Goal: Task Accomplishment & Management: Manage account settings

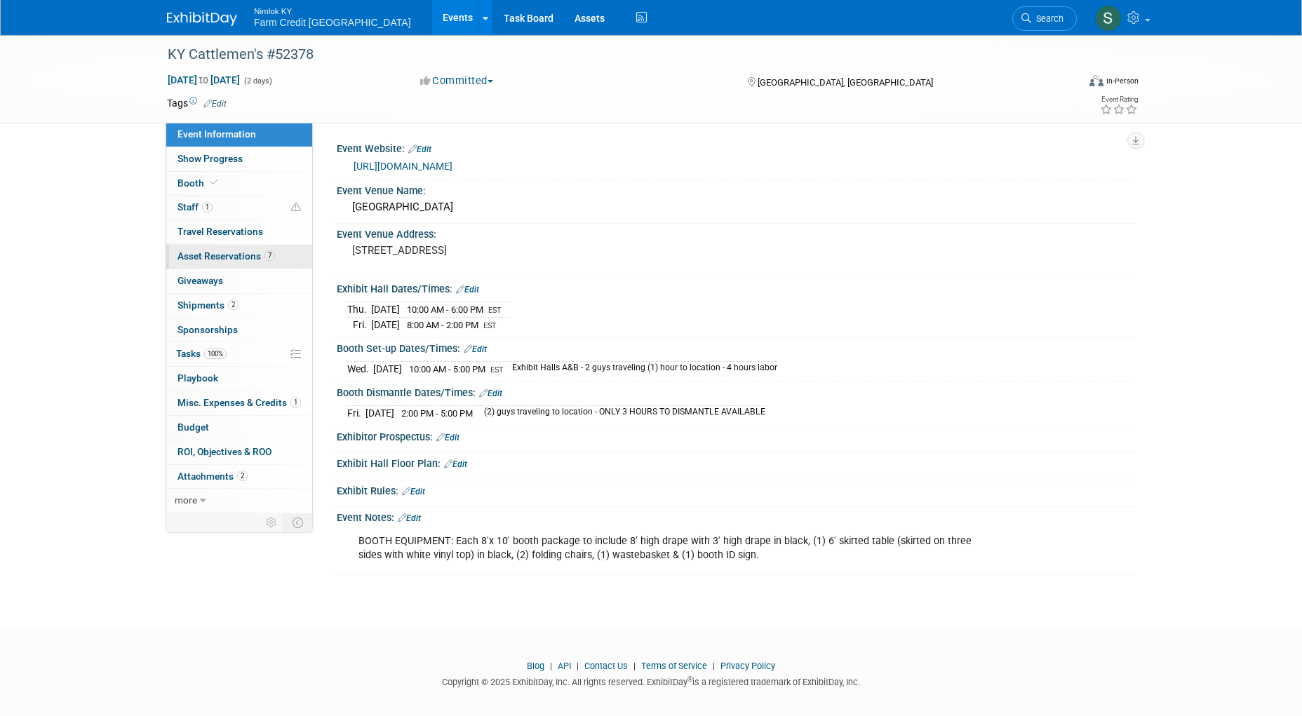
click at [203, 251] on span "Asset Reservations 7" at bounding box center [225, 255] width 97 height 11
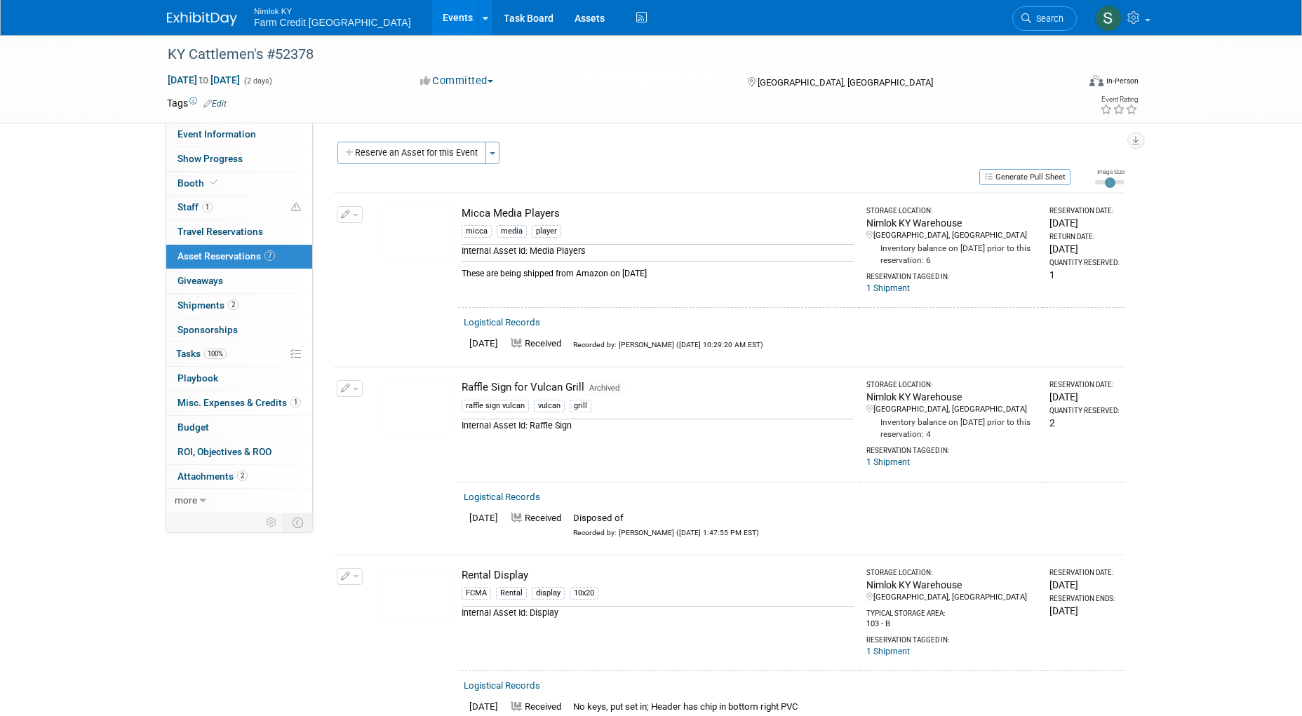
click at [432, 14] on link "Events" at bounding box center [457, 17] width 51 height 35
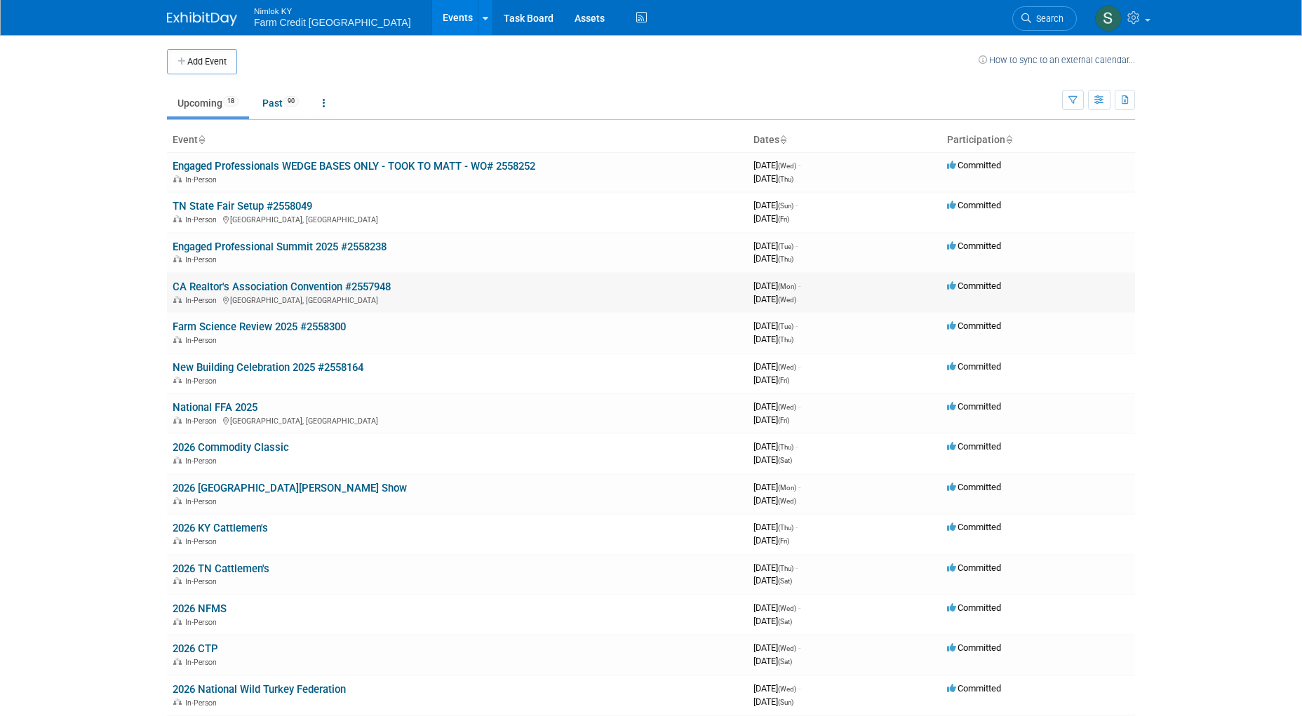
click at [236, 283] on link "CA Realtor's Association Convention #2557948" at bounding box center [282, 287] width 218 height 13
click at [437, 97] on ul "Upcoming 18 Past 90 All Events 108 Past and Upcoming Grouped Annually Events gr…" at bounding box center [614, 104] width 895 height 32
click at [269, 103] on link "Past 90" at bounding box center [281, 103] width 58 height 27
drag, startPoint x: 600, startPoint y: 202, endPoint x: 290, endPoint y: 160, distance: 312.8
click at [600, 201] on td "TN State Fair Setup #2558049 In-Person Lebanon, TN" at bounding box center [457, 212] width 581 height 40
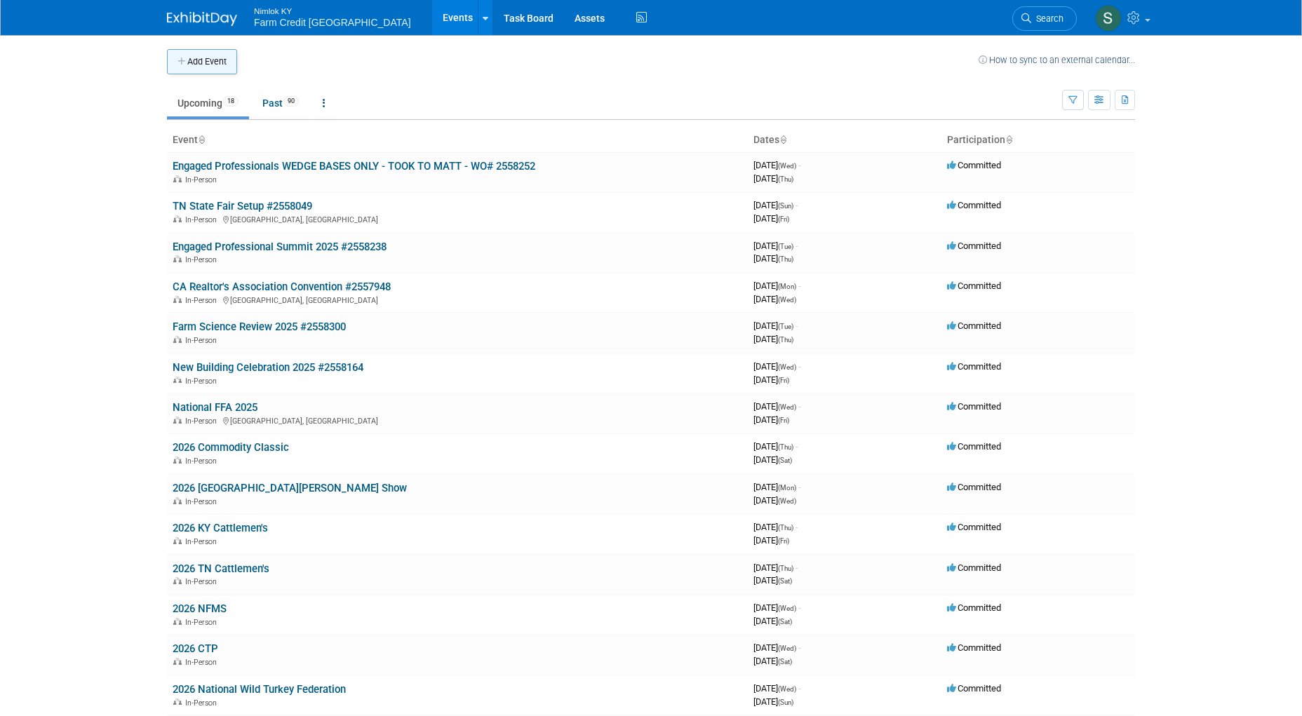
click at [188, 62] on button "Add Event" at bounding box center [202, 61] width 70 height 25
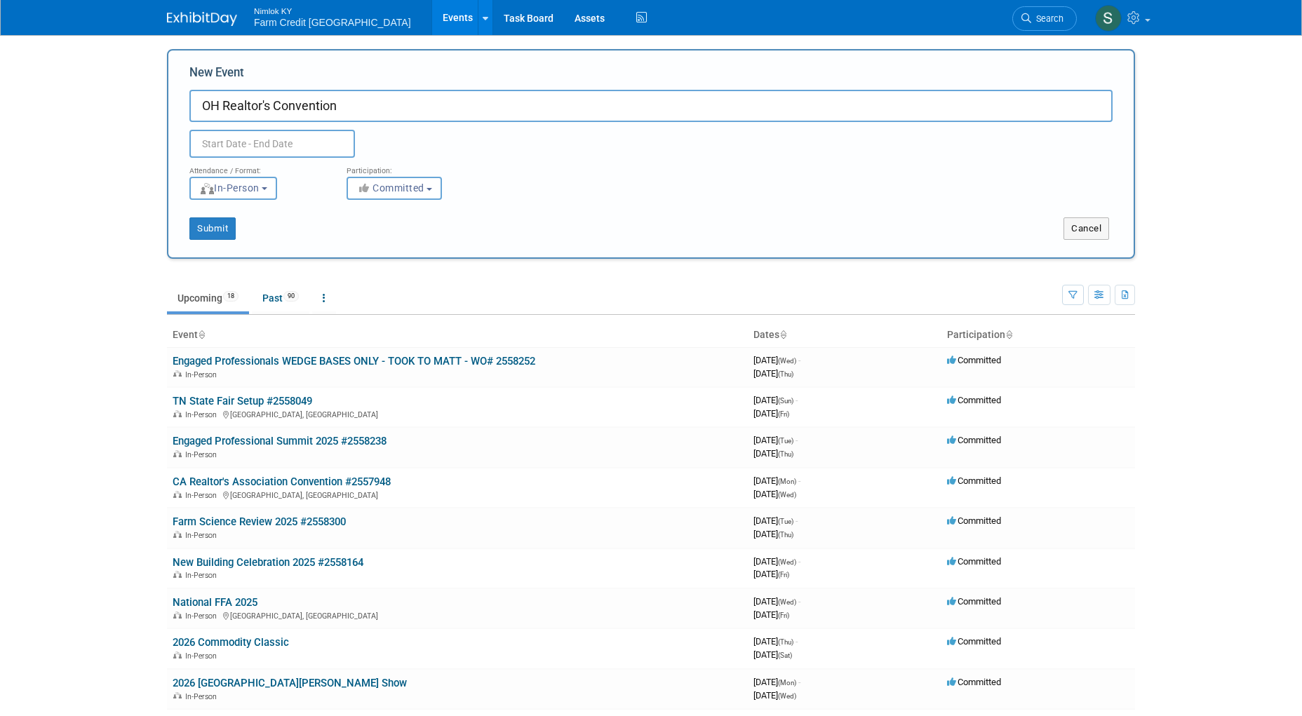
type input "OH Realtor's Convention"
drag, startPoint x: 630, startPoint y: 220, endPoint x: 591, endPoint y: 205, distance: 42.2
click at [628, 219] on div "Submit Cancel" at bounding box center [650, 228] width 965 height 22
click at [277, 125] on div "Duplicate Event Warning" at bounding box center [651, 140] width 944 height 36
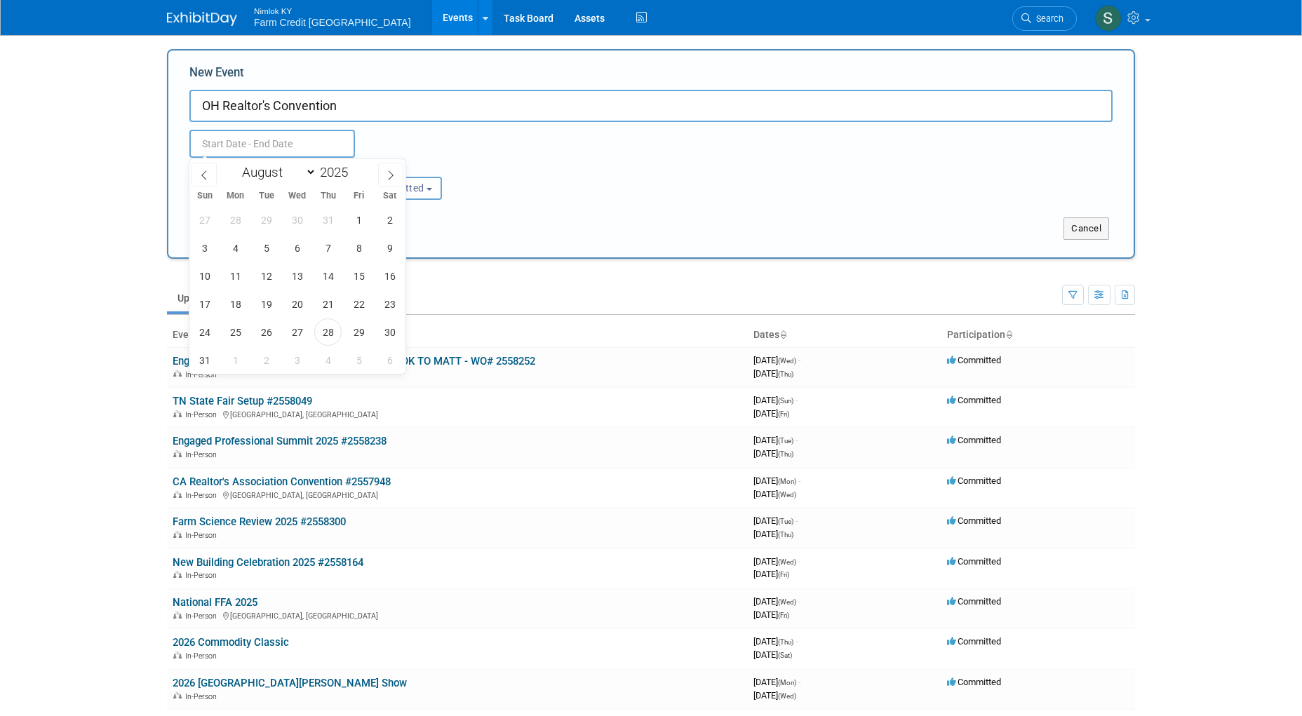
click at [278, 149] on input "text" at bounding box center [272, 144] width 166 height 28
click at [386, 177] on icon at bounding box center [391, 175] width 10 height 10
select select "8"
click at [203, 283] on span "14" at bounding box center [204, 275] width 27 height 27
click at [266, 285] on span "16" at bounding box center [265, 275] width 27 height 27
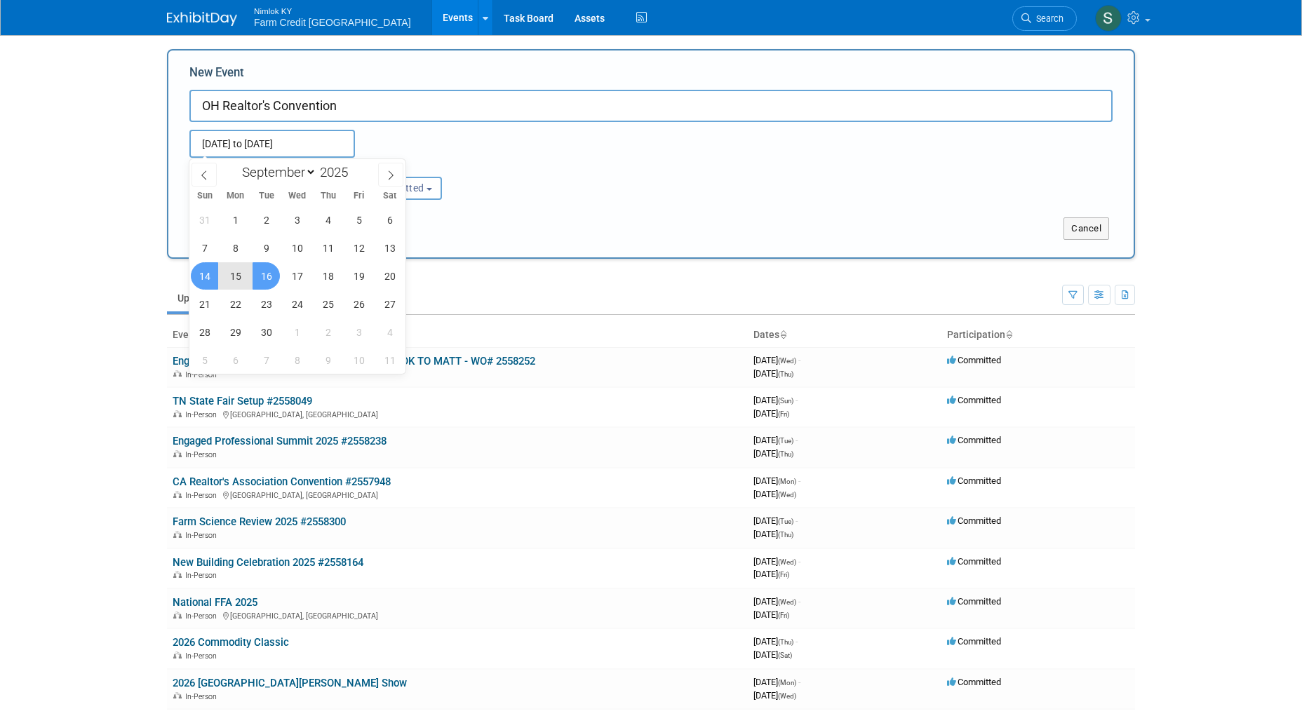
type input "[DATE] to [DATE]"
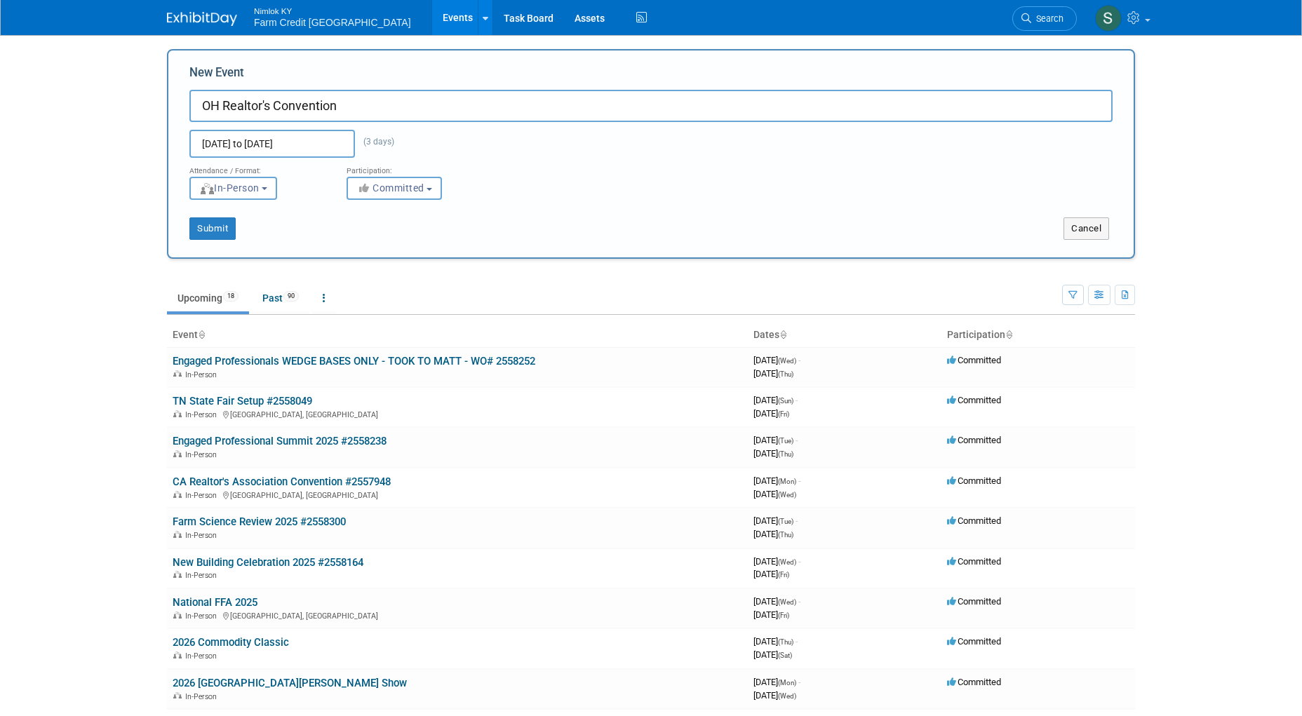
click at [574, 126] on div "Sep 14, 2025 to Sep 16, 2025 (3 days) Duplicate Event Warning" at bounding box center [651, 140] width 944 height 36
click at [224, 232] on button "Submit" at bounding box center [212, 228] width 46 height 22
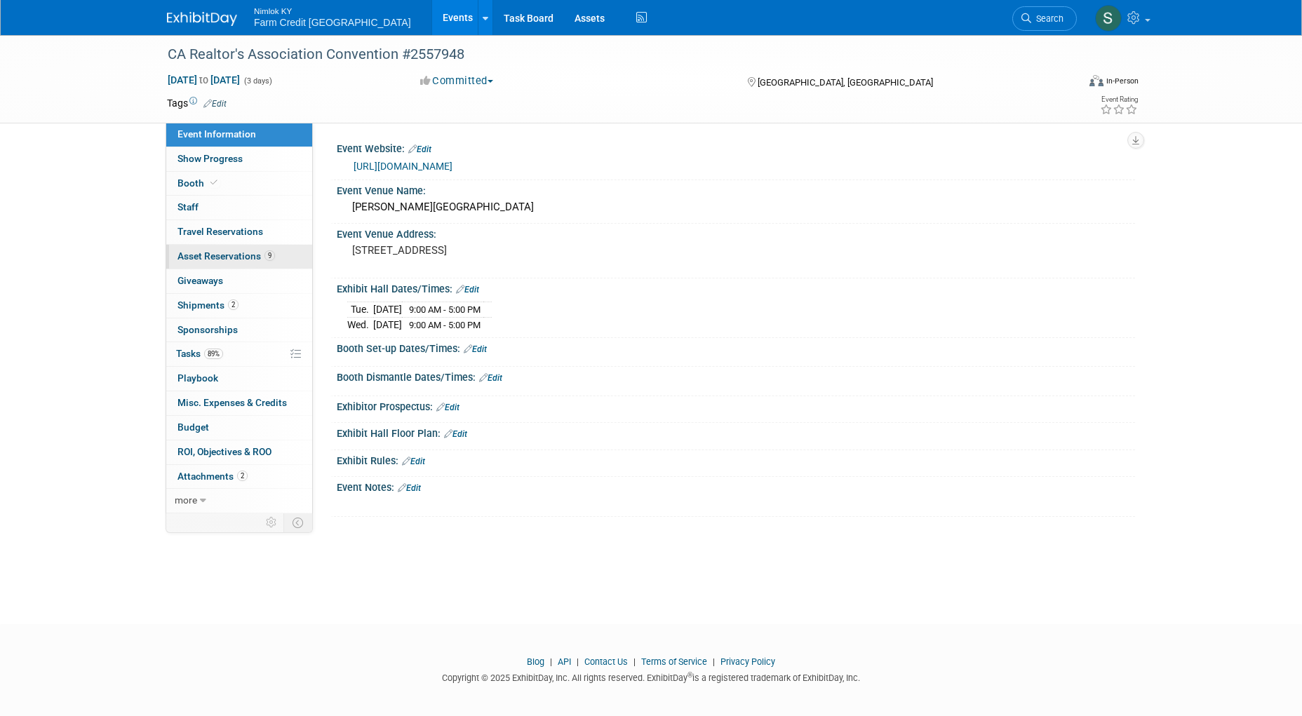
click at [219, 252] on span "Asset Reservations 9" at bounding box center [225, 255] width 97 height 11
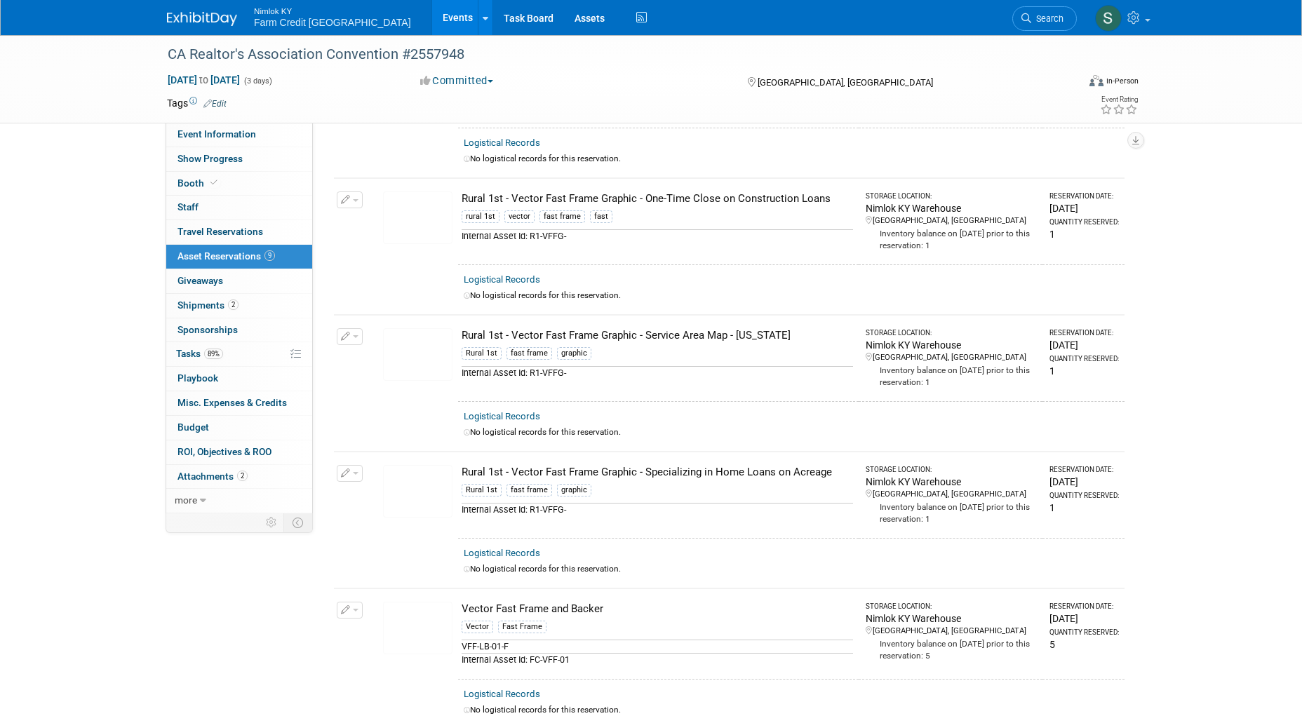
scroll to position [701, 0]
click at [413, 351] on img at bounding box center [417, 351] width 69 height 53
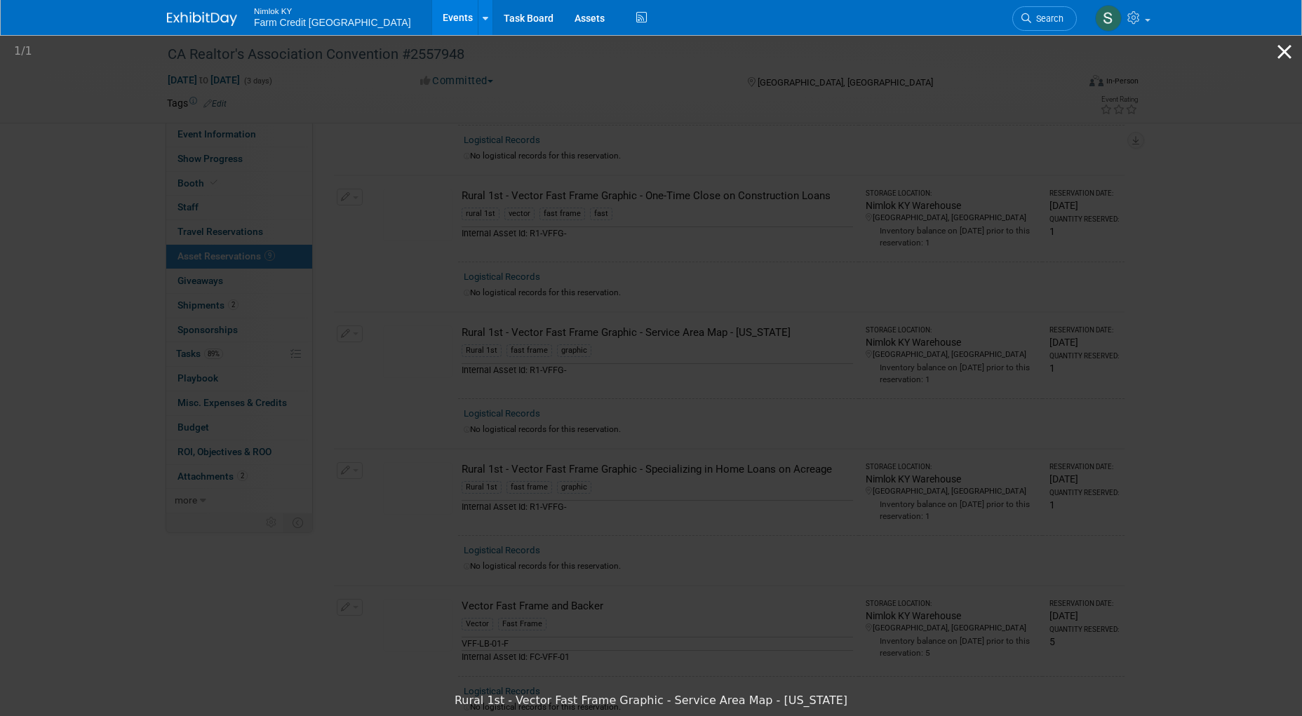
click at [1276, 52] on button "Close gallery" at bounding box center [1284, 51] width 35 height 33
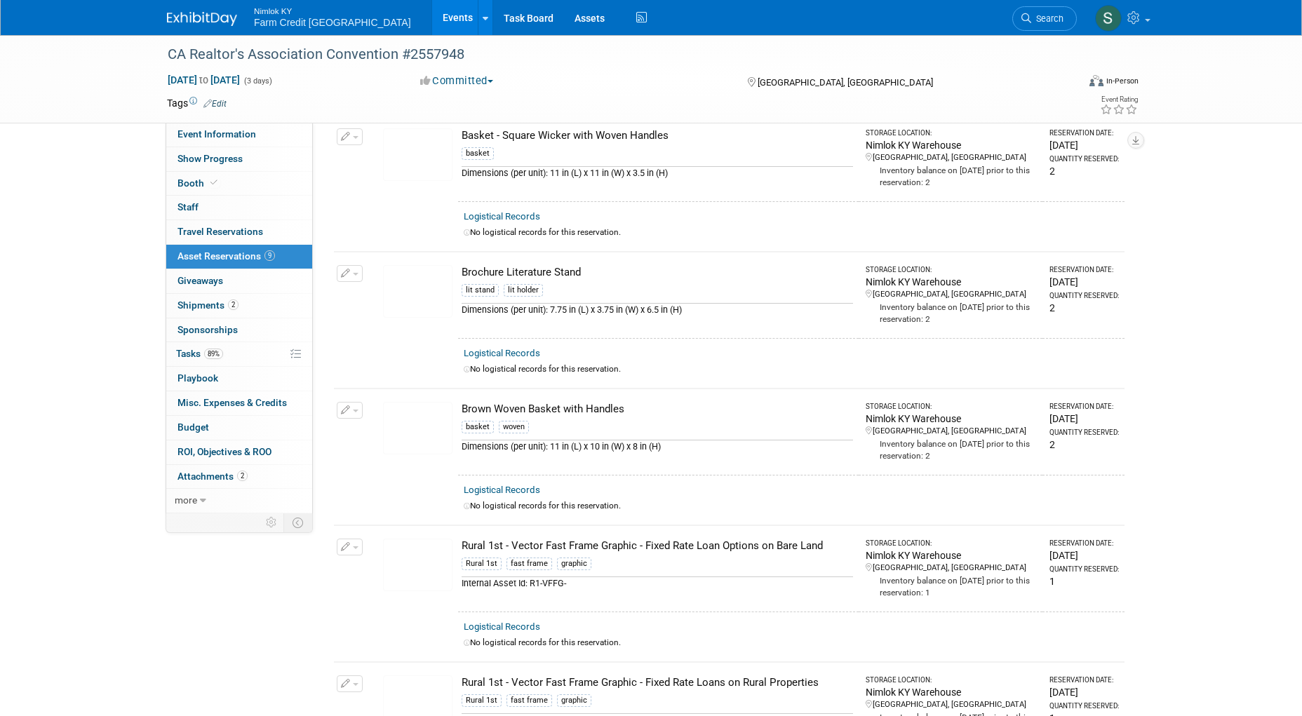
scroll to position [0, 0]
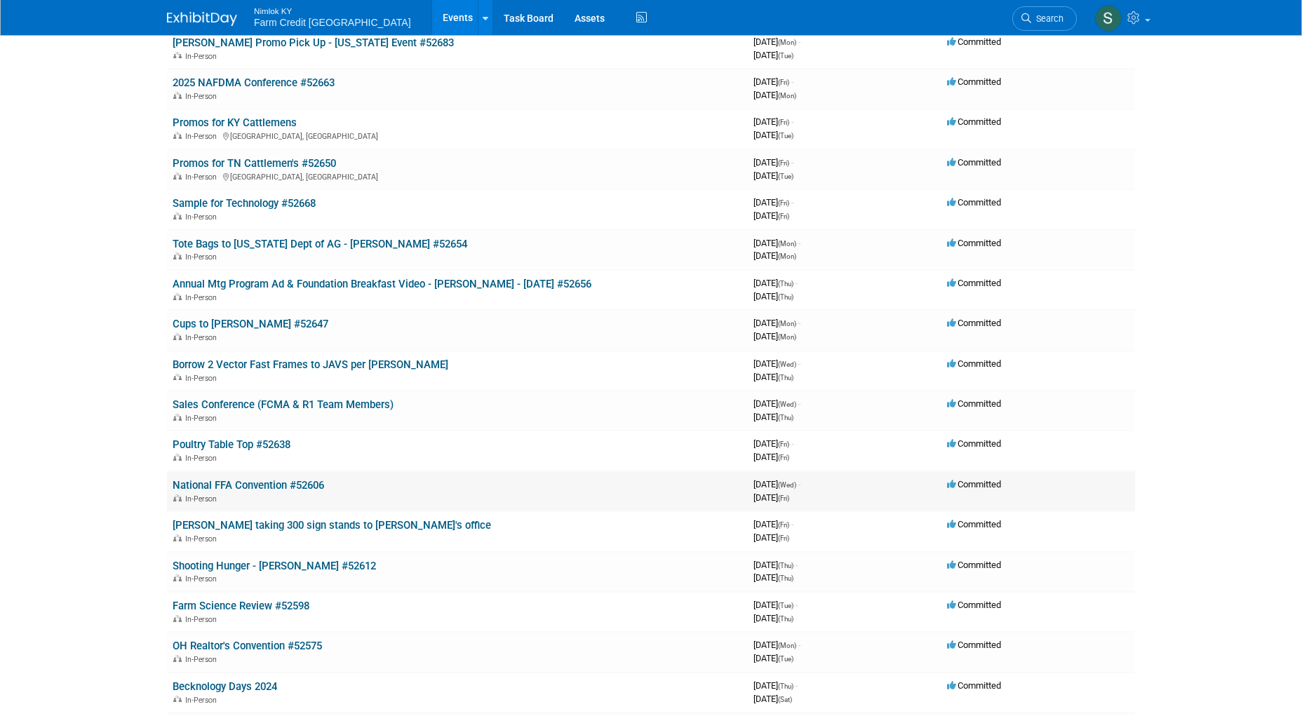
scroll to position [1613, 0]
click at [224, 642] on link "OH Realtor's Convention #52575" at bounding box center [247, 645] width 149 height 13
click at [994, 640] on span "Committed" at bounding box center [974, 644] width 54 height 11
click at [249, 642] on link "OH Realtor's Convention #52575" at bounding box center [247, 645] width 149 height 13
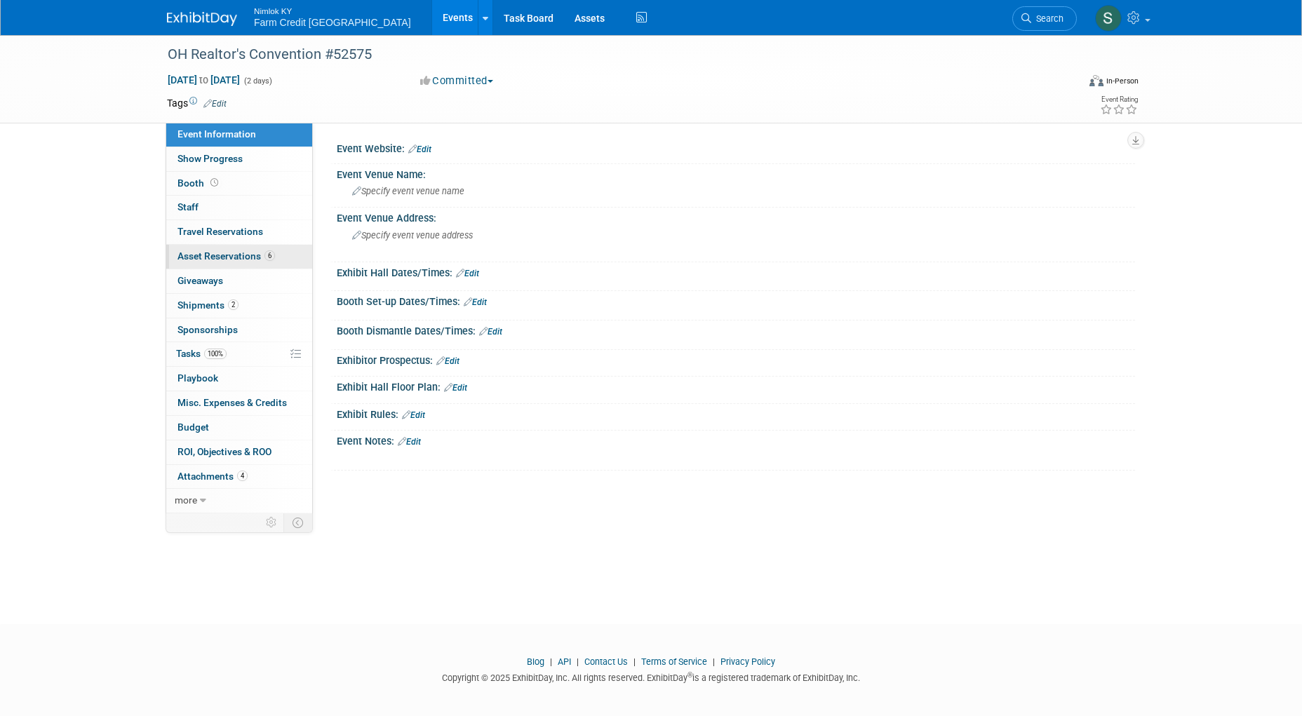
click at [246, 254] on span "Asset Reservations 6" at bounding box center [225, 255] width 97 height 11
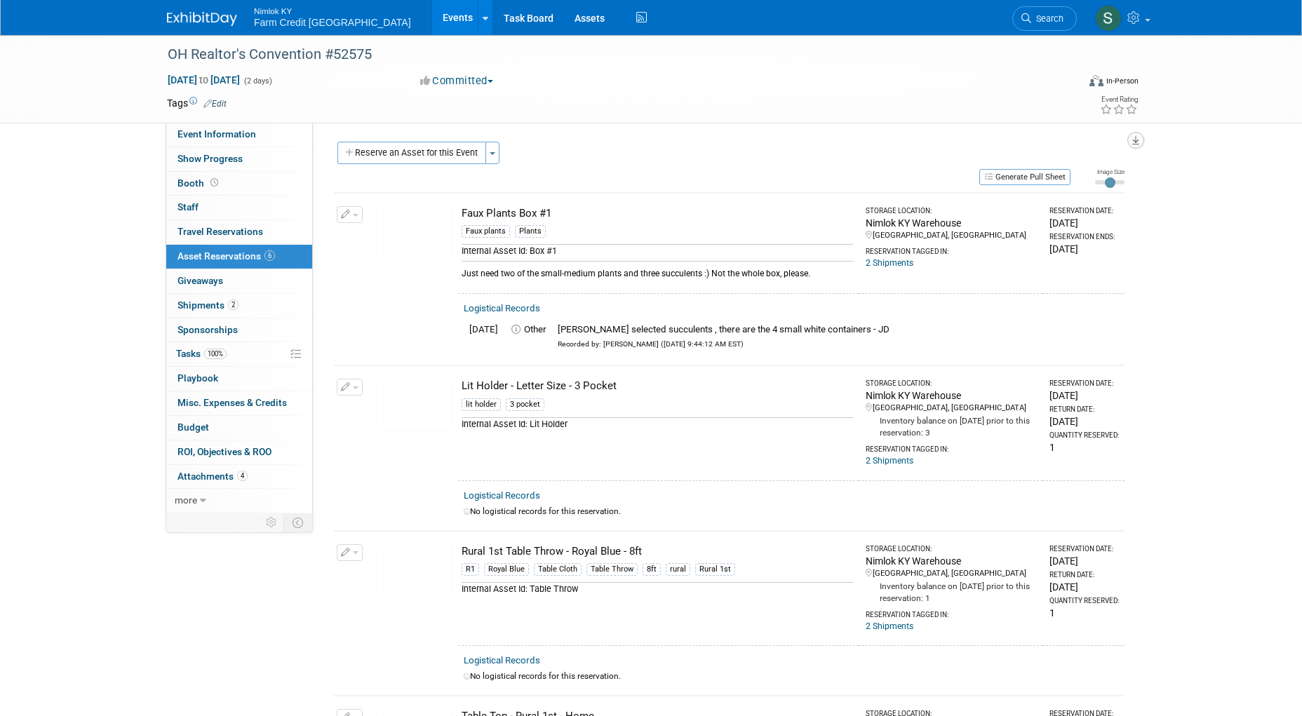
click at [1139, 142] on button "button" at bounding box center [1135, 140] width 17 height 17
click at [1053, 184] on link "Export tab to PDF" at bounding box center [1050, 181] width 163 height 20
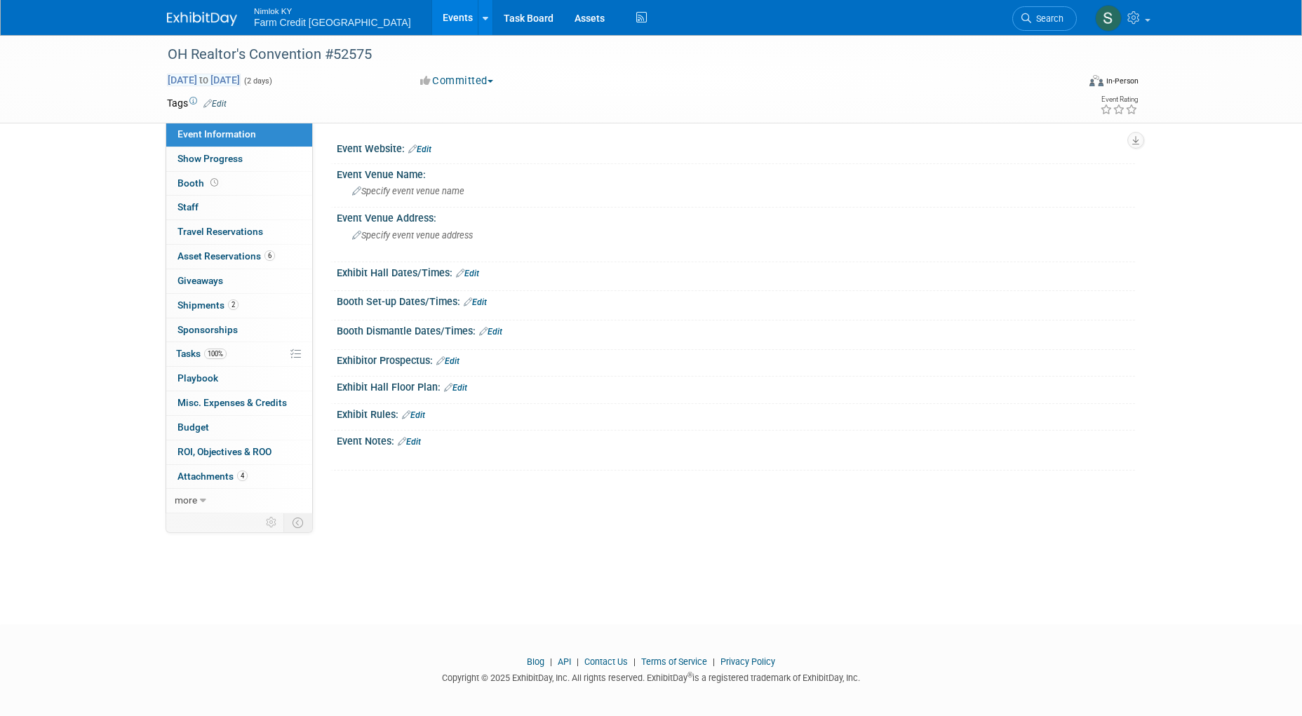
click at [241, 79] on span "[DATE] to [DATE]" at bounding box center [204, 80] width 74 height 13
click at [751, 84] on div "[DATE] to [DATE] (2 days) [DATE] to [DATE] Committed Committed Considering Not …" at bounding box center [652, 83] width 992 height 21
click at [449, 79] on button "Committed" at bounding box center [456, 81] width 83 height 15
drag, startPoint x: 584, startPoint y: 87, endPoint x: 493, endPoint y: 98, distance: 91.9
click at [567, 90] on div "Sep 9, 2024 to Sep 10, 2024 (2 days) Sep 9, 2024 to Sep 10, 2024 Committed Comm…" at bounding box center [652, 83] width 992 height 21
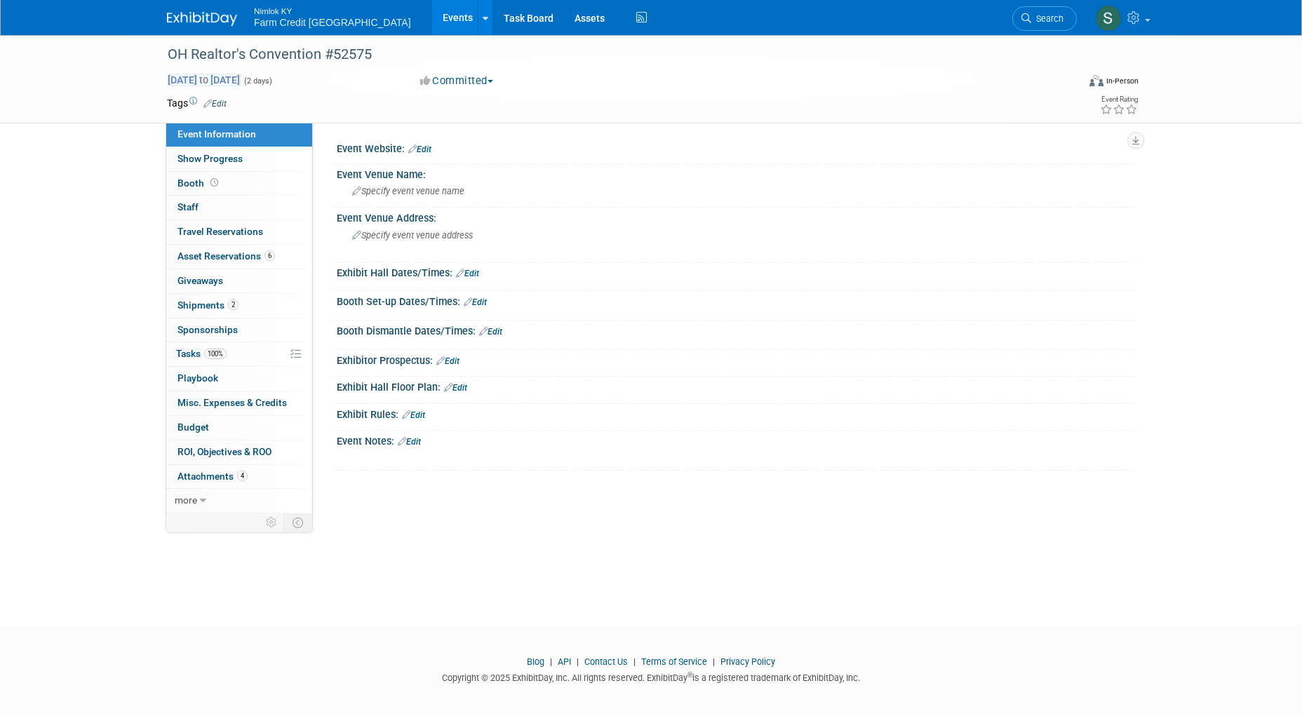
click at [236, 81] on span "Sep 9, 2024 to Sep 10, 2024" at bounding box center [204, 80] width 74 height 13
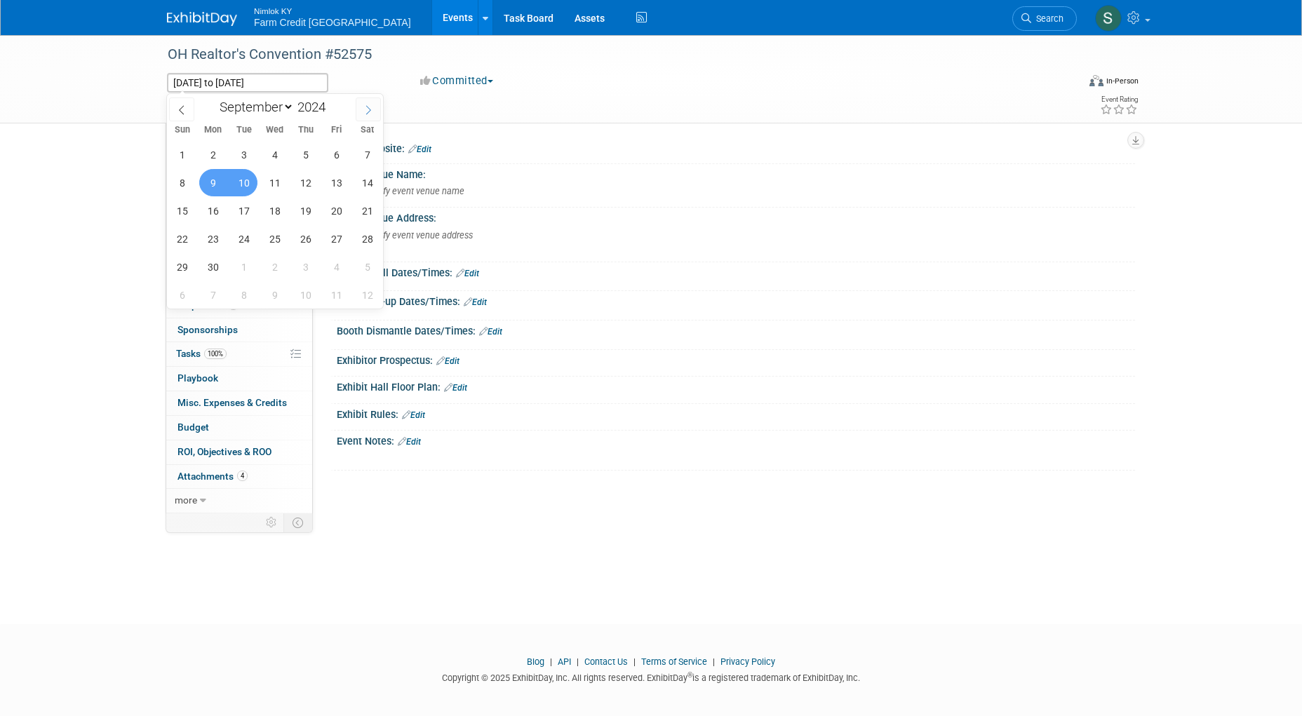
click at [365, 109] on icon at bounding box center [368, 110] width 10 height 10
click at [346, 109] on div "January February March April May June July August September October November De…" at bounding box center [275, 106] width 162 height 24
click at [369, 109] on icon at bounding box center [368, 110] width 10 height 10
select select "11"
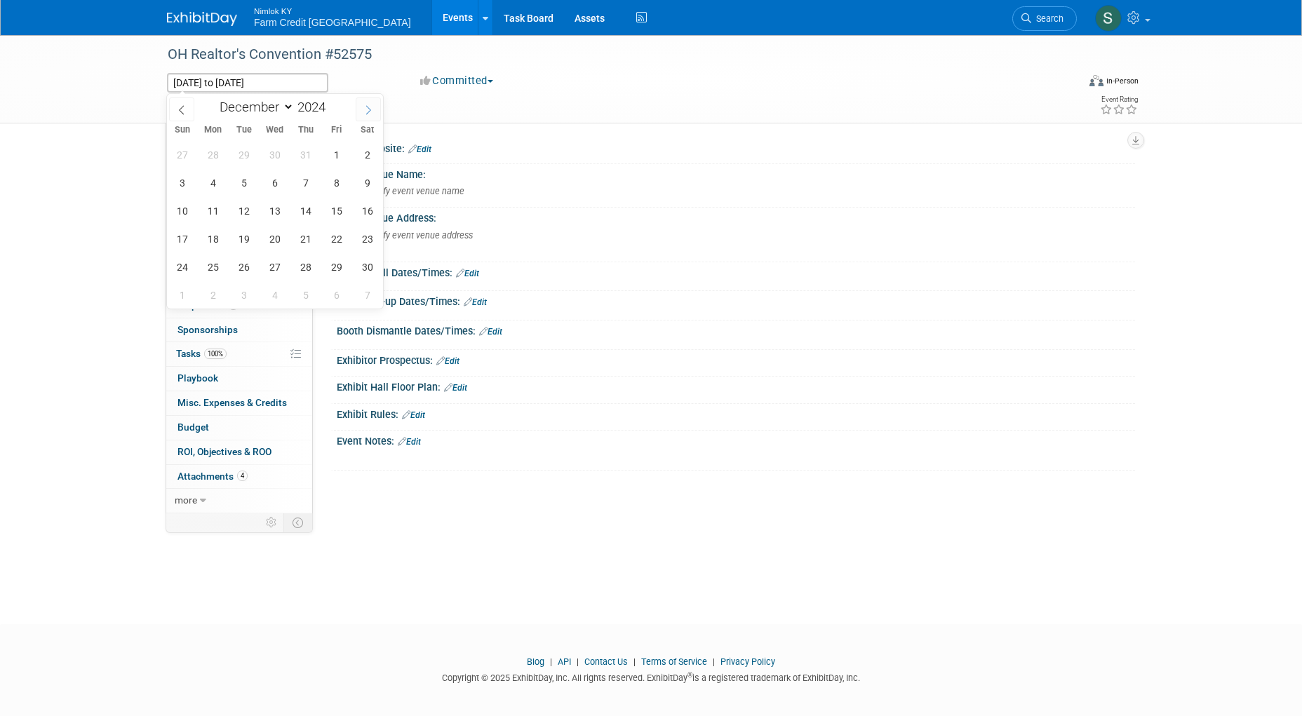
click at [369, 110] on icon at bounding box center [368, 110] width 10 height 10
type input "2025"
click at [368, 110] on icon at bounding box center [368, 110] width 10 height 10
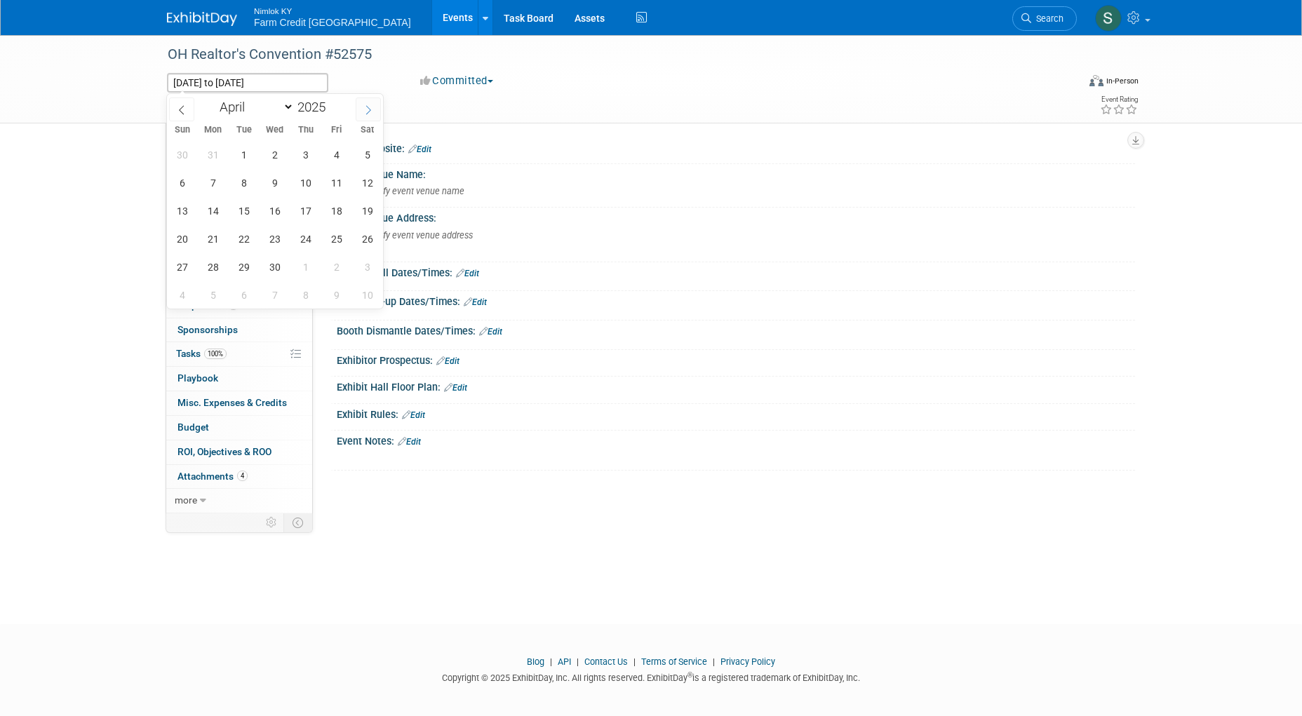
click at [368, 110] on icon at bounding box center [368, 110] width 10 height 10
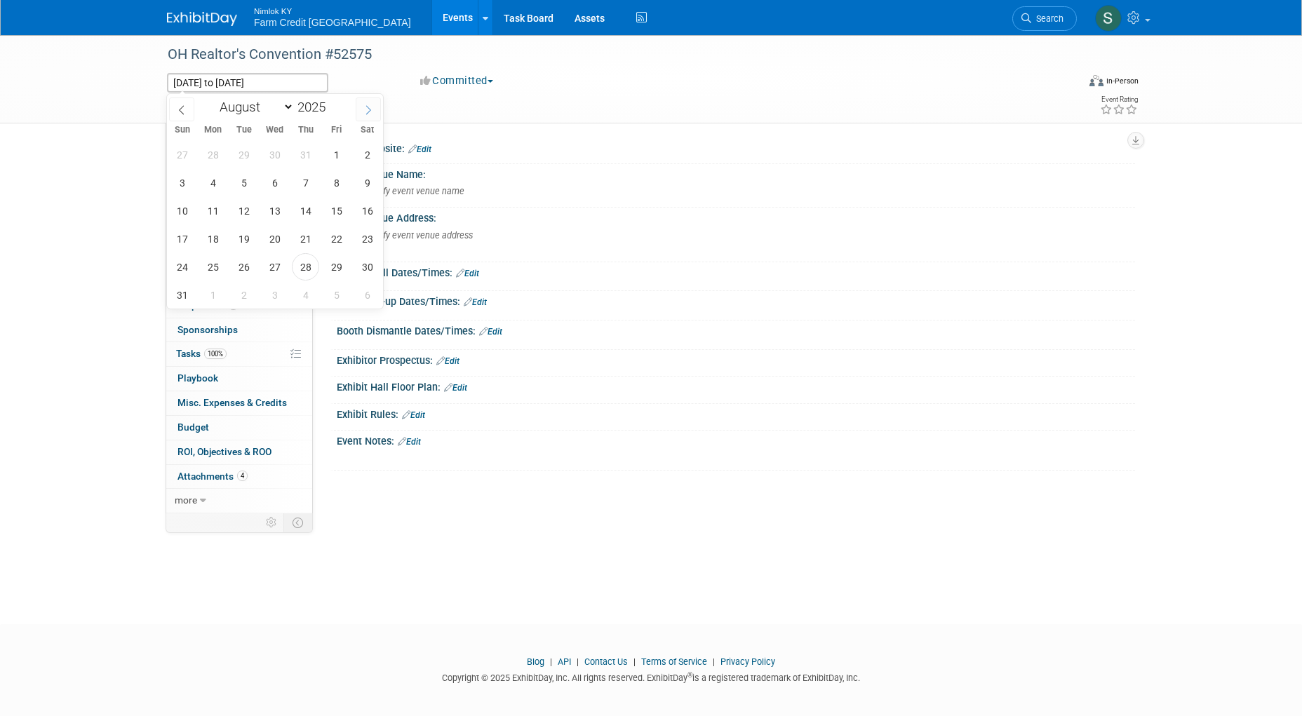
select select "8"
click at [242, 215] on span "16" at bounding box center [243, 210] width 27 height 27
type input "[DATE]"
click at [313, 202] on span "18" at bounding box center [305, 210] width 27 height 27
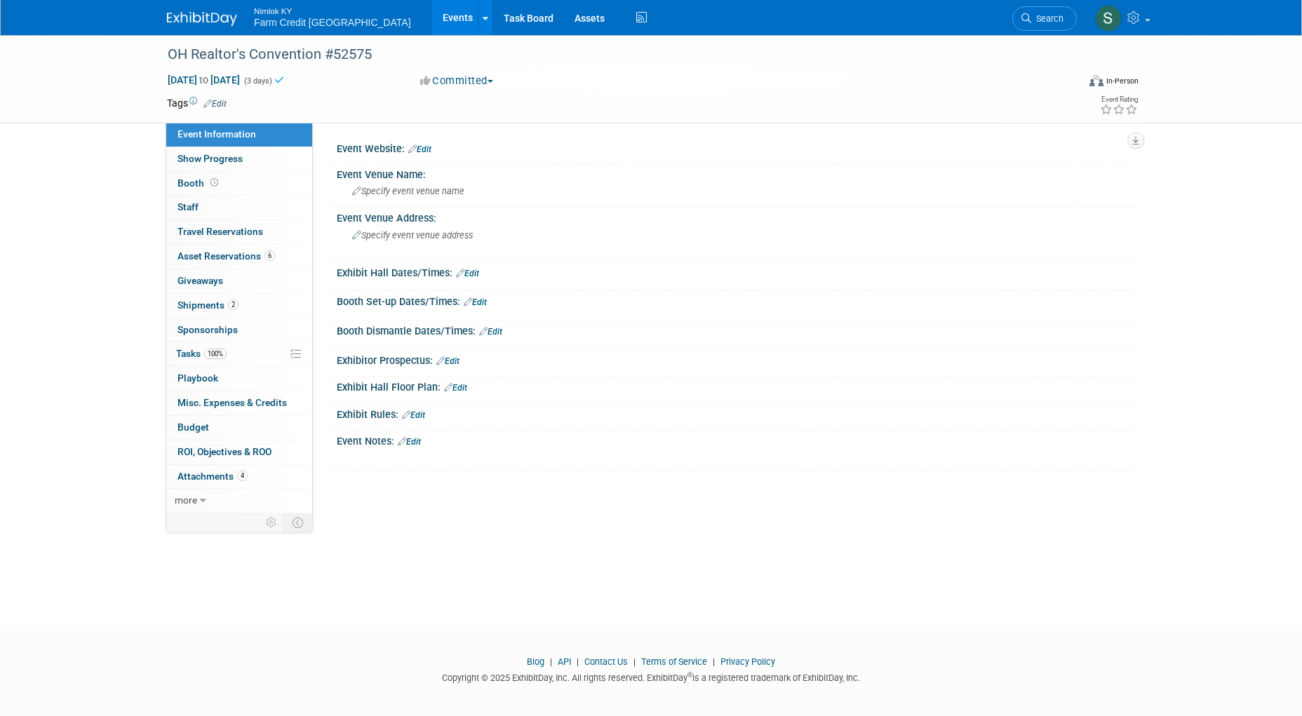
click at [542, 79] on div "Committed Committed Considering Not Going" at bounding box center [570, 81] width 310 height 15
drag, startPoint x: 243, startPoint y: 258, endPoint x: 251, endPoint y: 258, distance: 7.7
click at [243, 258] on span "Asset Reservations 6" at bounding box center [225, 255] width 97 height 11
click at [170, 48] on div "OH Realtor's Convention" at bounding box center [609, 54] width 893 height 25
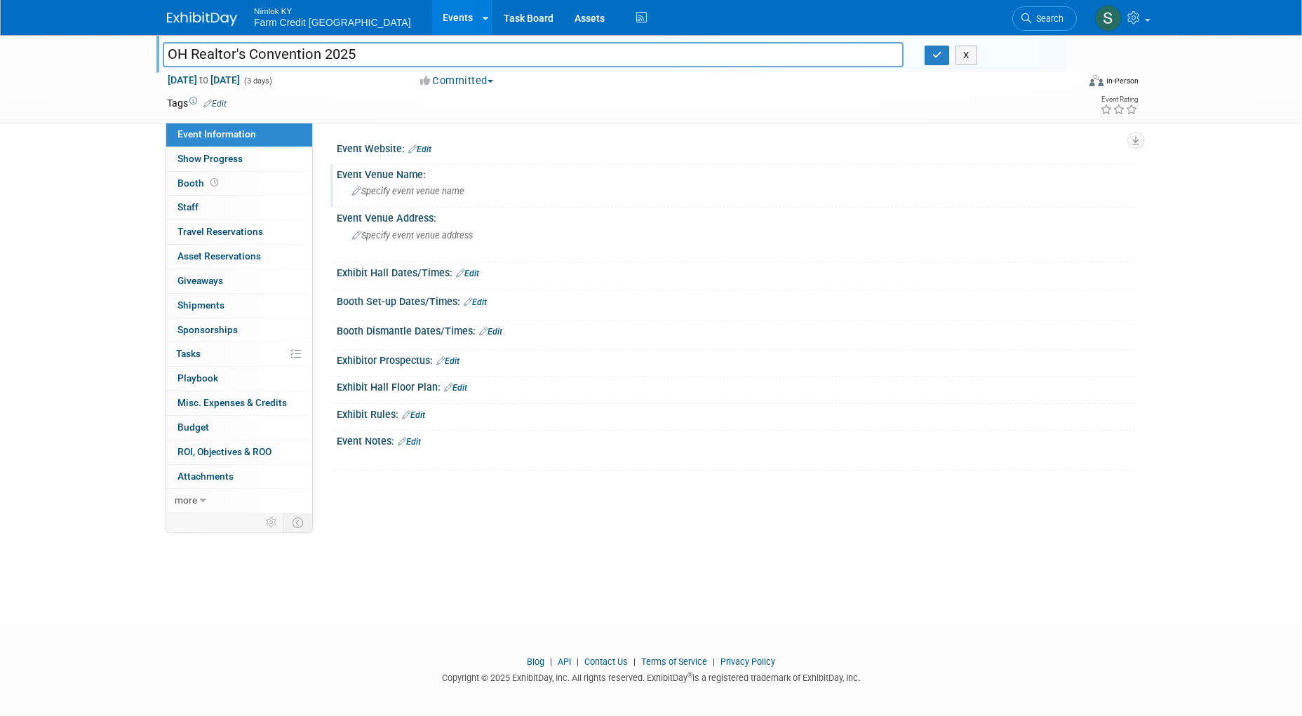
type input "OH Realtor's Convention 2025"
click at [799, 187] on div "Specify event venue name" at bounding box center [735, 191] width 777 height 22
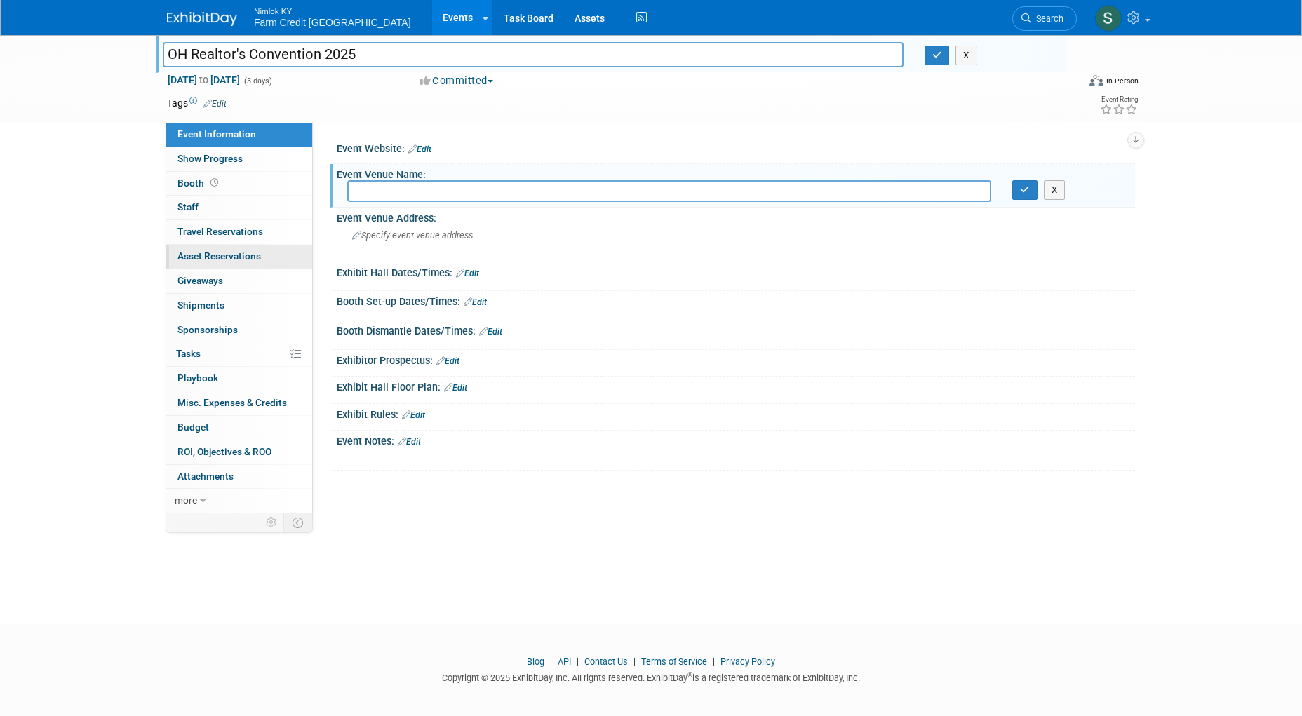
click at [208, 259] on span "Asset Reservations 0" at bounding box center [218, 255] width 83 height 11
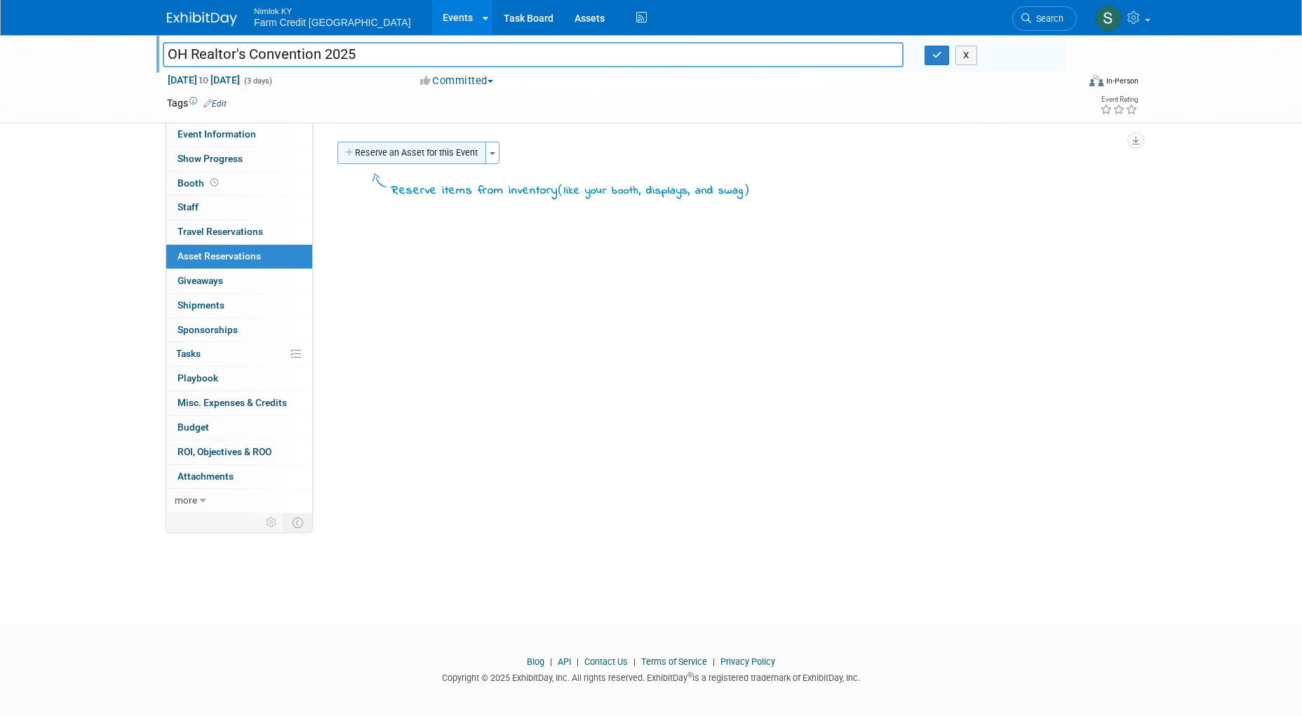
click at [412, 152] on button "Reserve an Asset for this Event" at bounding box center [411, 153] width 149 height 22
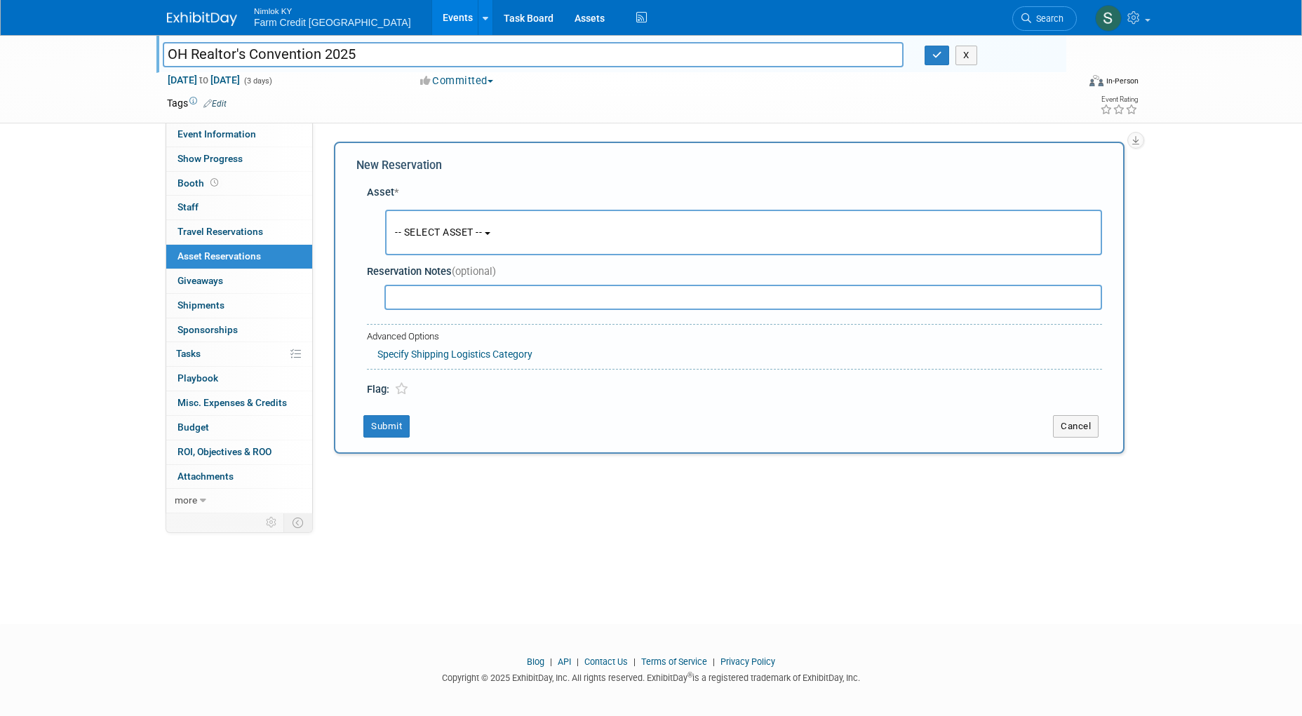
scroll to position [6, 0]
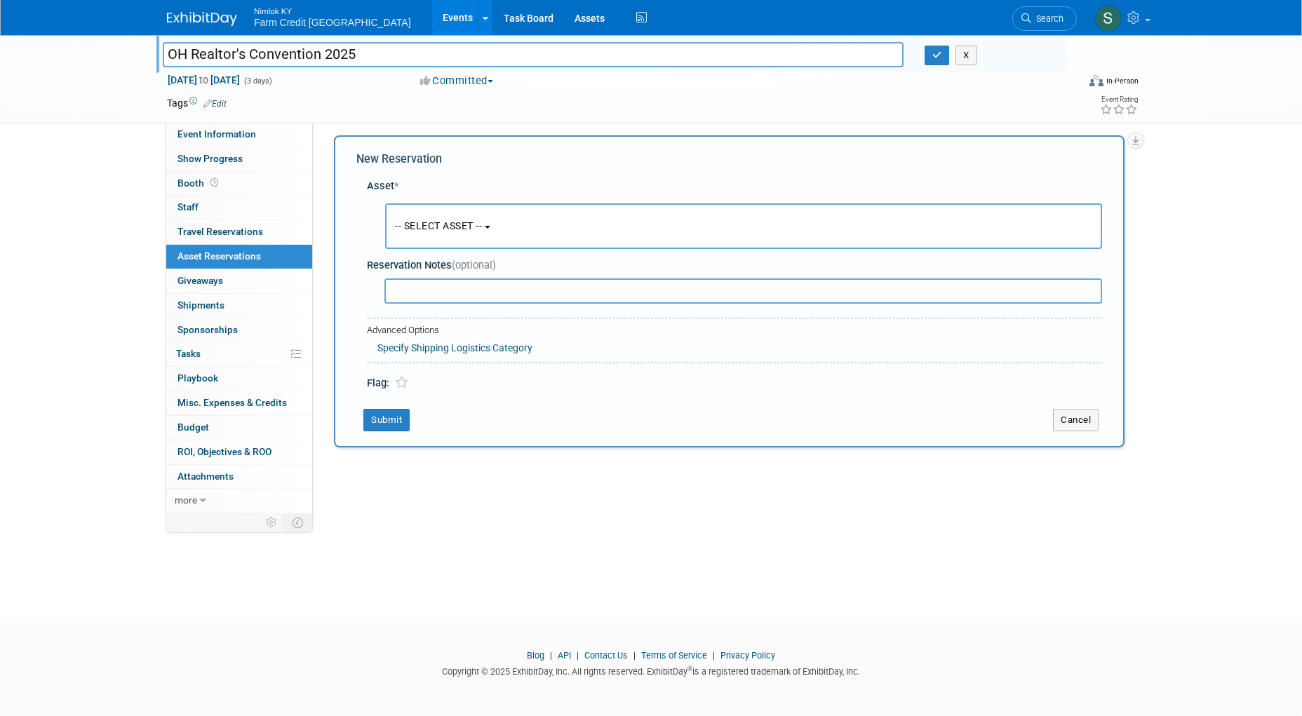
click at [434, 225] on span "-- SELECT ASSET --" at bounding box center [438, 225] width 87 height 11
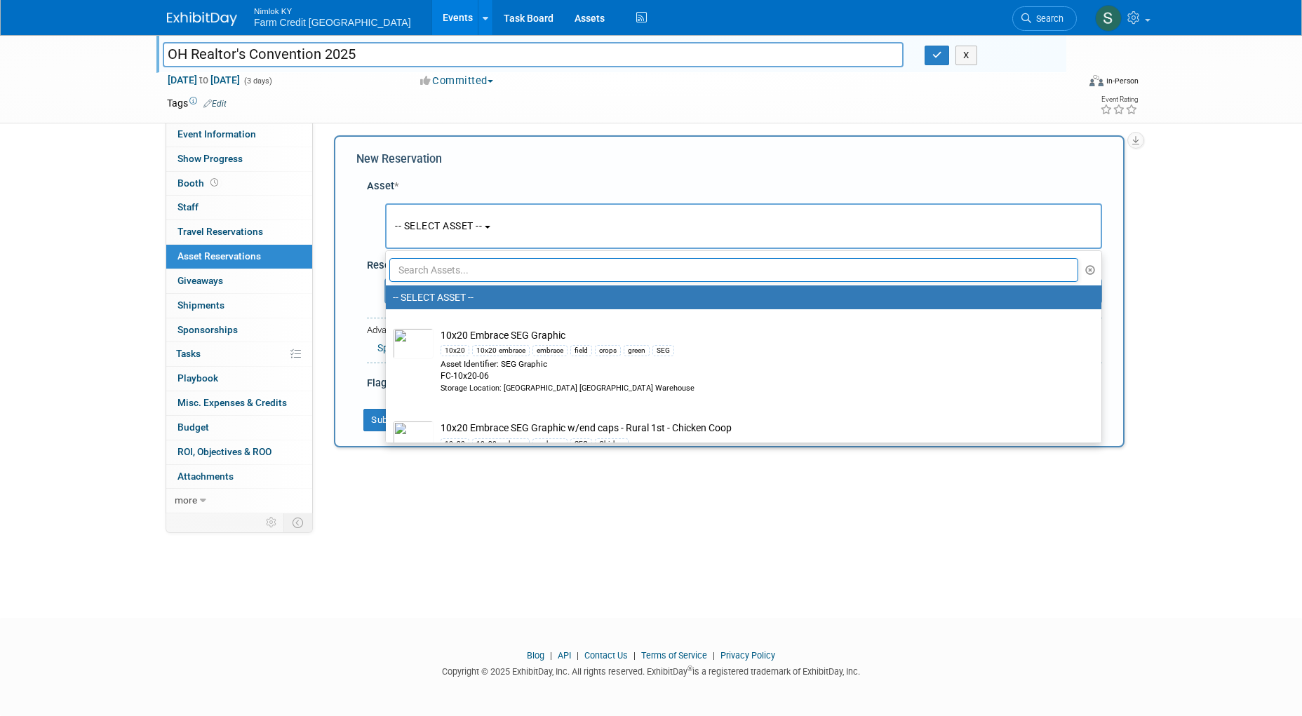
click at [445, 270] on input "text" at bounding box center [733, 270] width 689 height 24
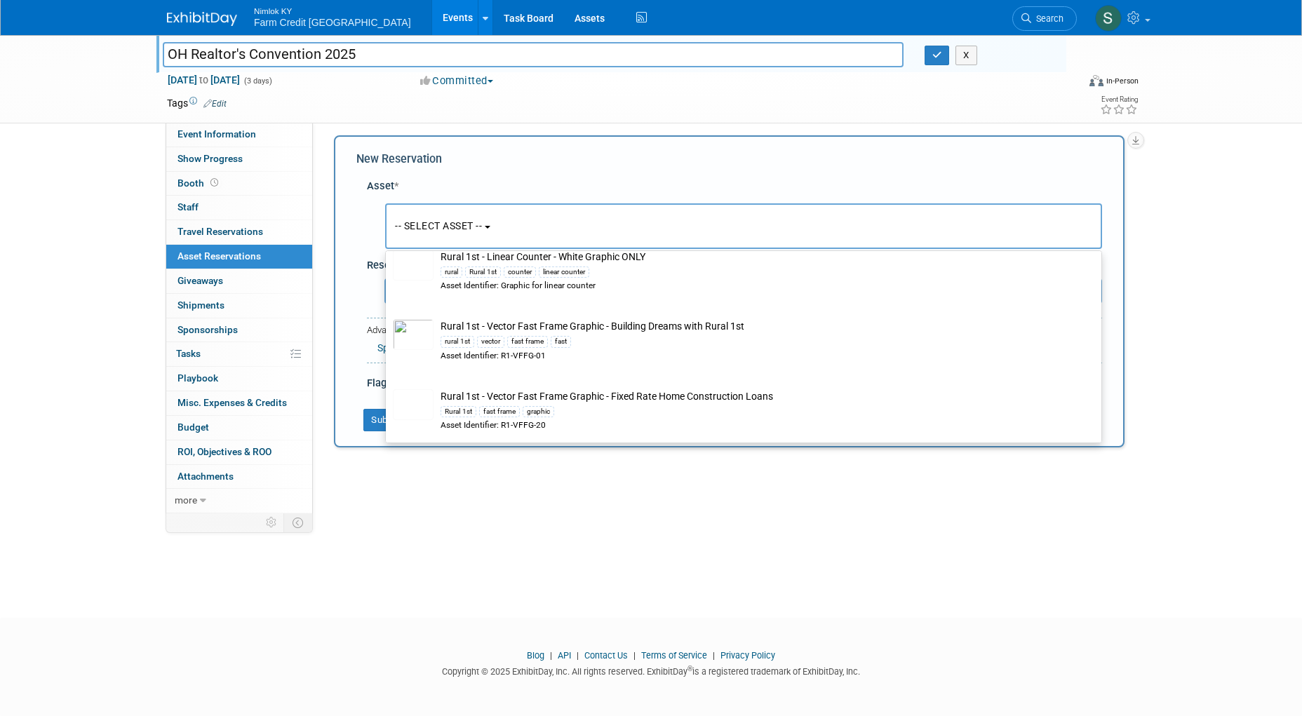
scroll to position [2525, 0]
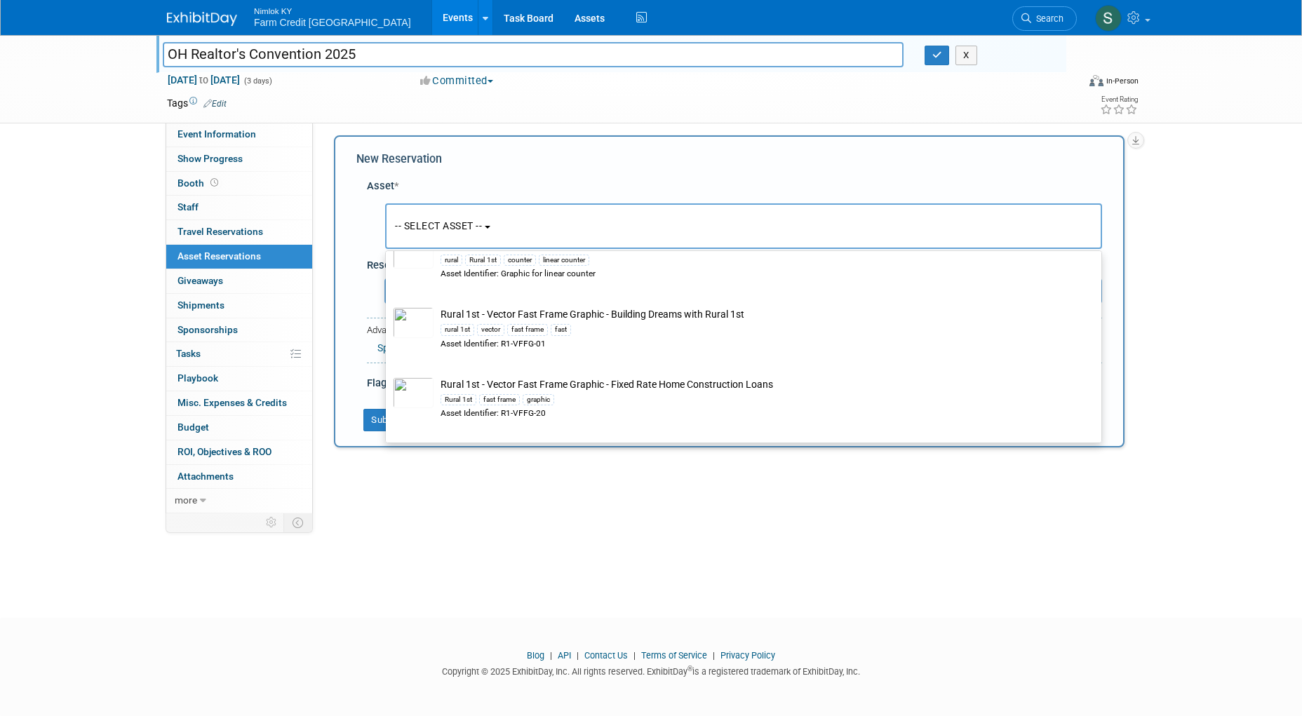
click at [425, 230] on span "-- SELECT ASSET --" at bounding box center [438, 225] width 87 height 11
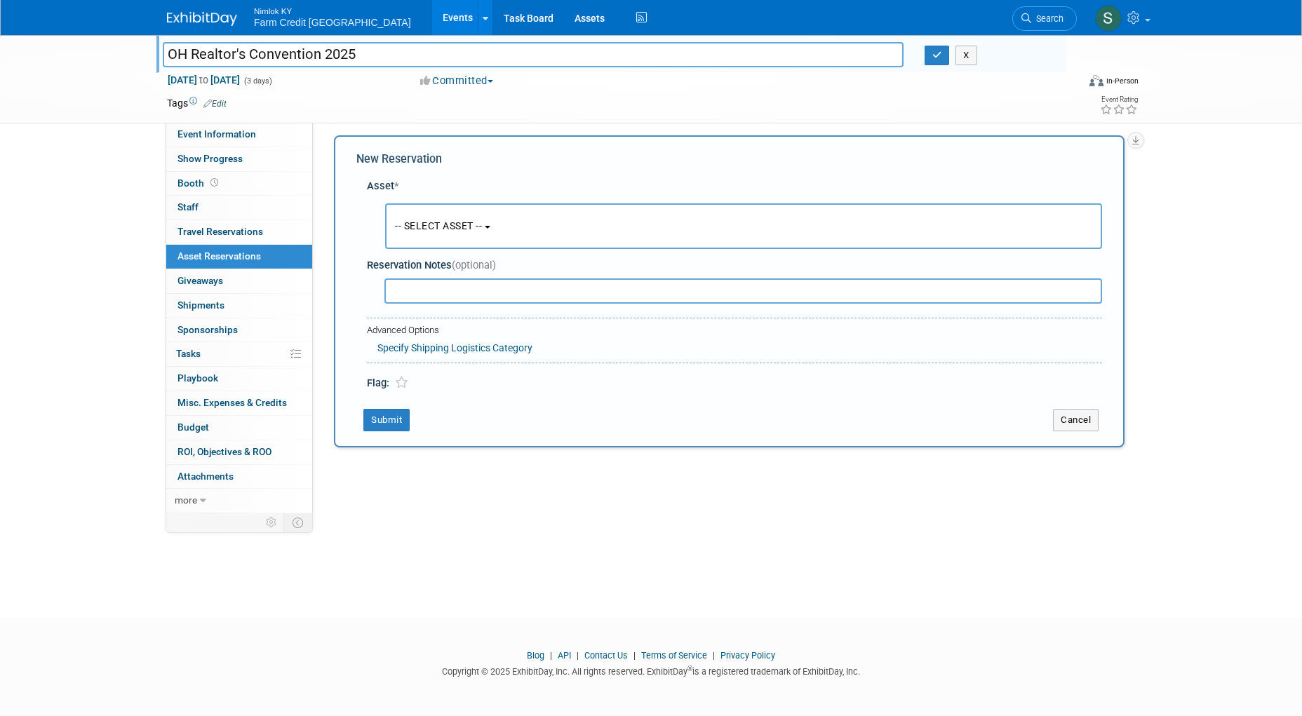
click at [459, 227] on span "-- SELECT ASSET --" at bounding box center [438, 225] width 87 height 11
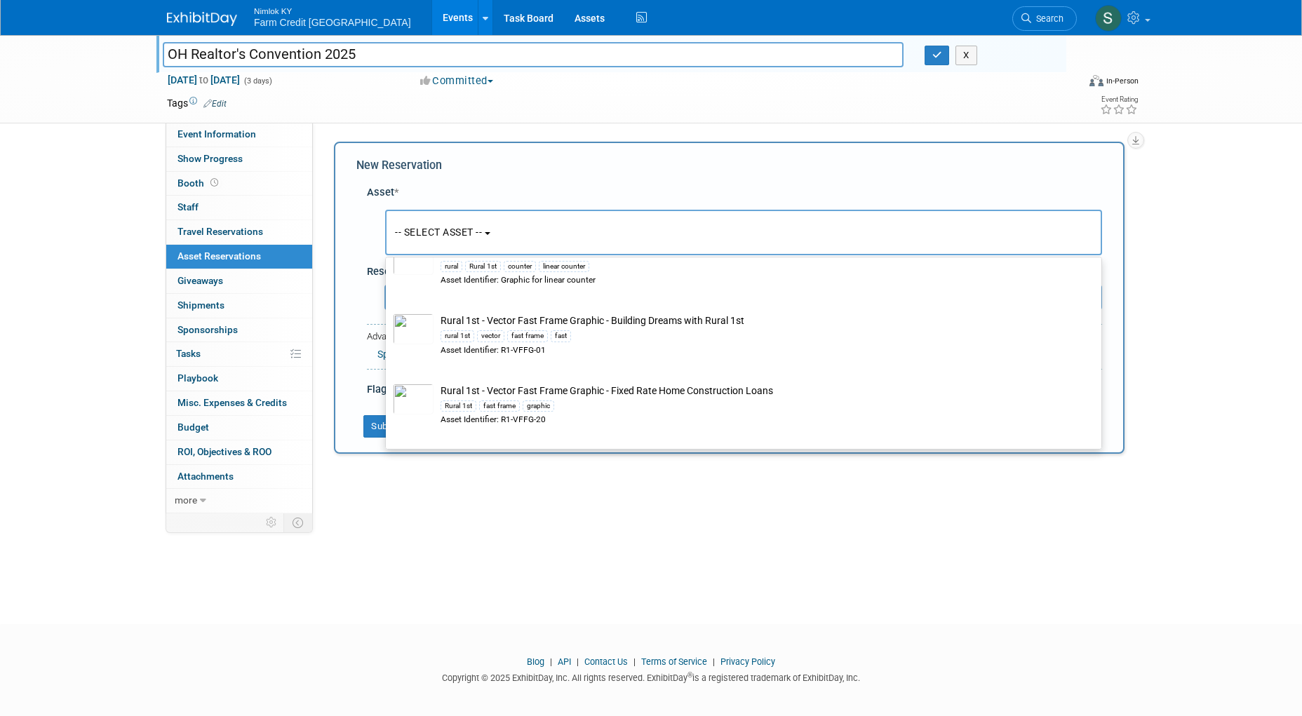
scroll to position [0, 0]
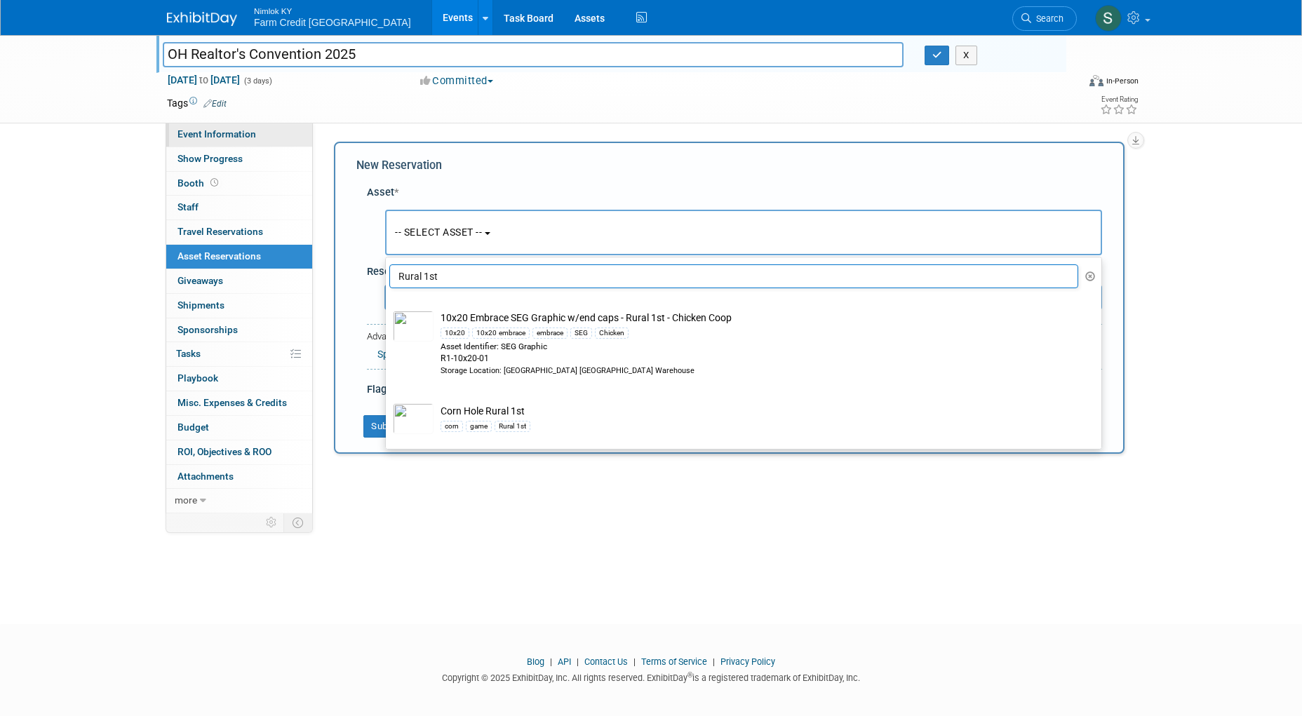
drag, startPoint x: 473, startPoint y: 276, endPoint x: 174, endPoint y: 137, distance: 329.8
click at [239, 255] on div "Event Information Event Info Show Progress Show Progress Booth Booth 0 Staff 0 …" at bounding box center [650, 274] width 989 height 478
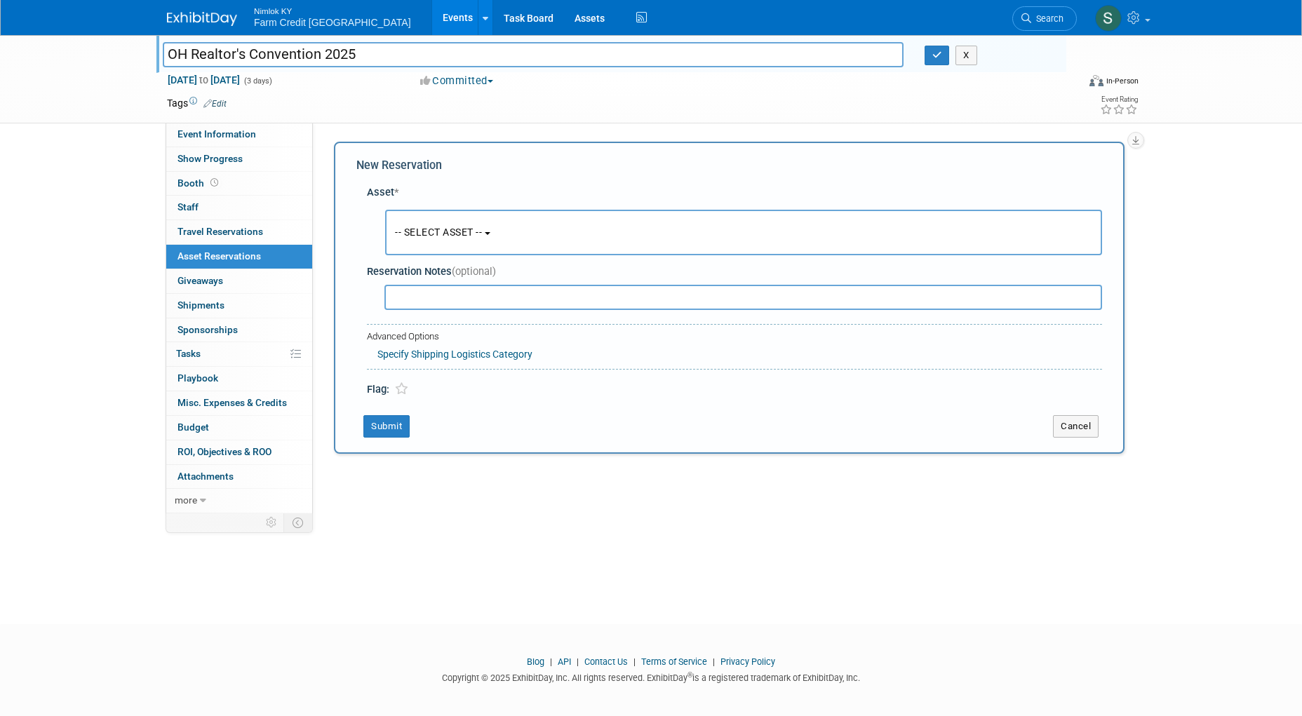
drag, startPoint x: 417, startPoint y: 222, endPoint x: 452, endPoint y: 234, distance: 36.6
click at [417, 222] on button "-- SELECT ASSET --" at bounding box center [743, 233] width 717 height 46
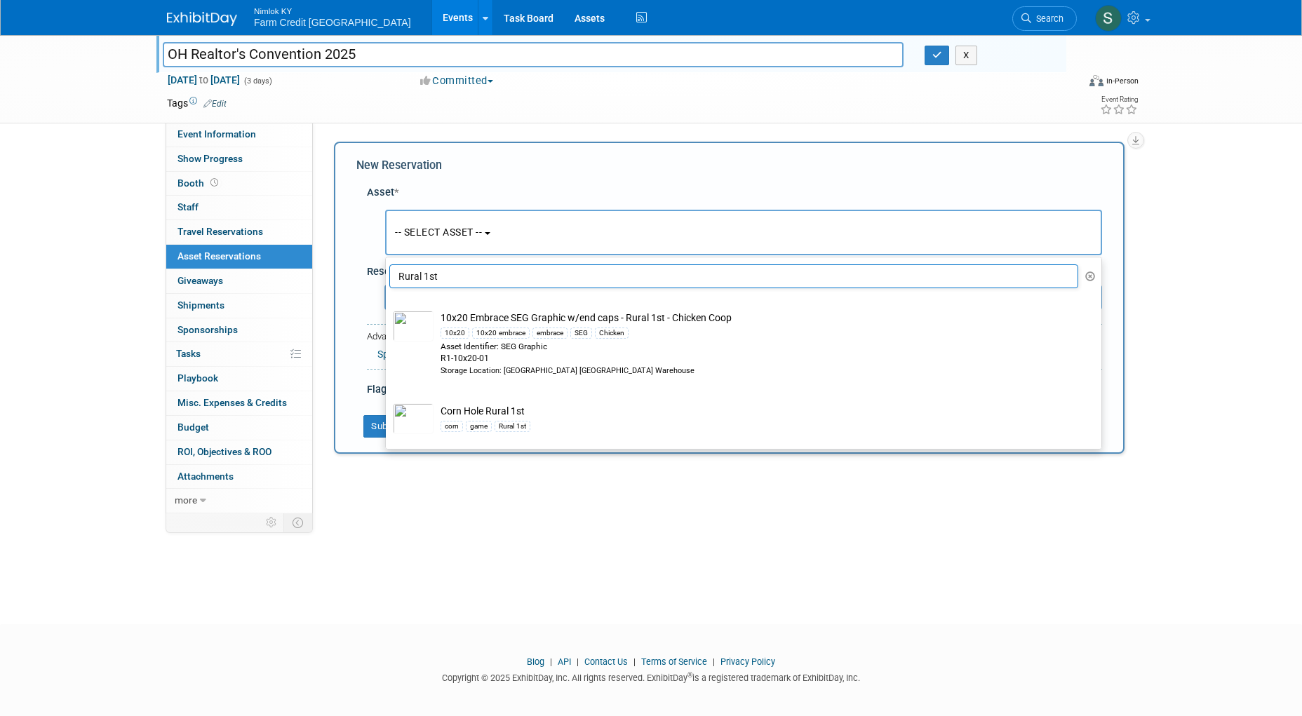
click at [788, 262] on ul "Rural 1st -- SELECT ASSET -- 10x20 Embrace SEG Graphic 10x20 10x20 embrace embr…" at bounding box center [743, 353] width 717 height 193
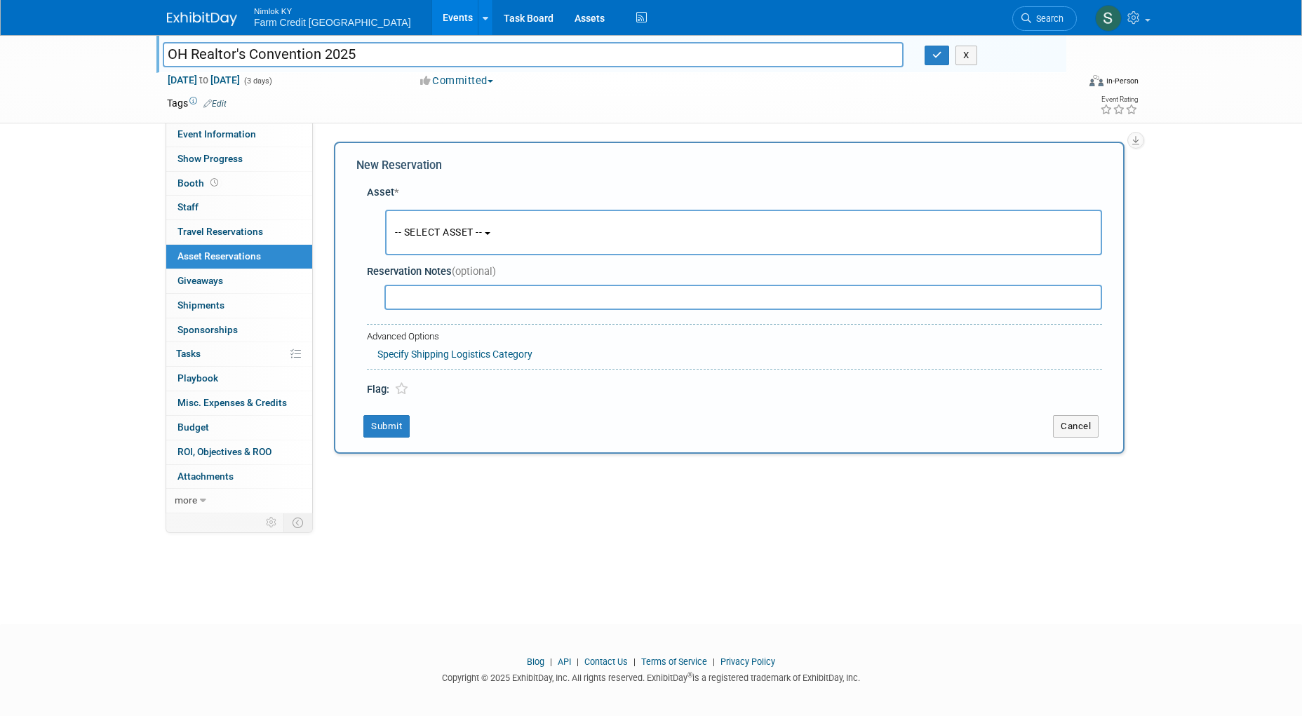
click at [872, 203] on div "-- SELECT ASSET -- <table style='display: inline-block; border-style:none;'><tr…" at bounding box center [736, 229] width 729 height 59
drag, startPoint x: 872, startPoint y: 227, endPoint x: 1019, endPoint y: 273, distance: 154.4
click at [872, 228] on button "-- SELECT ASSET --" at bounding box center [743, 233] width 717 height 46
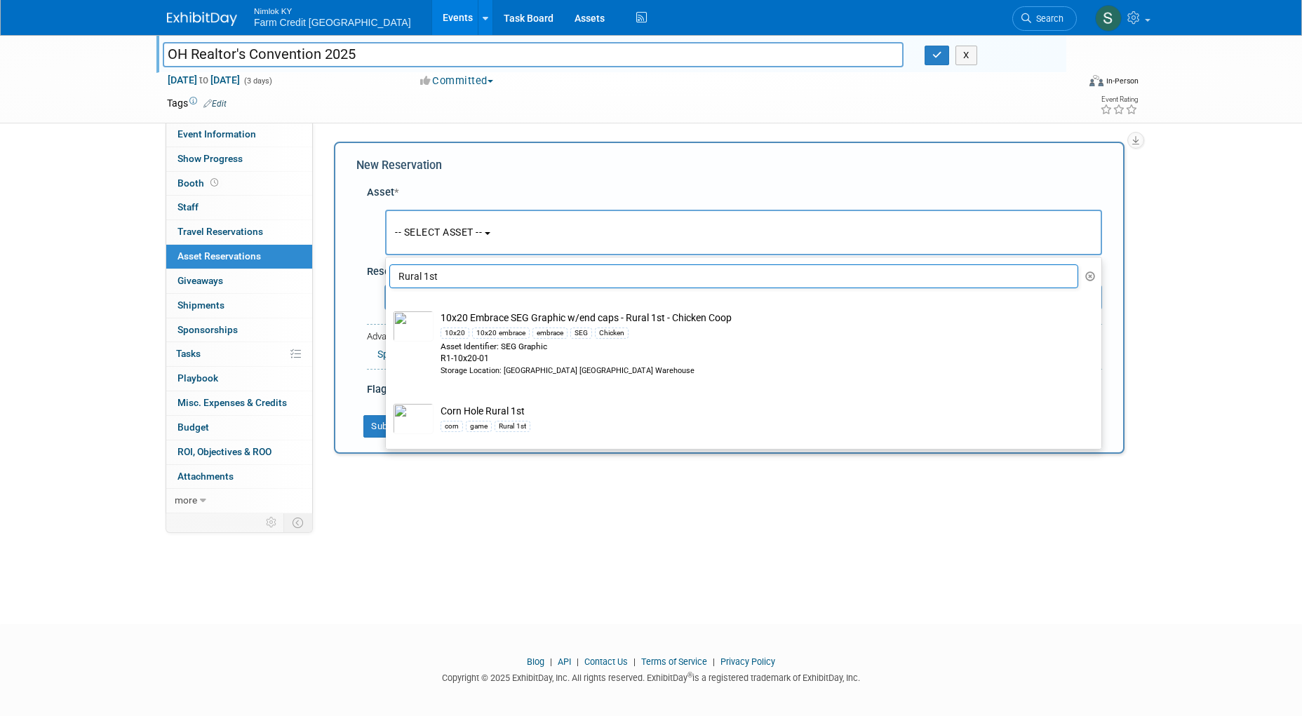
click at [643, 278] on input "Rural 1st" at bounding box center [733, 276] width 689 height 24
type input "R"
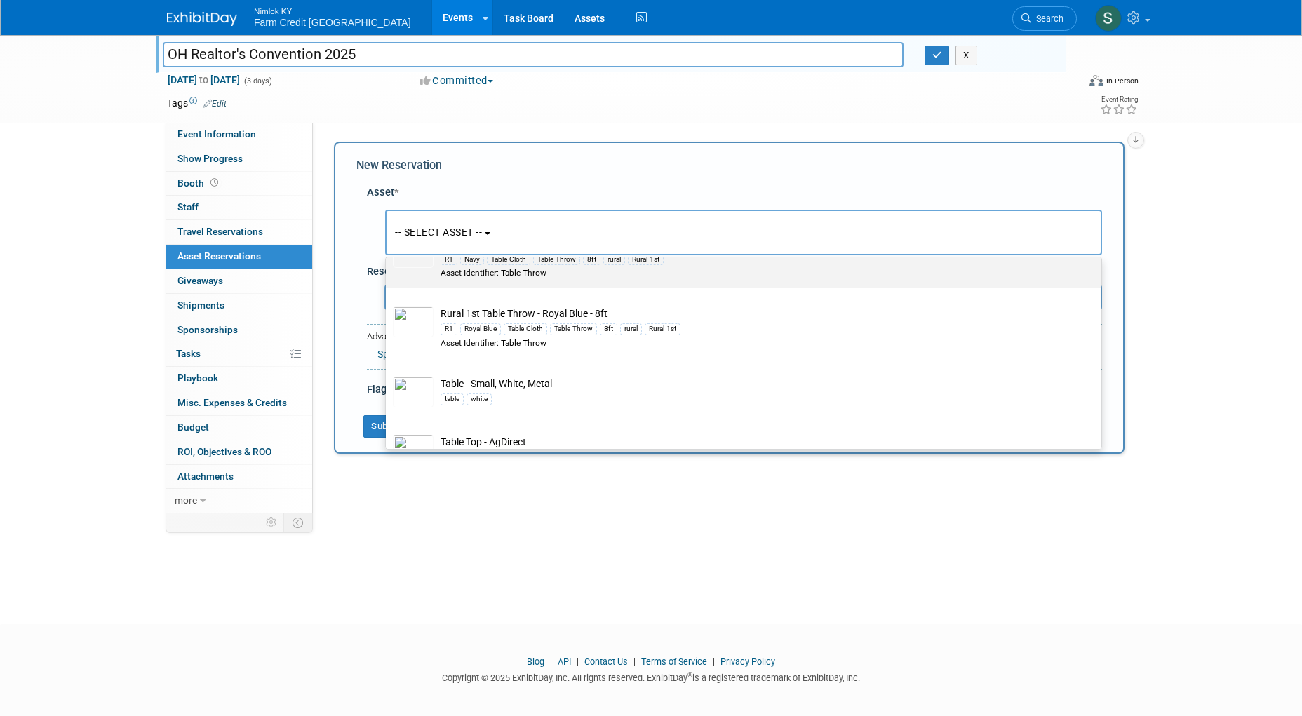
scroll to position [1964, 0]
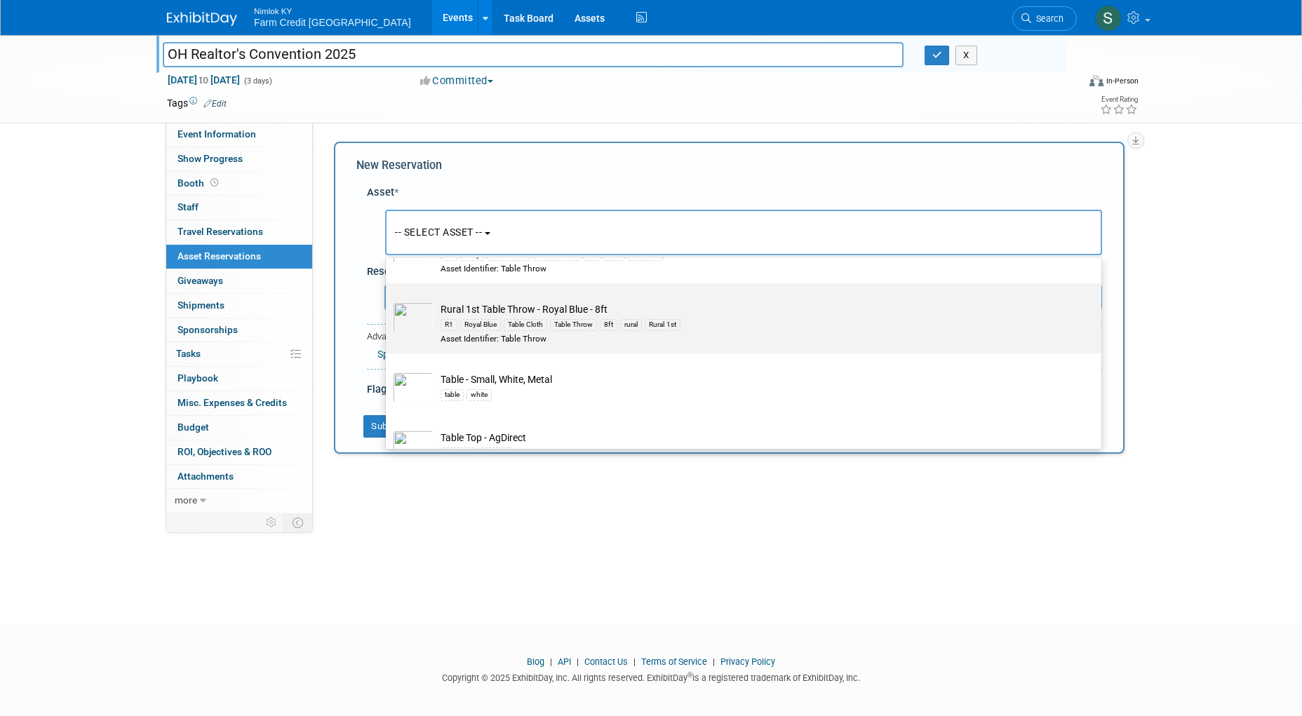
type input "Table"
click at [468, 325] on td "Rural 1st Table Throw - Royal Blue - 8ft R1 Royal Blue Table Cloth Table Throw …" at bounding box center [753, 323] width 640 height 42
click at [388, 300] on input "Rural 1st Table Throw - Royal Blue - 8ft R1 Royal Blue Table Cloth Table Throw …" at bounding box center [383, 295] width 9 height 9
select select "10715847"
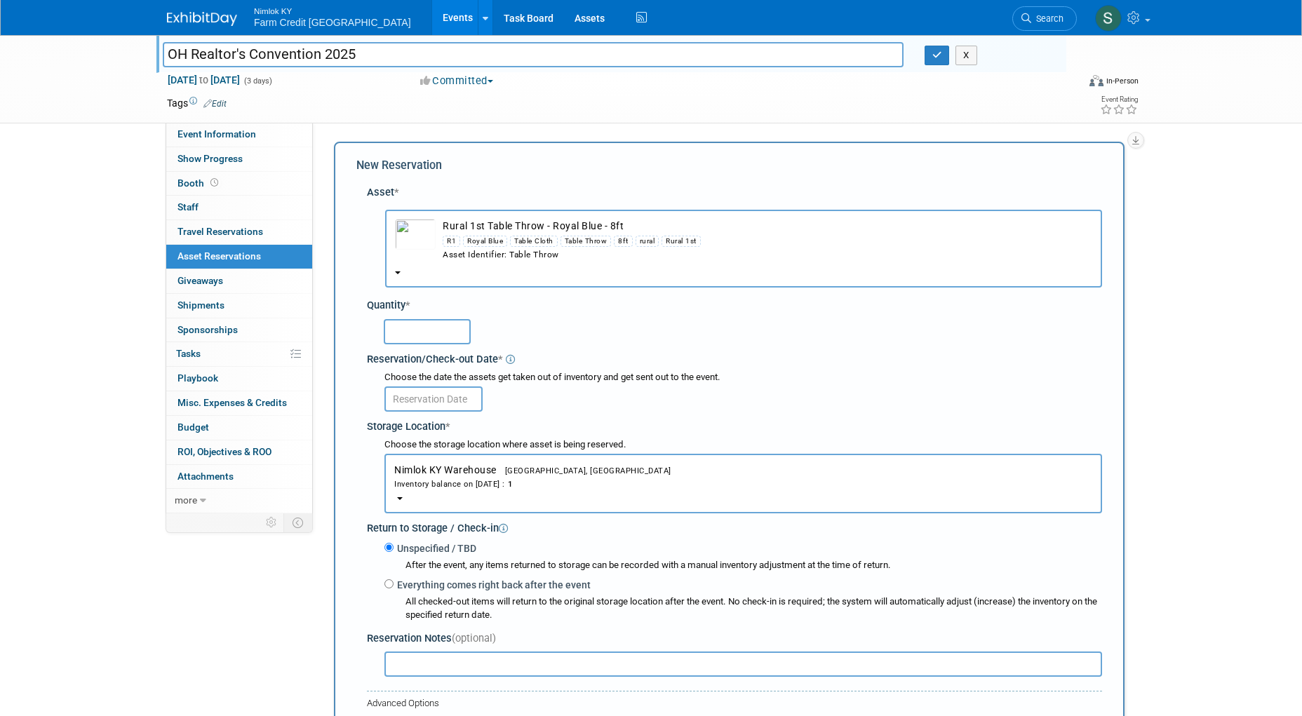
click at [402, 332] on input "text" at bounding box center [427, 331] width 87 height 25
type input "1"
click at [741, 381] on div "Choose the date the assets get taken out of inventory and get sent out to the e…" at bounding box center [742, 377] width 717 height 13
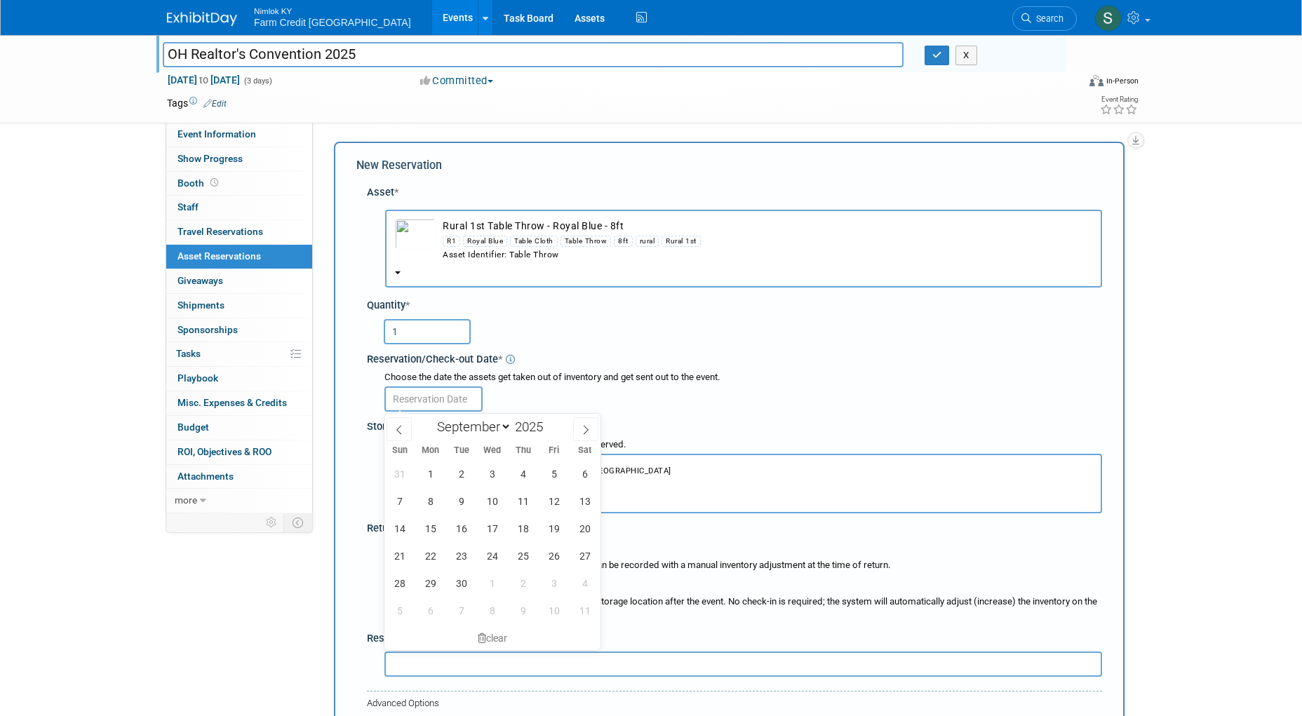
click at [390, 389] on input "text" at bounding box center [433, 398] width 98 height 25
click at [432, 477] on span "1" at bounding box center [430, 473] width 27 height 27
type input "[DATE]"
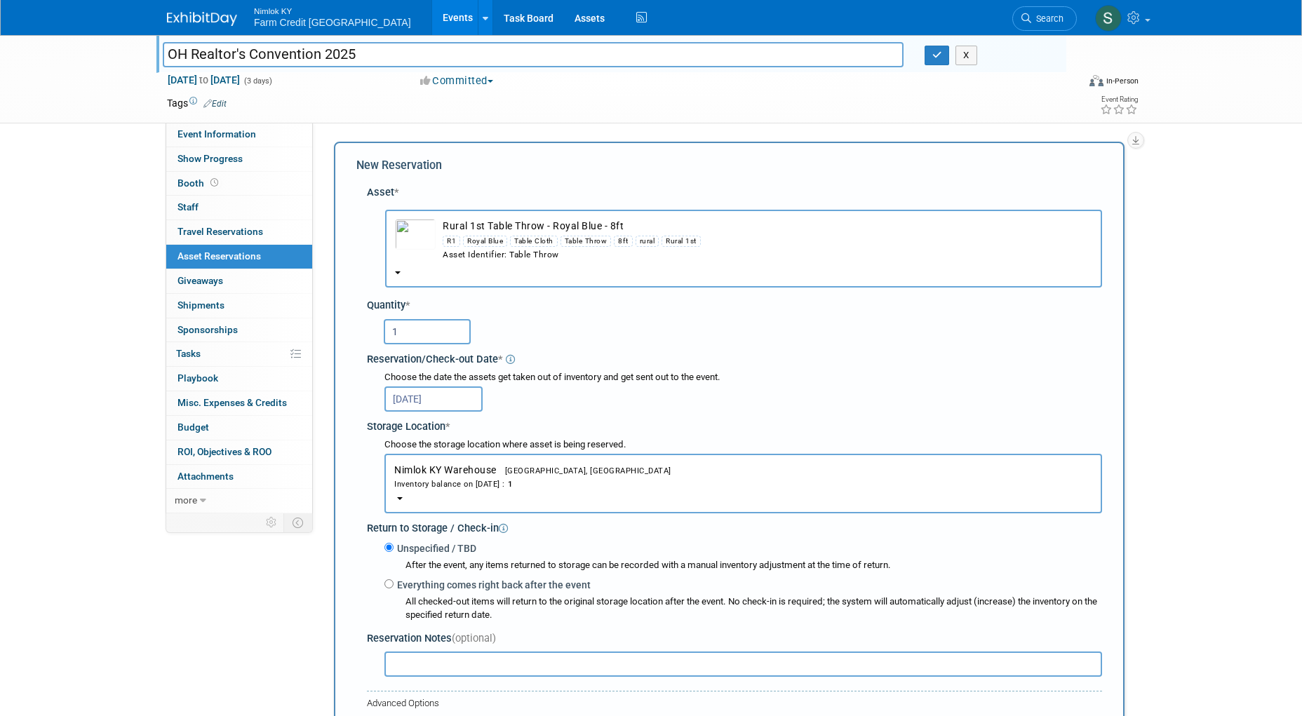
click at [642, 408] on div "[DATE]" at bounding box center [742, 397] width 717 height 27
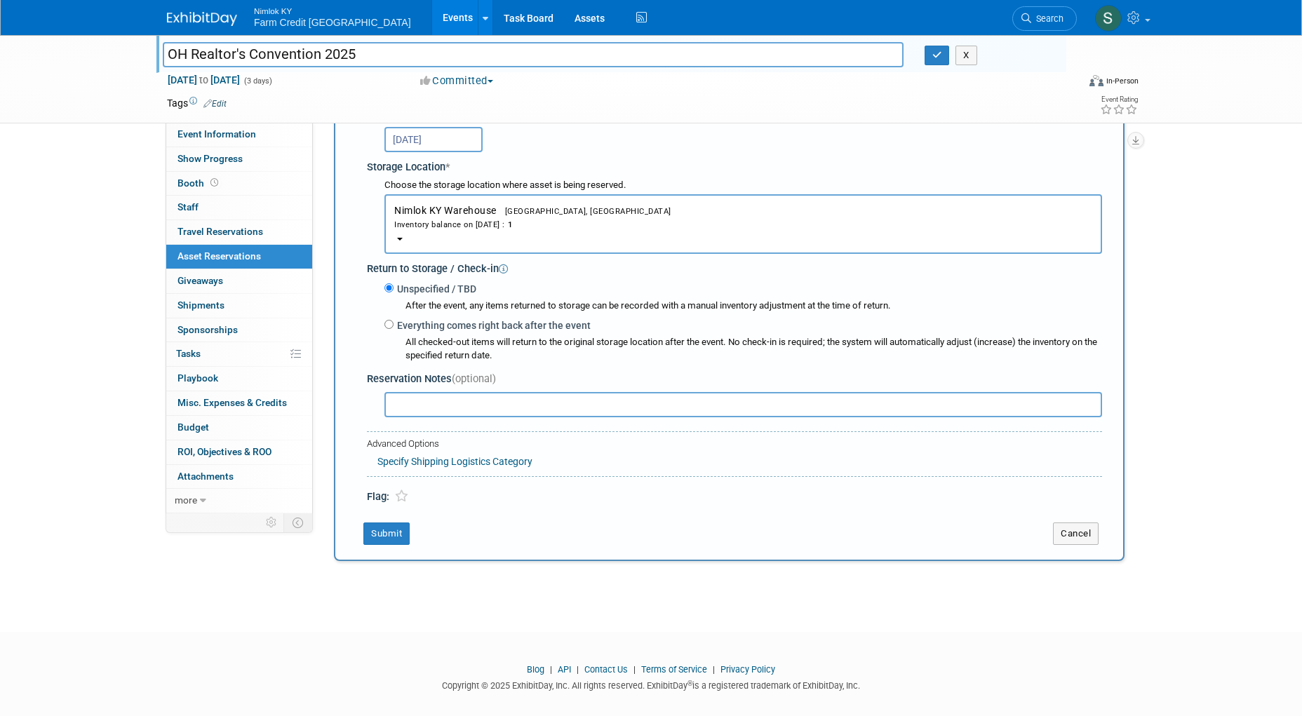
scroll to position [276, 0]
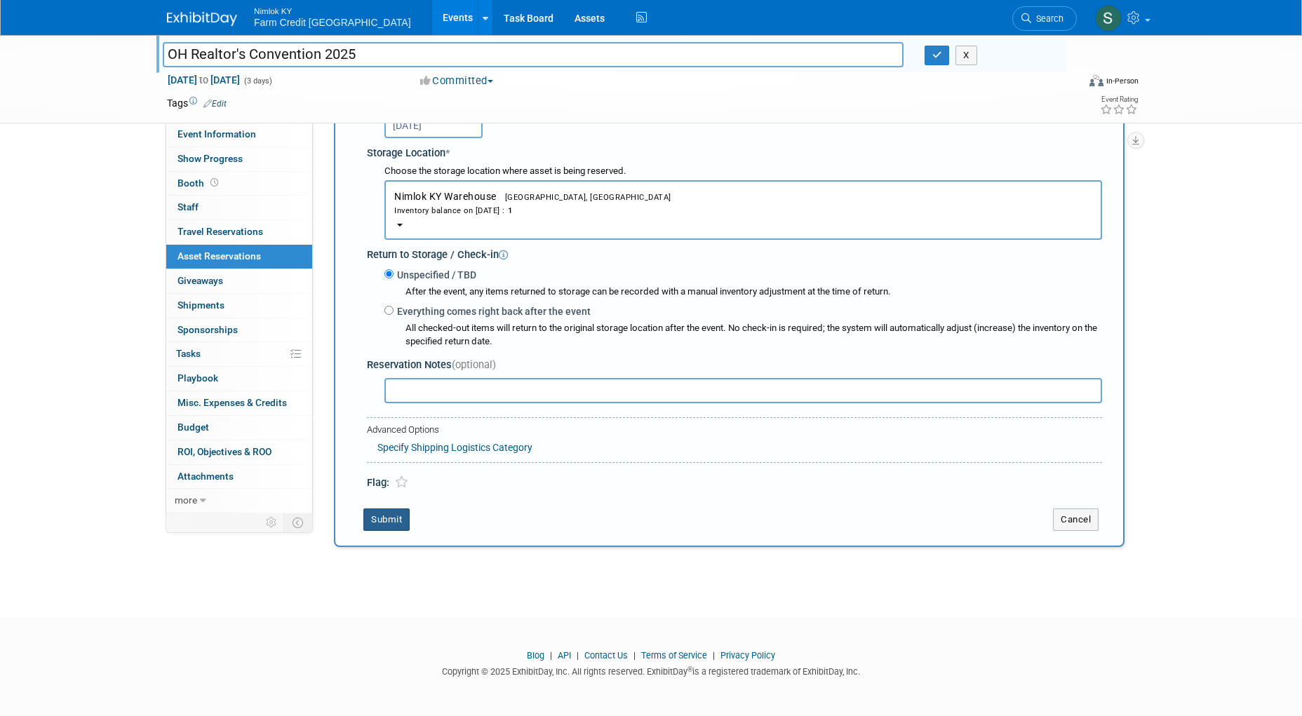
click at [391, 517] on button "Submit" at bounding box center [386, 519] width 46 height 22
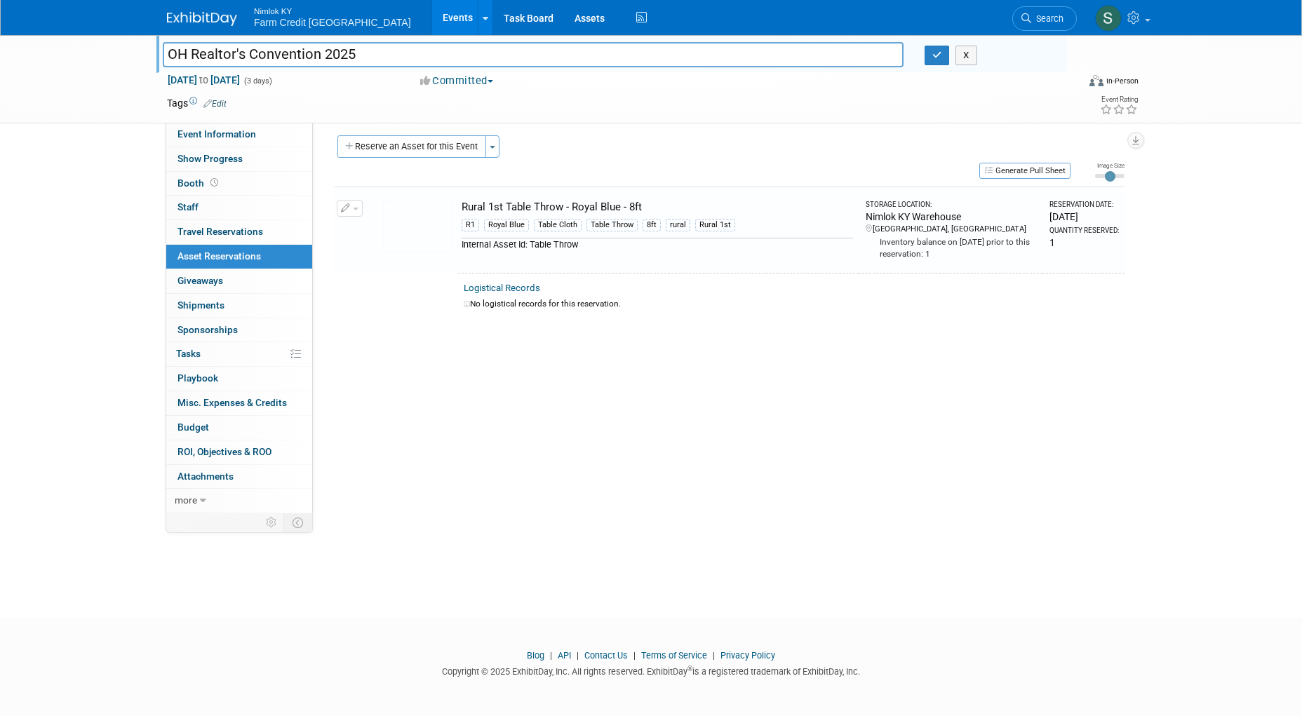
scroll to position [6, 0]
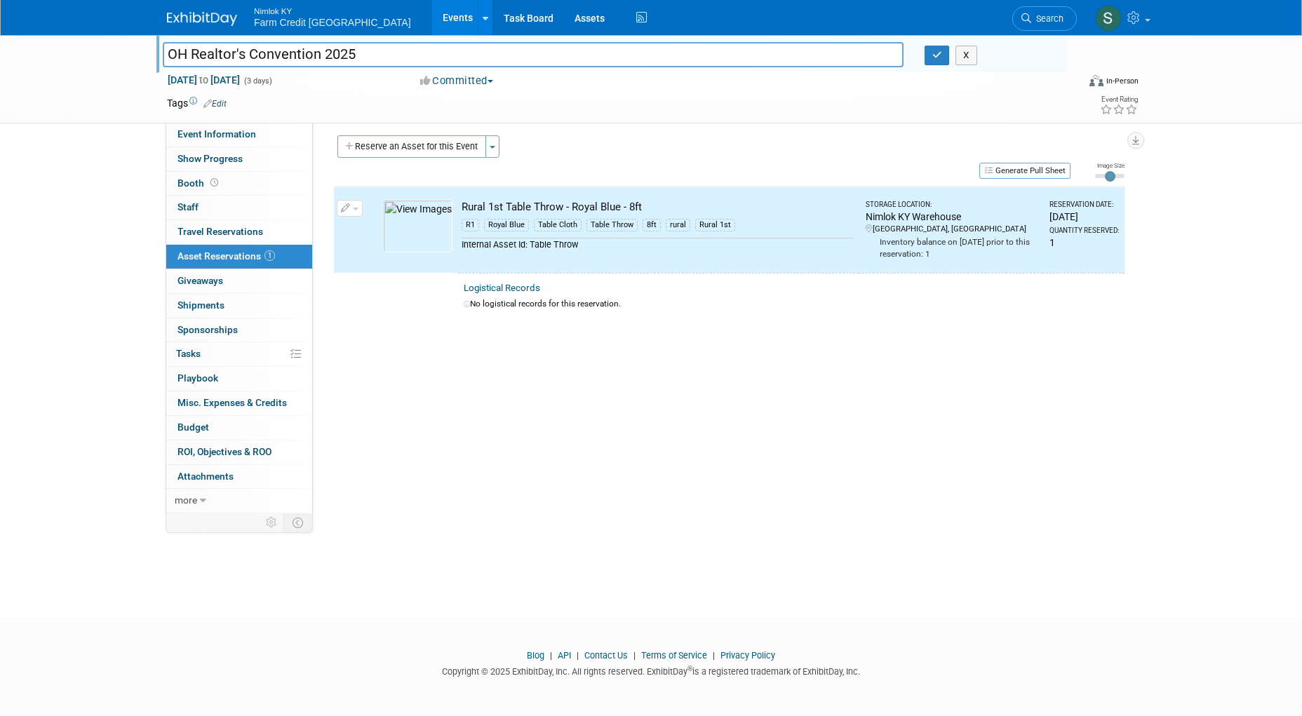
click at [397, 135] on div "Event Website: Edit Event Venue Name: X Event Venue Address: Specify event venu…" at bounding box center [724, 311] width 822 height 391
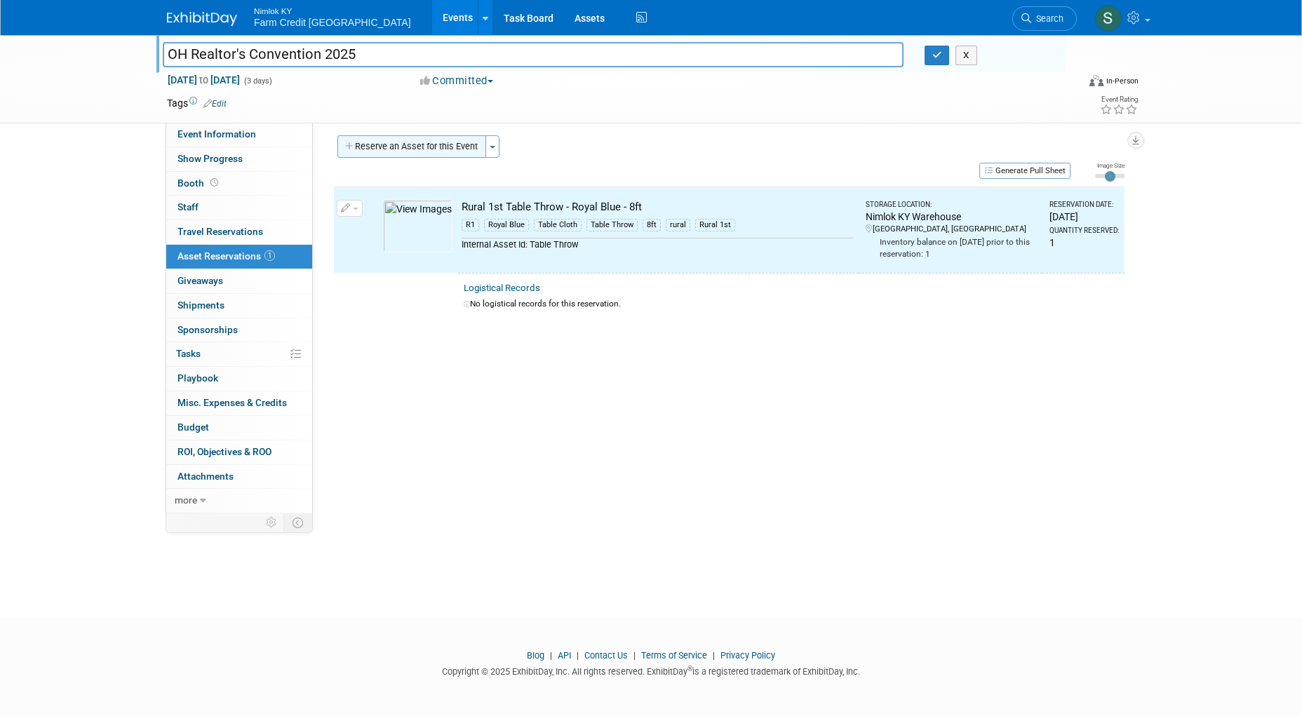
click at [393, 144] on button "Reserve an Asset for this Event" at bounding box center [411, 146] width 149 height 22
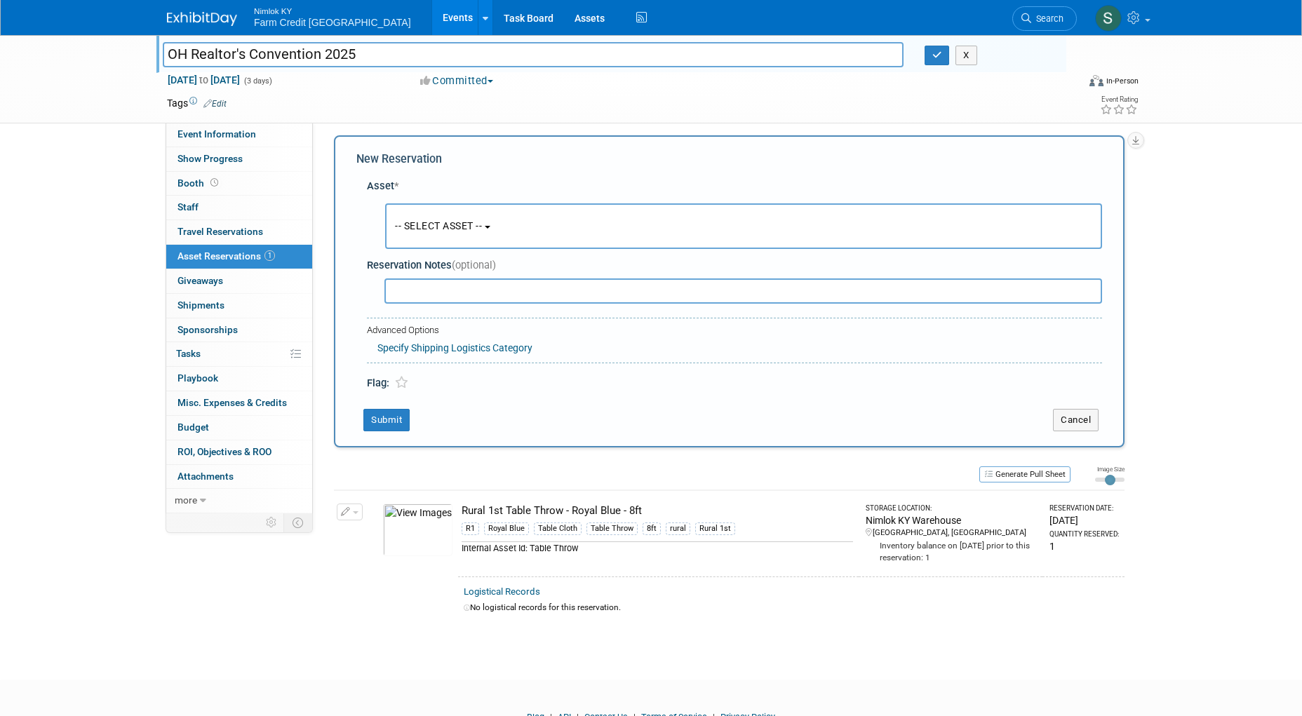
scroll to position [13, 0]
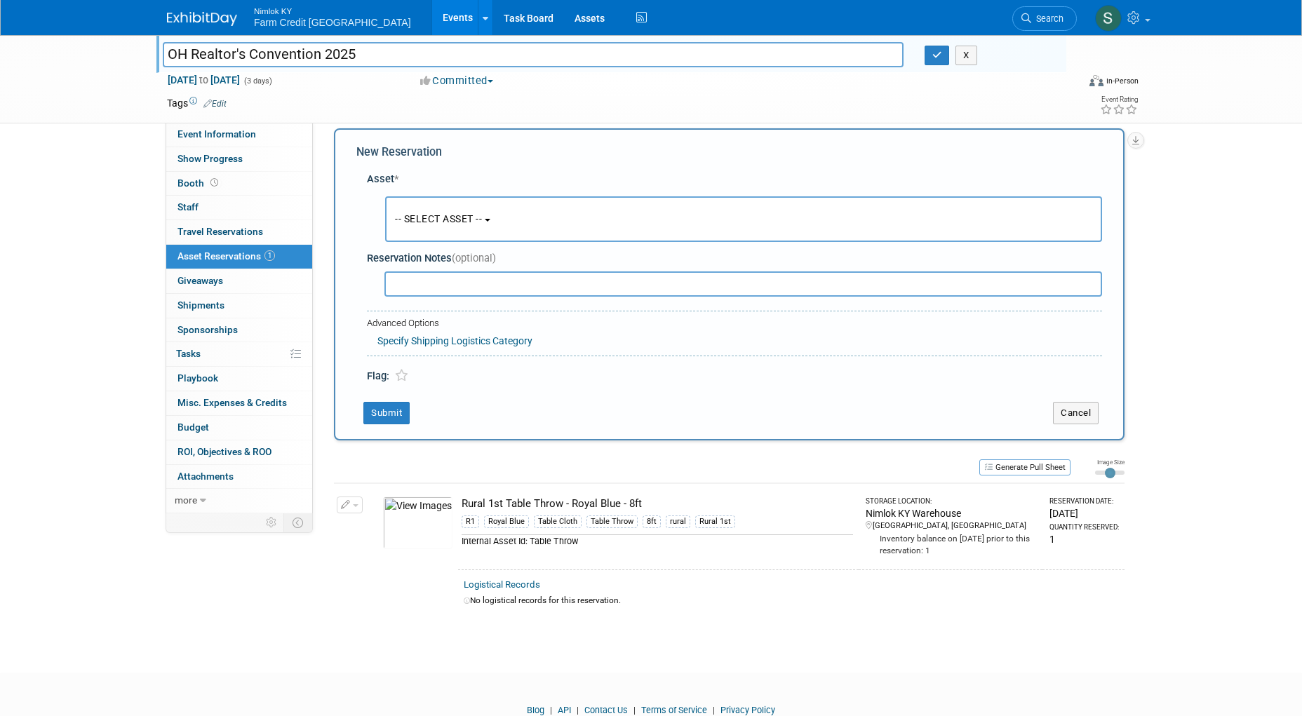
click at [508, 221] on button "-- SELECT ASSET --" at bounding box center [743, 219] width 717 height 46
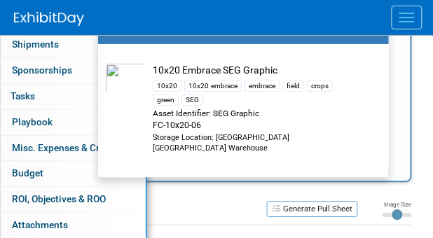
scroll to position [410, 0]
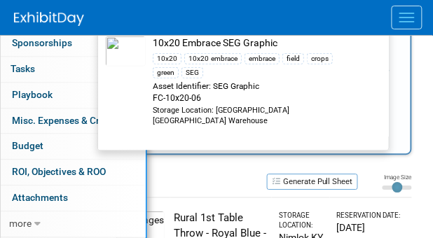
click at [208, 123] on link "10x20 Embrace SEG Graphic 10x20 10x20 embrace embrace field crops green SEG Ass…" at bounding box center [243, 76] width 291 height 119
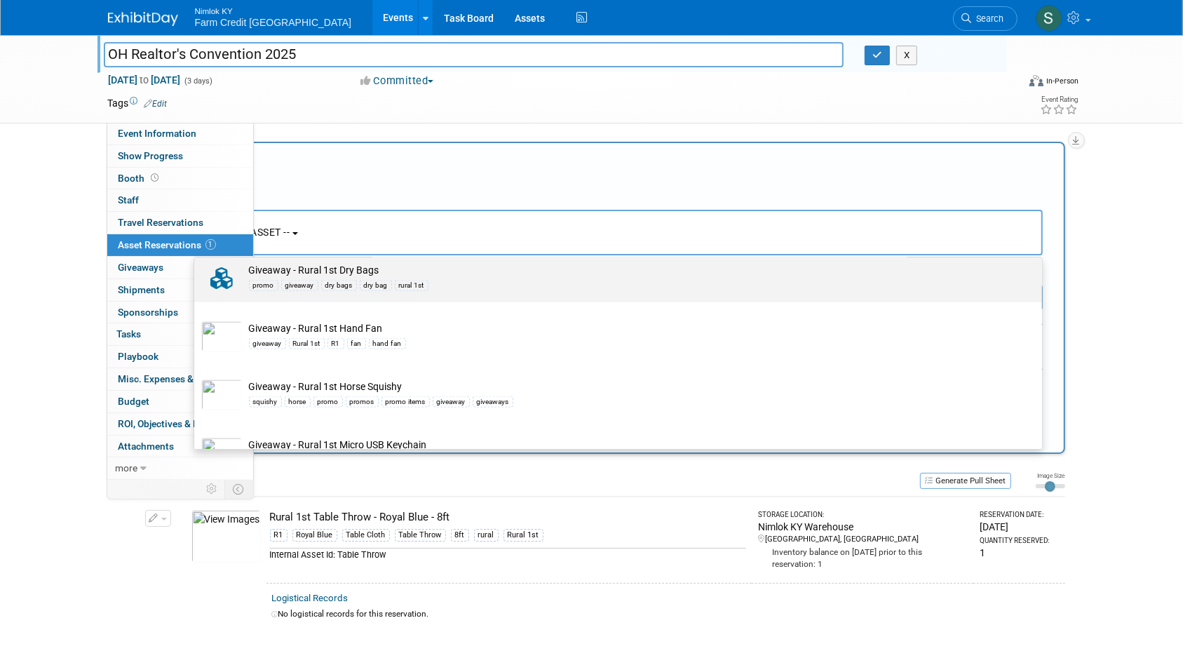
scroll to position [14720, 0]
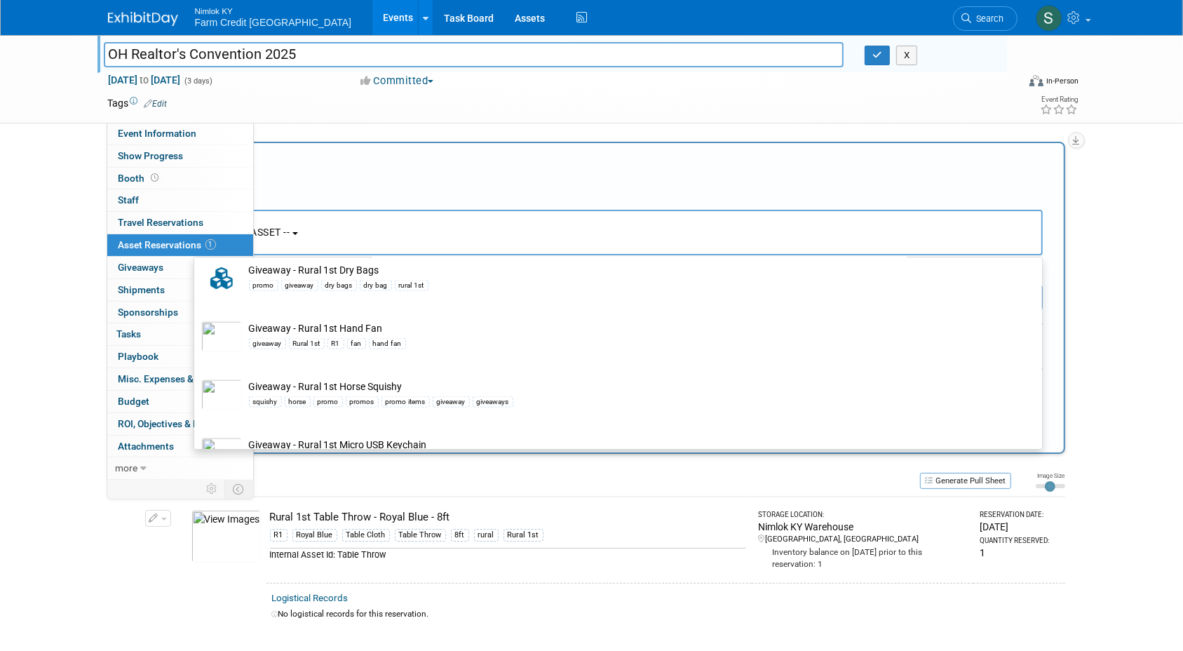
click at [372, 196] on div "Asset *" at bounding box center [608, 192] width 867 height 15
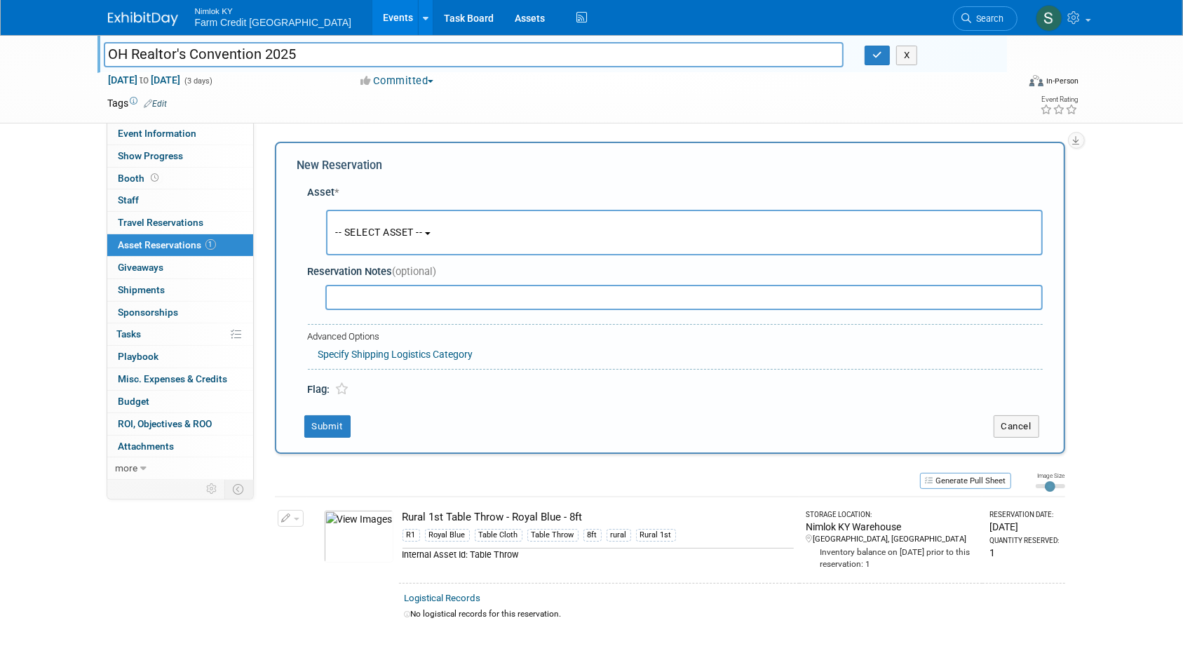
click at [384, 256] on div "-- SELECT ASSET -- <table style='display: inline-block; border-style:none;'><tr…" at bounding box center [677, 233] width 729 height 52
click at [380, 224] on button "-- SELECT ASSET --" at bounding box center [684, 233] width 717 height 46
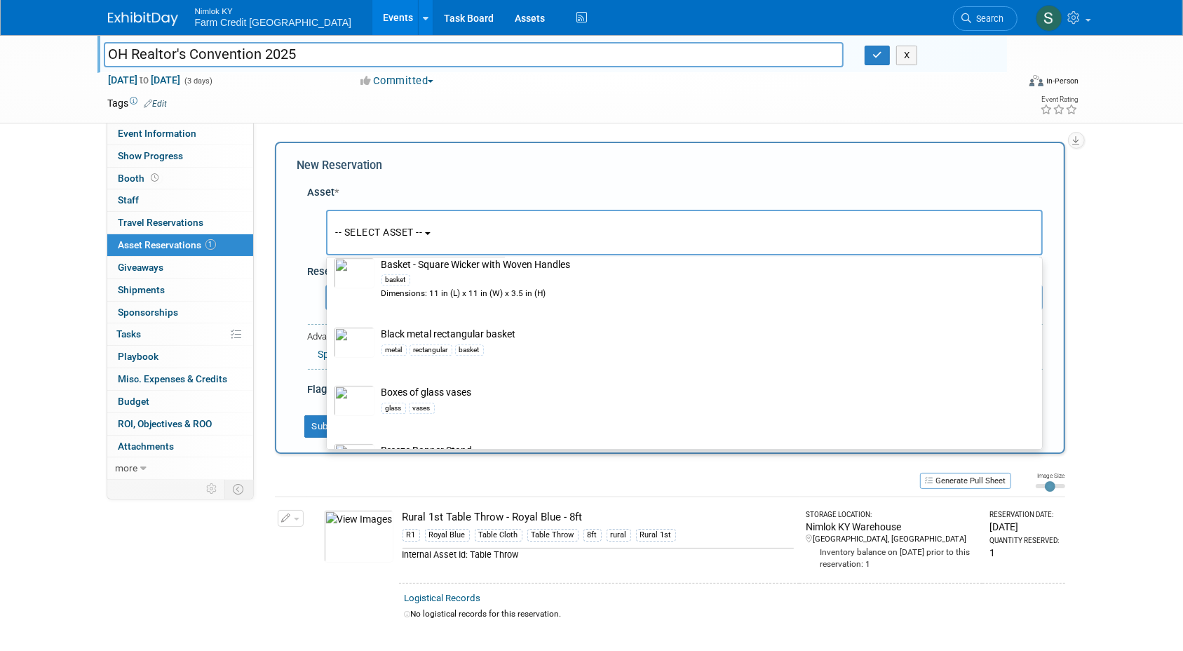
scroll to position [0, 0]
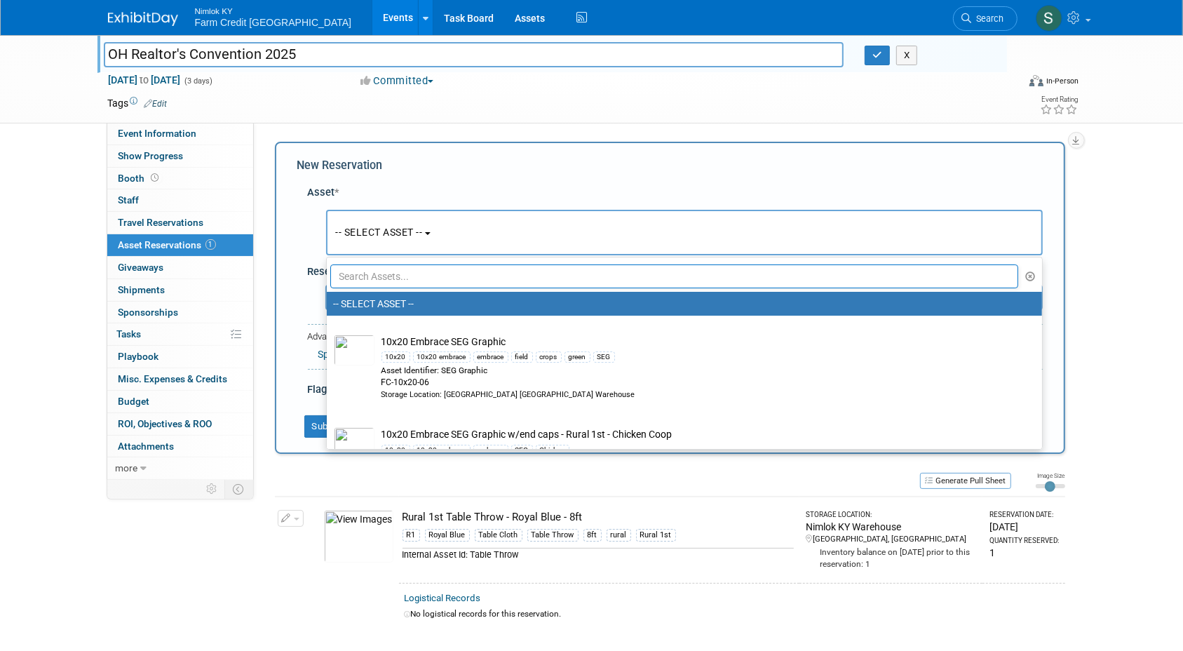
click at [467, 108] on td at bounding box center [541, 103] width 746 height 14
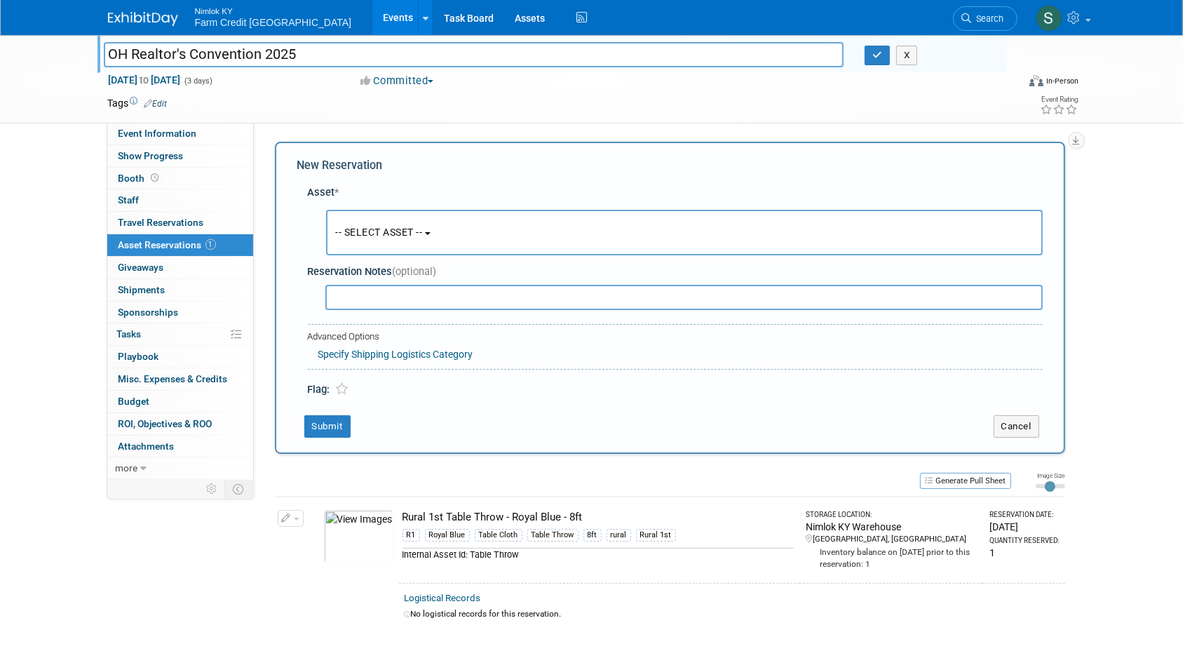
click at [414, 75] on button "Committed" at bounding box center [397, 81] width 83 height 15
click at [552, 111] on div "Tags Edit" at bounding box center [511, 103] width 806 height 19
click at [366, 249] on button "-- SELECT ASSET --" at bounding box center [684, 233] width 717 height 46
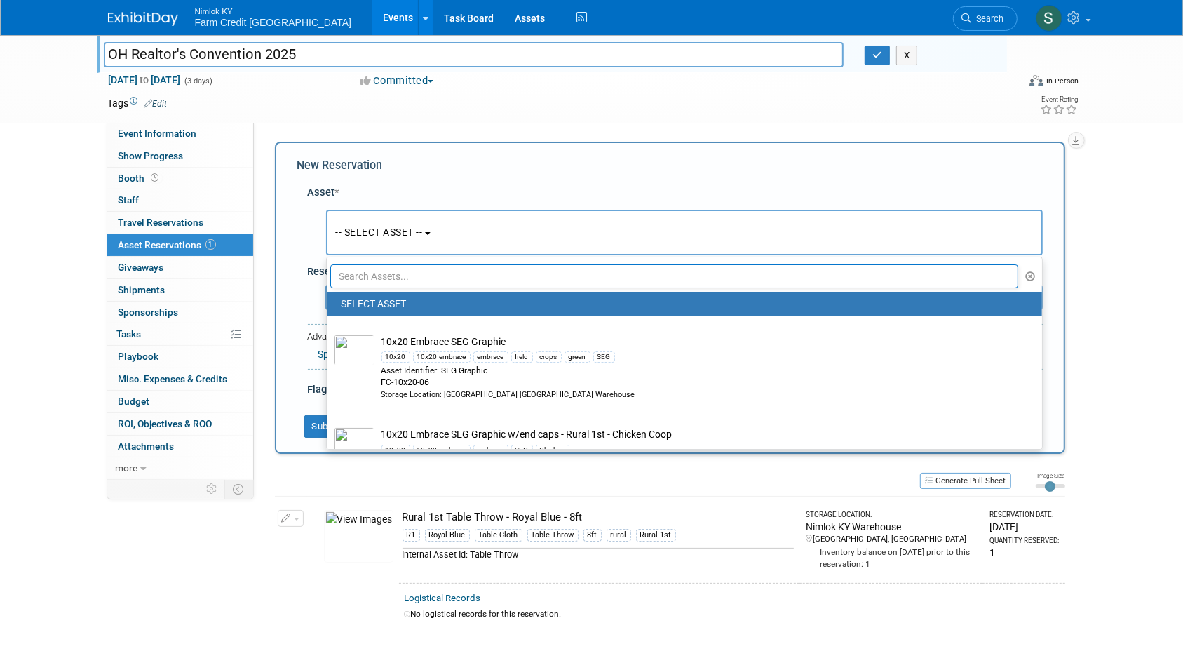
click at [386, 278] on input "text" at bounding box center [674, 276] width 689 height 24
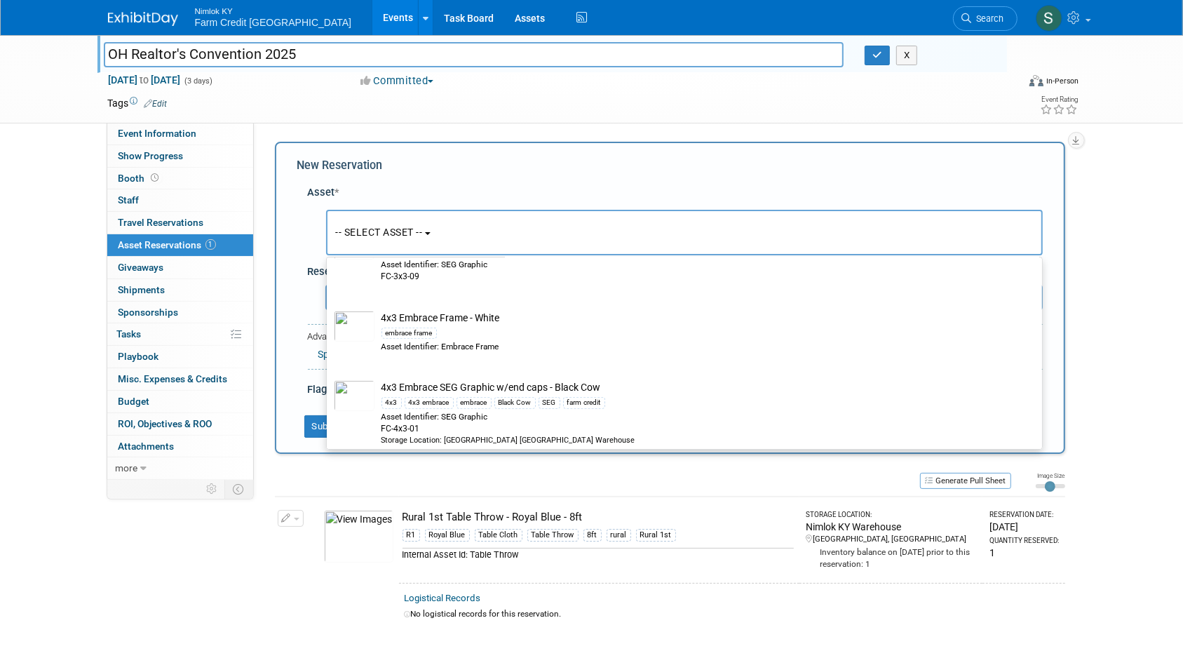
scroll to position [574, 0]
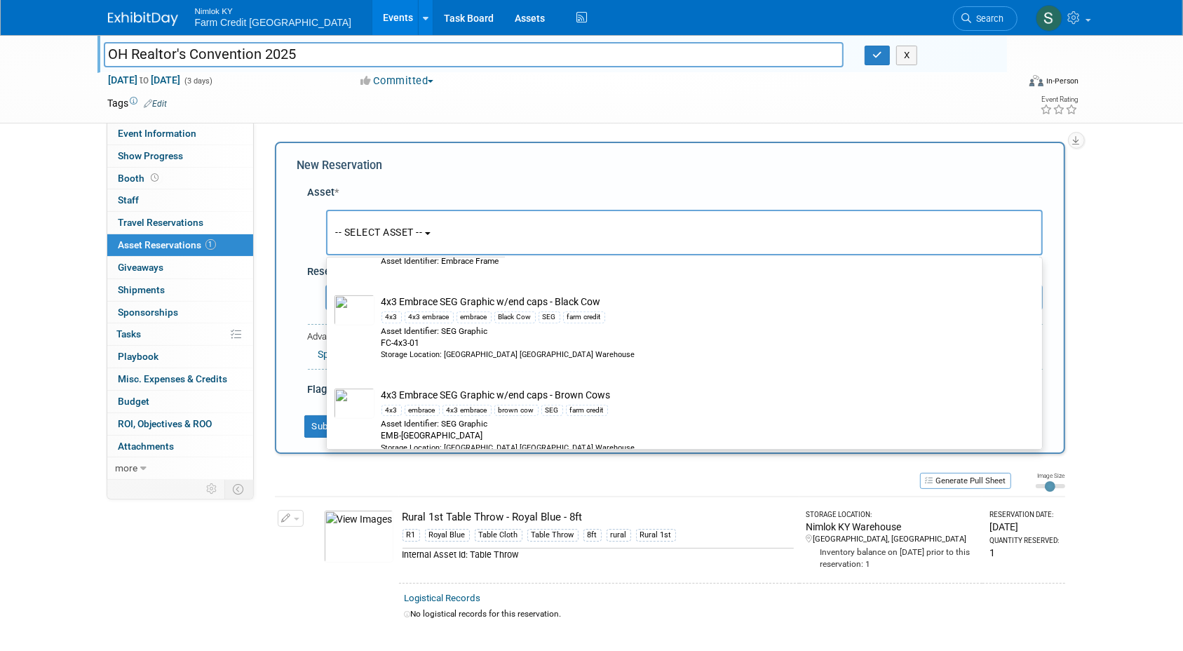
click at [410, 234] on span "-- SELECT ASSET --" at bounding box center [379, 232] width 87 height 11
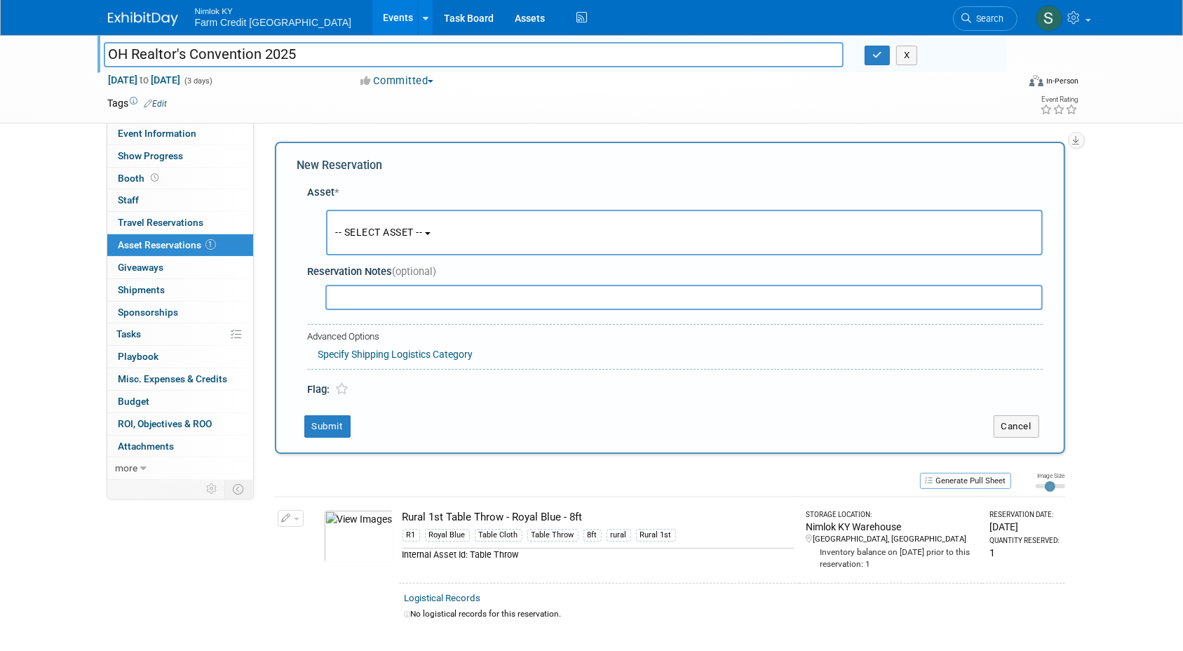
click at [549, 217] on button "-- SELECT ASSET --" at bounding box center [684, 233] width 717 height 46
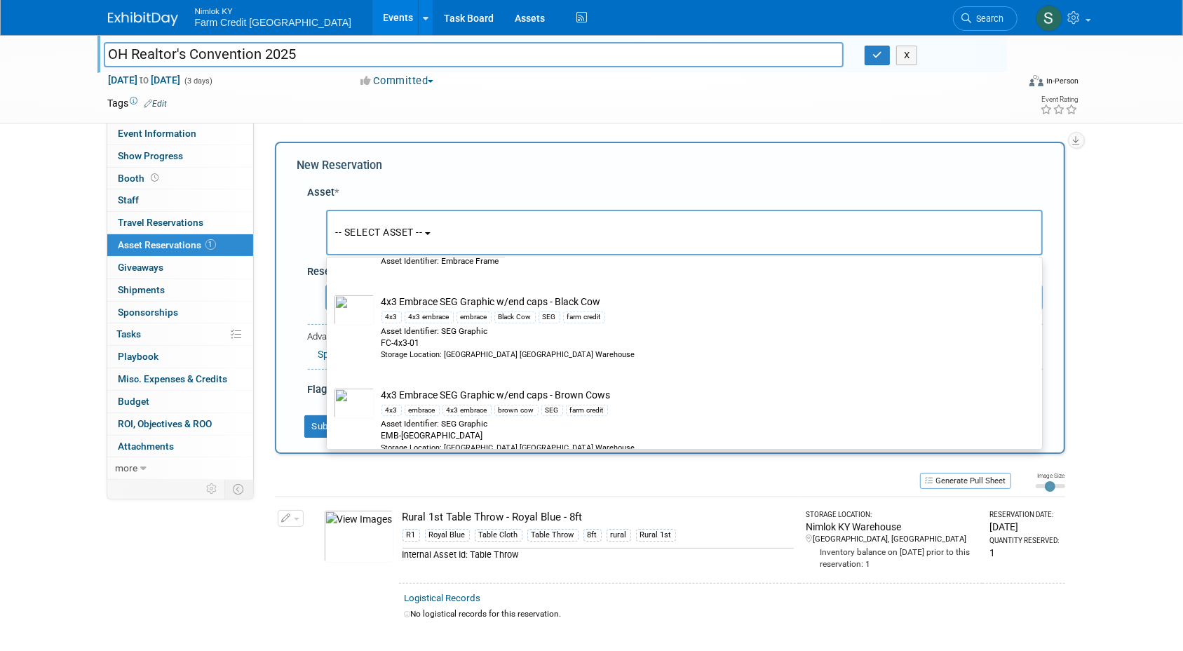
scroll to position [0, 0]
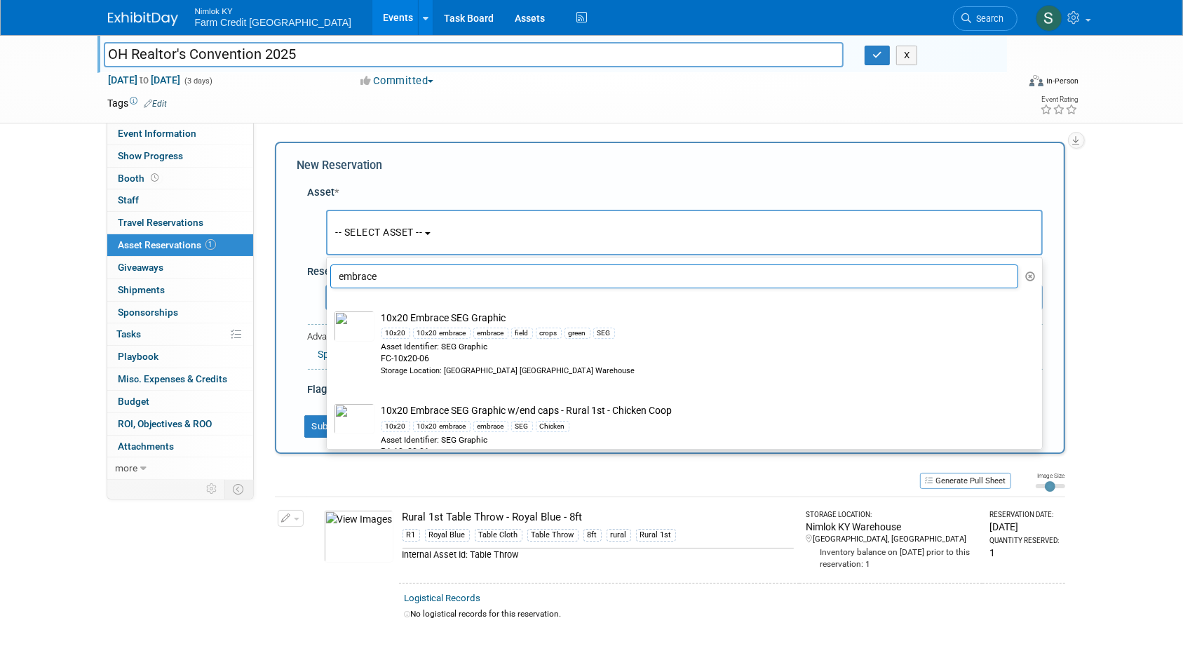
drag, startPoint x: 402, startPoint y: 280, endPoint x: 357, endPoint y: 280, distance: 44.9
click at [357, 280] on input "embrace" at bounding box center [674, 276] width 689 height 24
type input "e"
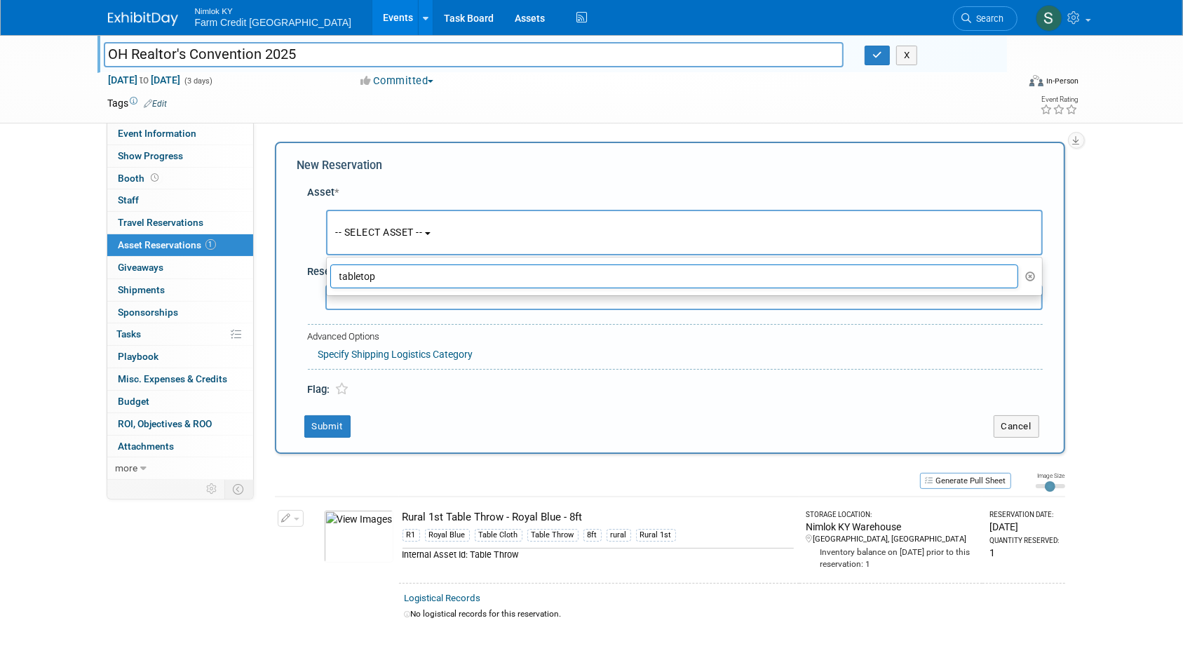
click at [460, 281] on input "tabletop" at bounding box center [674, 276] width 689 height 24
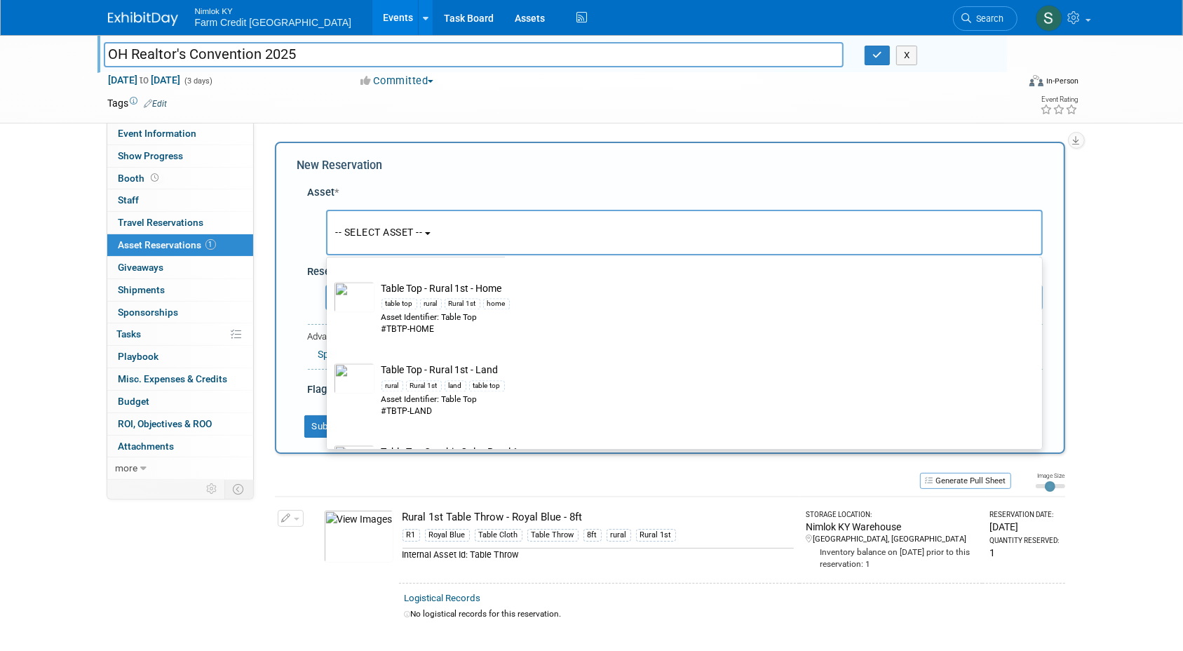
scroll to position [2550, 0]
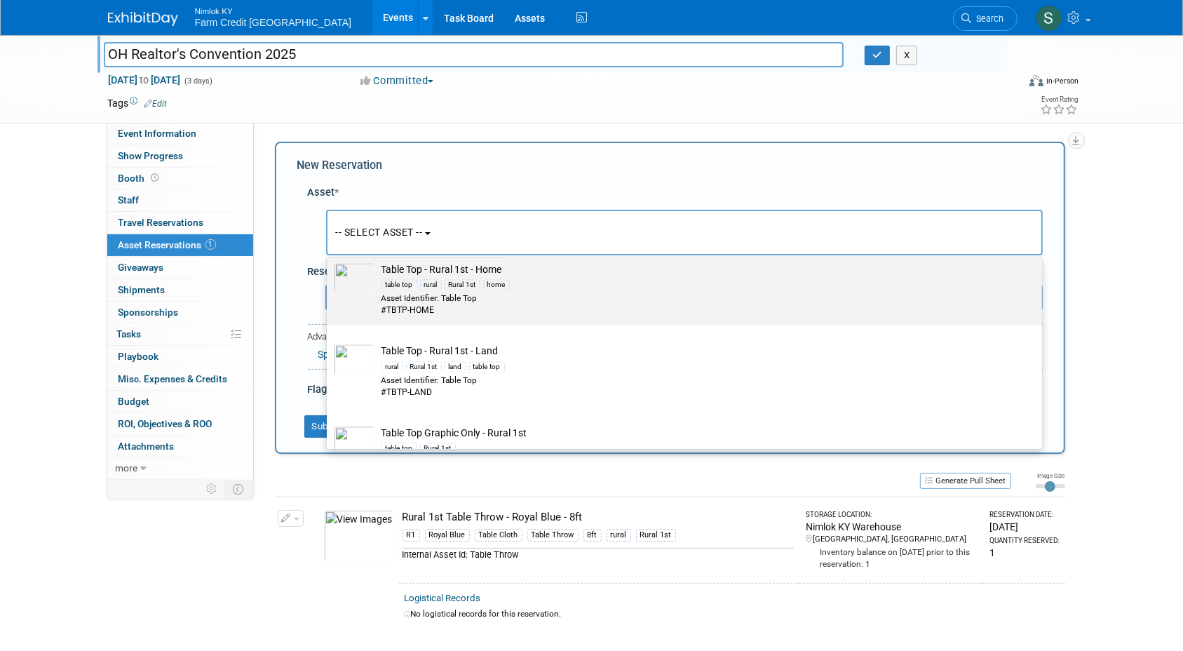
type input "table"
click at [356, 279] on img at bounding box center [354, 277] width 41 height 31
click at [329, 260] on input "Table Top - Rural 1st - Home table top rural Rural 1st home Asset Identifier: T…" at bounding box center [324, 255] width 9 height 9
select select "10716201"
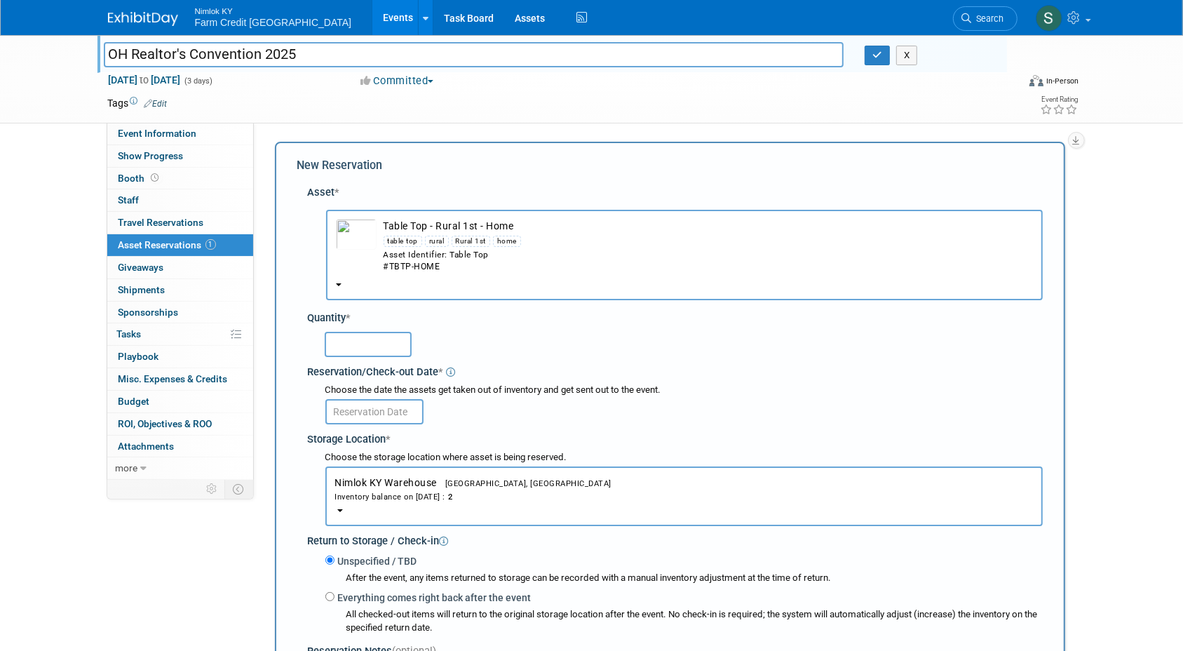
click at [393, 348] on input "text" at bounding box center [368, 344] width 87 height 25
type input "1"
drag, startPoint x: 512, startPoint y: 360, endPoint x: 435, endPoint y: 417, distance: 95.8
click at [508, 364] on div "Quantity * 1 Reservation/Check-out Date * * 2 2" at bounding box center [675, 471] width 735 height 335
click at [384, 400] on input "text" at bounding box center [374, 411] width 98 height 25
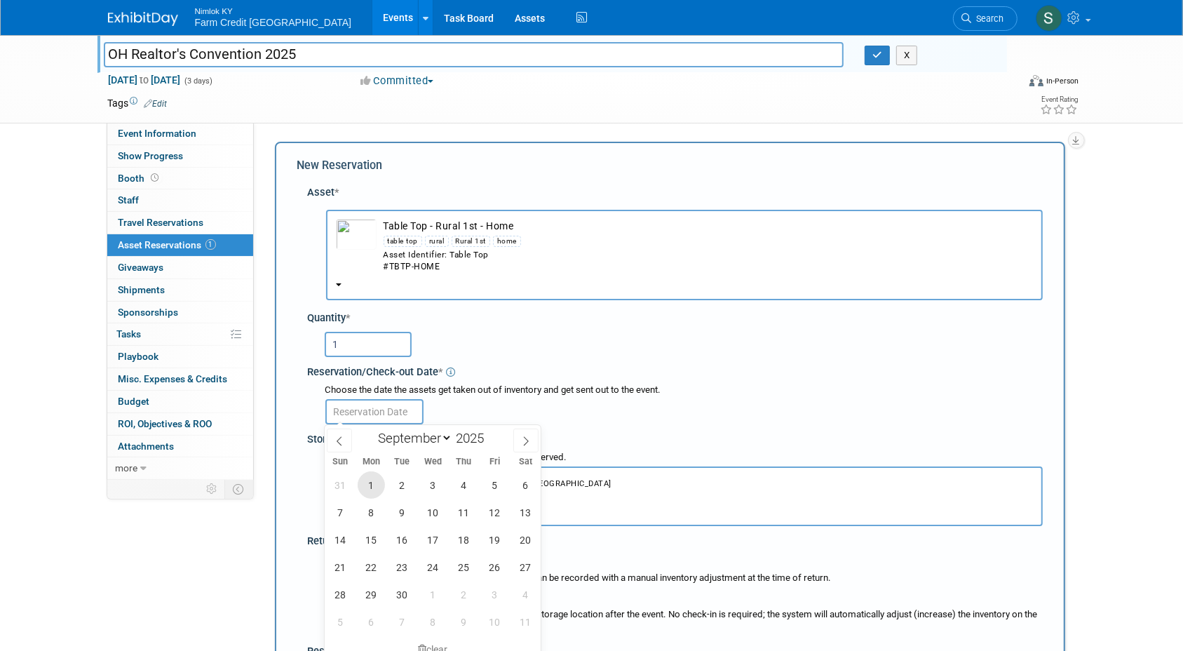
drag, startPoint x: 362, startPoint y: 486, endPoint x: 415, endPoint y: 477, distance: 54.1
click at [361, 486] on span "1" at bounding box center [371, 484] width 27 height 27
type input "[DATE]"
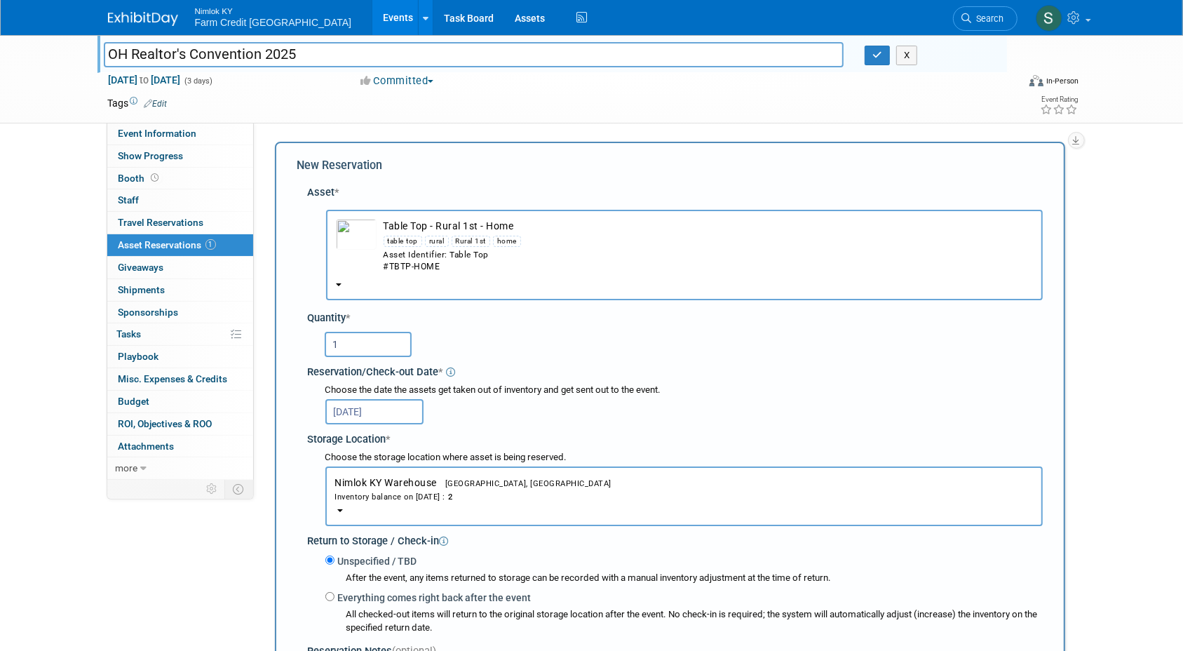
click at [570, 407] on div "[DATE]" at bounding box center [683, 410] width 717 height 27
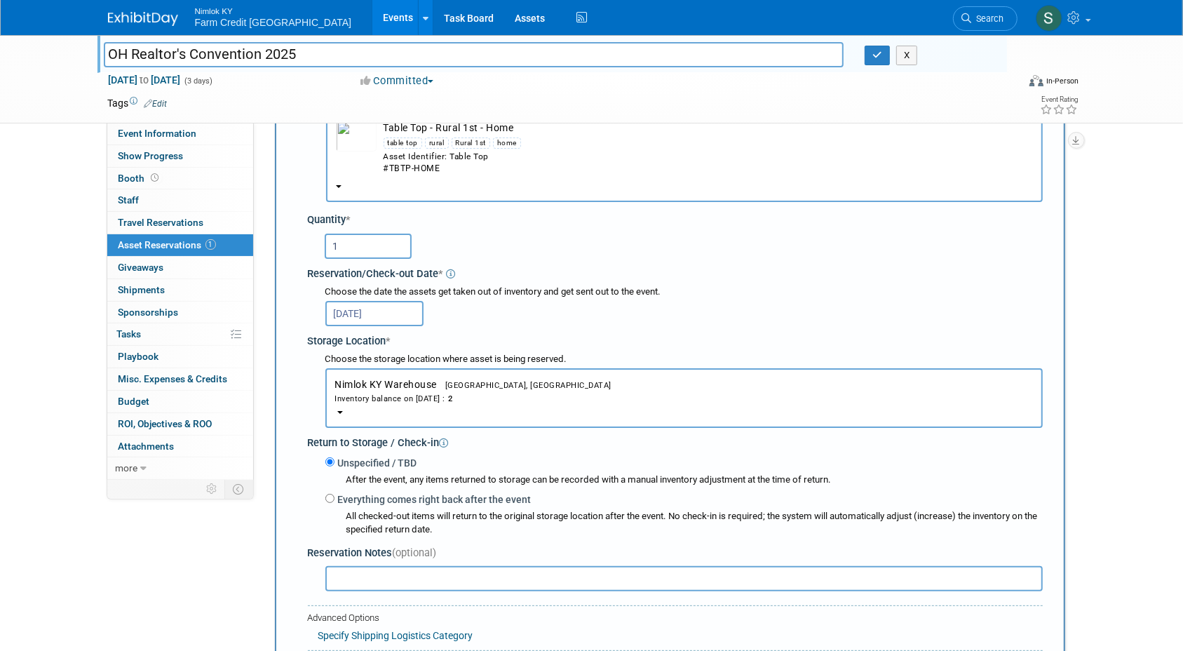
scroll to position [318, 0]
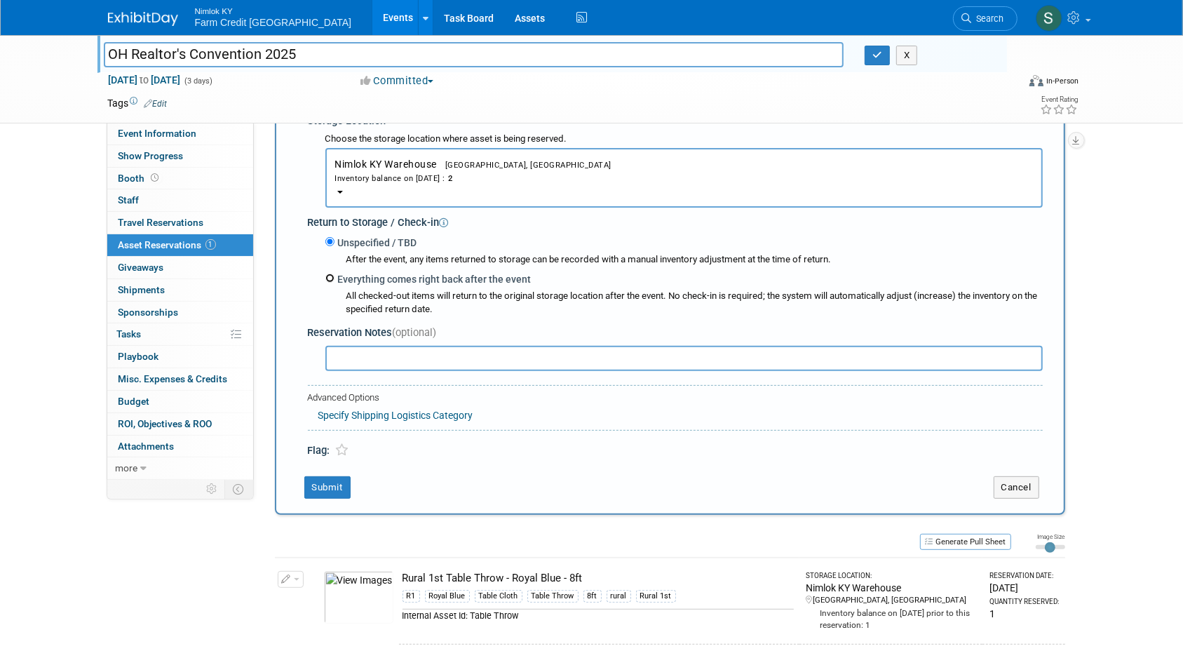
click at [330, 275] on input "Everything comes right back after the event" at bounding box center [329, 277] width 9 height 9
radio input "true"
select select "8"
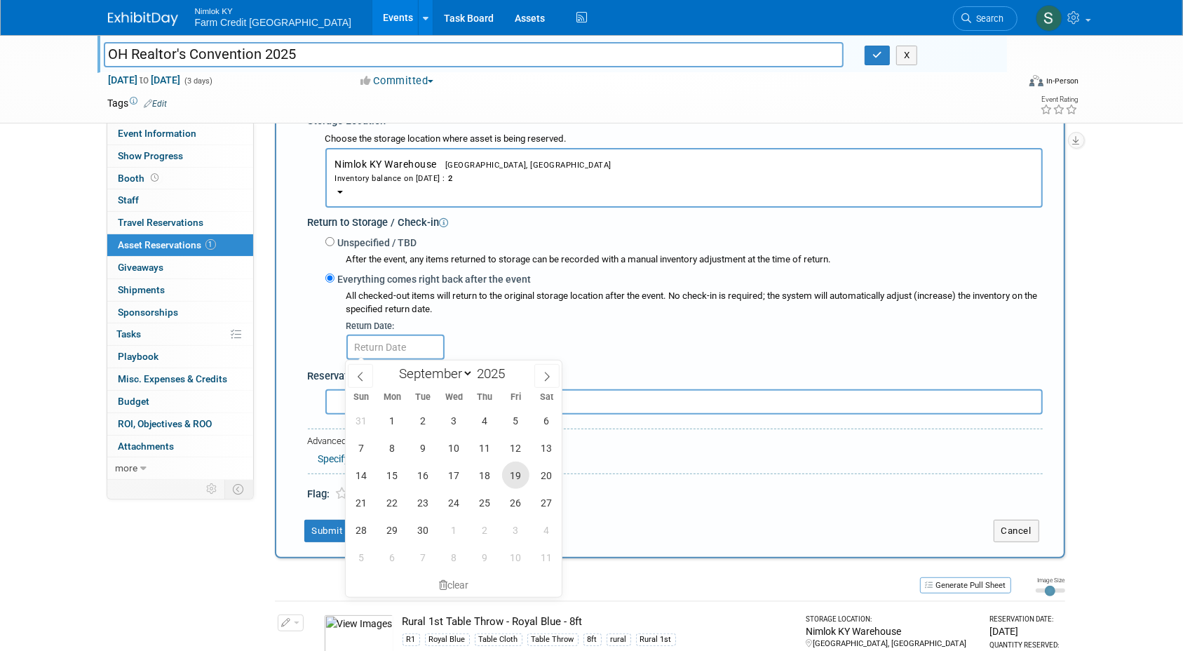
click at [522, 475] on span "19" at bounding box center [515, 474] width 27 height 27
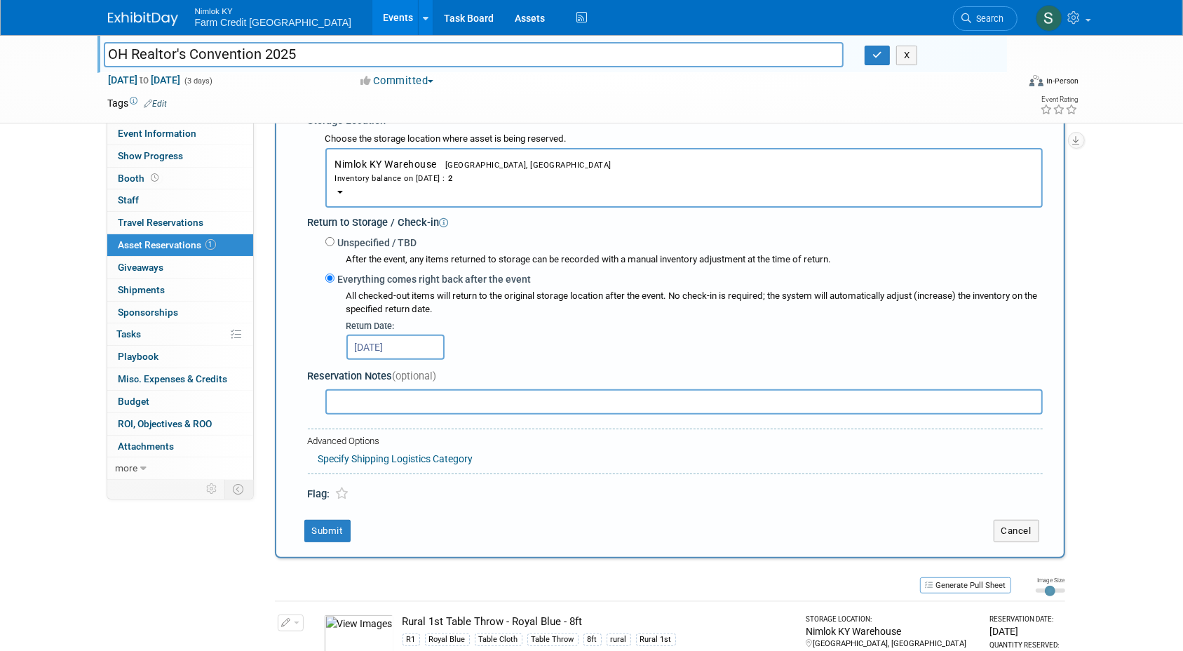
click at [505, 369] on div "Reservation Notes (optional)" at bounding box center [675, 376] width 735 height 15
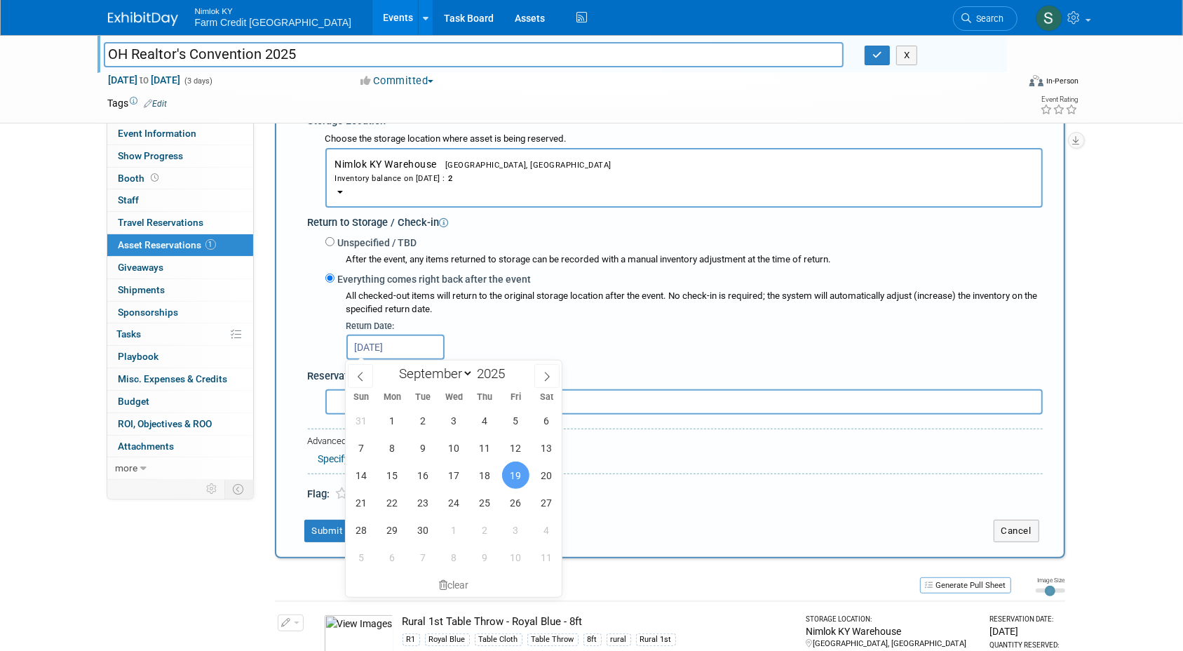
click at [404, 344] on input "[DATE]" at bounding box center [395, 347] width 98 height 25
click at [384, 496] on span "22" at bounding box center [392, 502] width 27 height 27
type input "[DATE]"
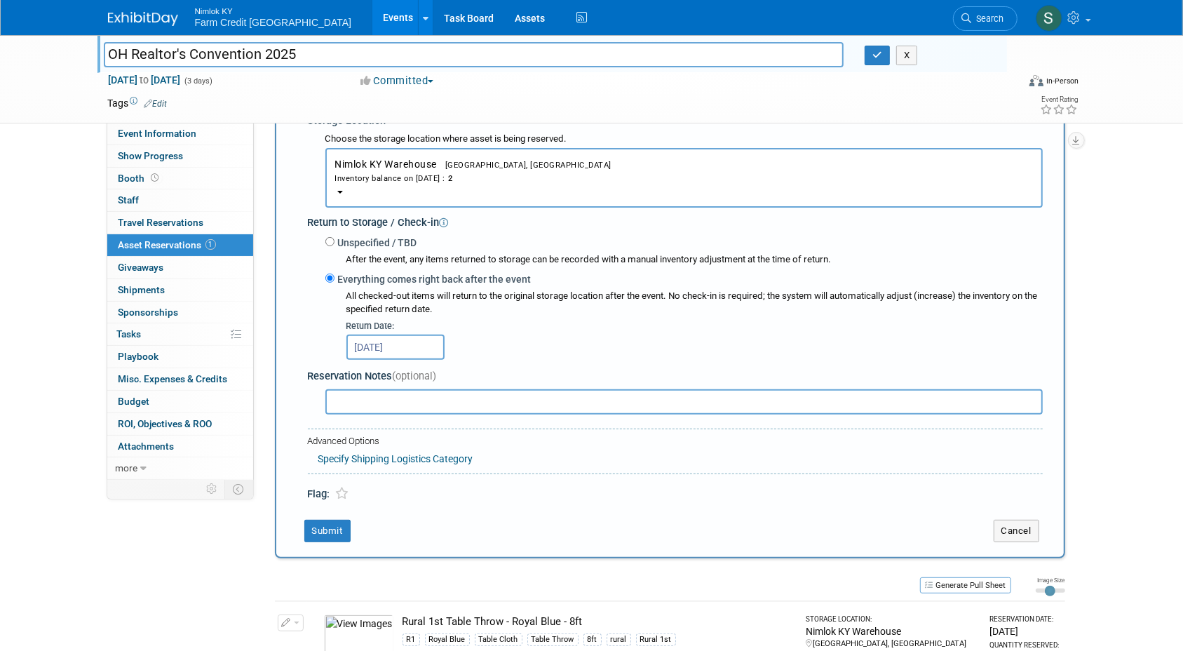
drag, startPoint x: 534, startPoint y: 365, endPoint x: 310, endPoint y: 493, distance: 258.2
click at [530, 370] on div "Reservation Notes (optional)" at bounding box center [675, 390] width 735 height 55
click at [312, 532] on button "Submit" at bounding box center [327, 531] width 46 height 22
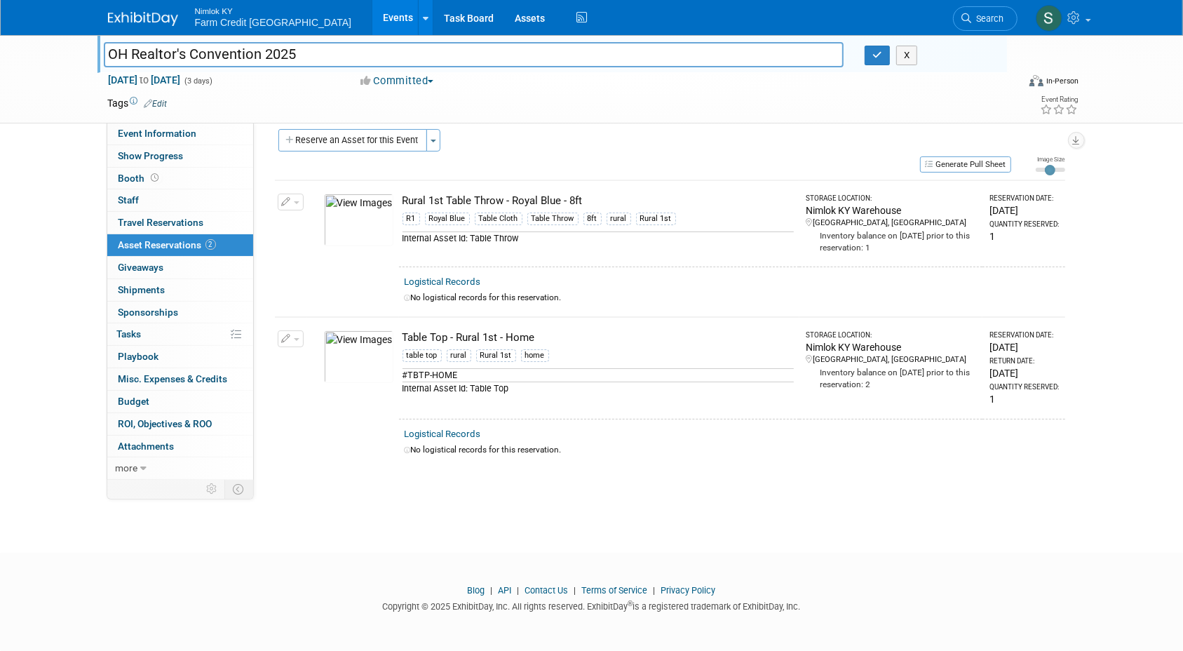
drag, startPoint x: 203, startPoint y: 529, endPoint x: 382, endPoint y: 445, distance: 197.6
click at [203, 529] on body "Nimlok KY Farm Credit [GEOGRAPHIC_DATA] Events Add Event Bulk Upload Events Sha…" at bounding box center [591, 312] width 1183 height 651
click at [386, 119] on div "OH Realtor's Convention OH Realtor's Convention 2025 X [DATE] to [DATE] (3 days…" at bounding box center [591, 79] width 989 height 88
click at [379, 141] on button "Reserve an Asset for this Event" at bounding box center [352, 140] width 149 height 22
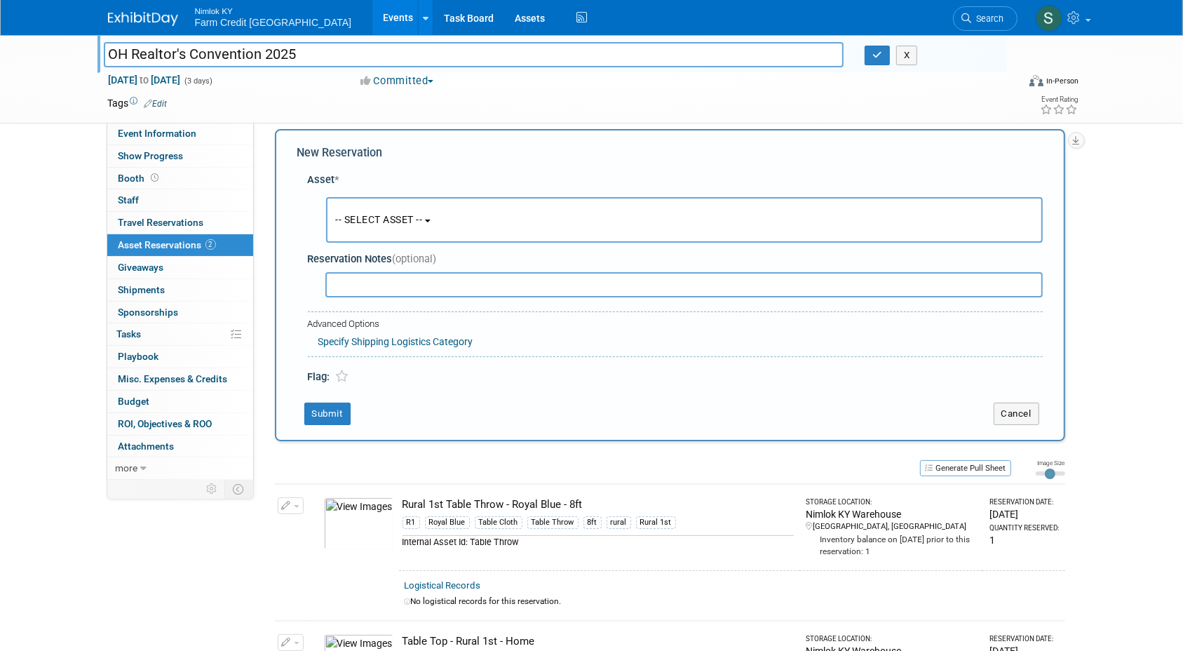
scroll to position [13, 0]
click at [415, 213] on span "-- SELECT ASSET --" at bounding box center [379, 218] width 87 height 11
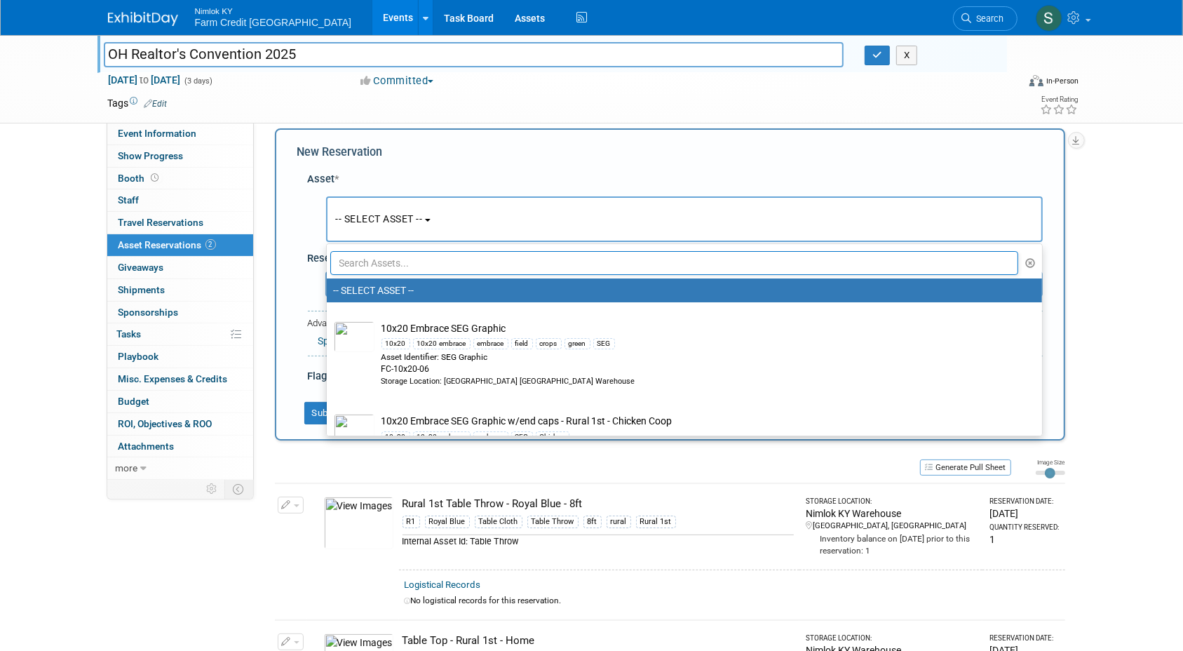
click at [397, 255] on input "text" at bounding box center [674, 263] width 689 height 24
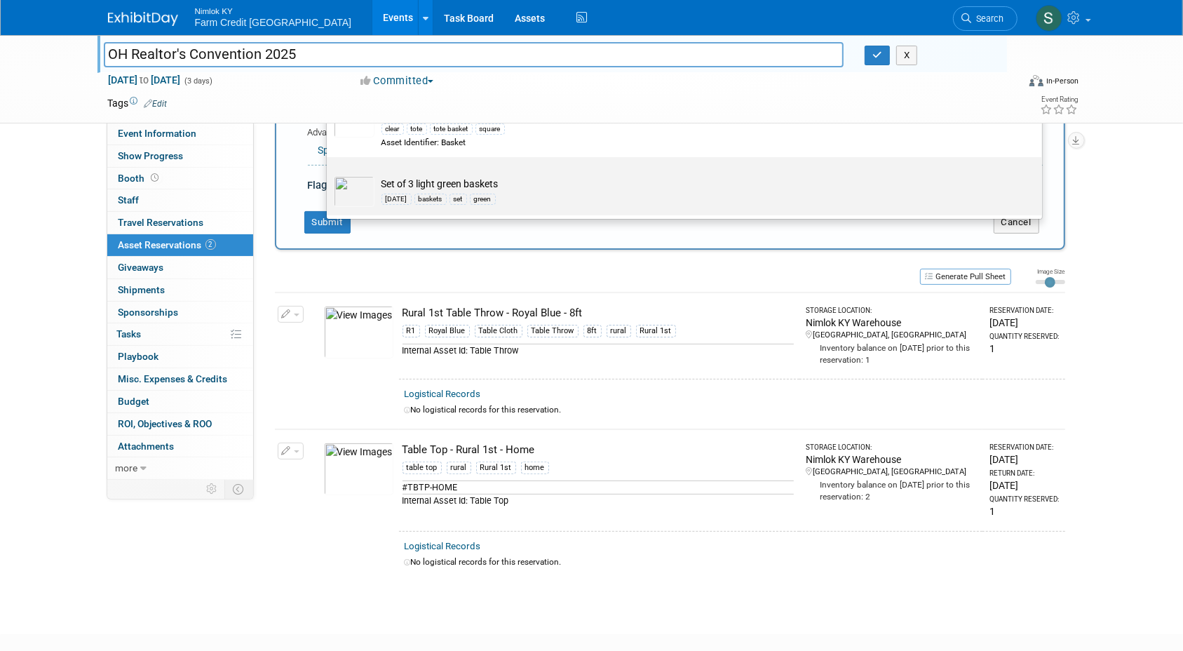
scroll to position [77, 0]
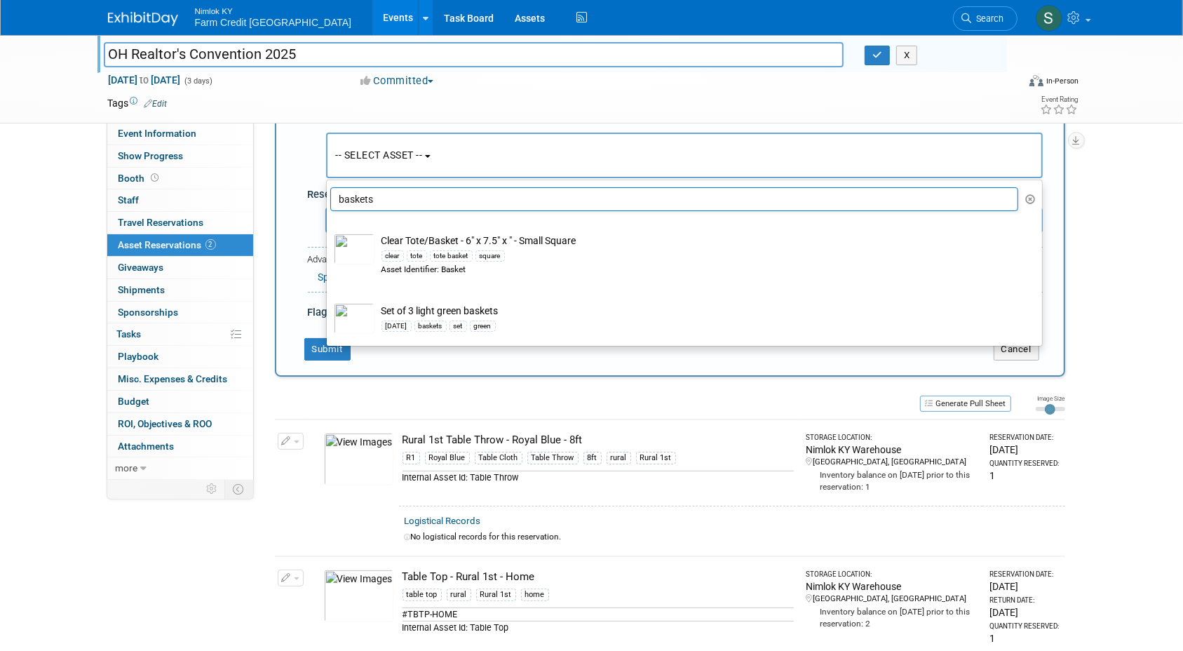
click at [412, 202] on input "baskets" at bounding box center [674, 199] width 689 height 24
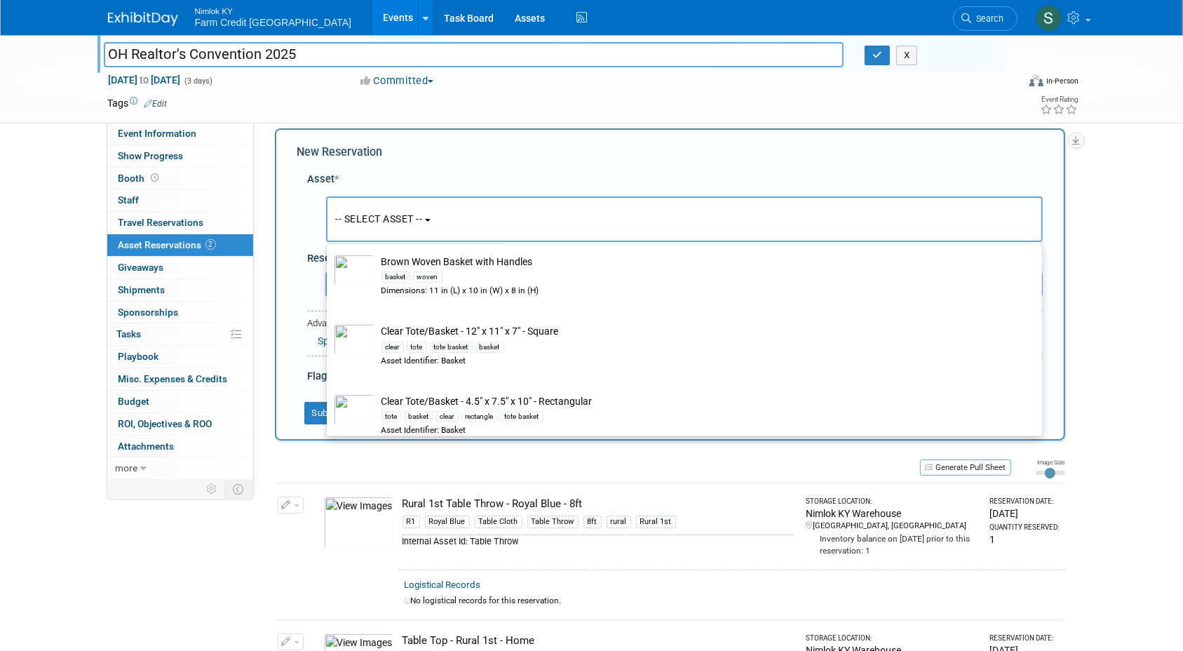
scroll to position [435, 0]
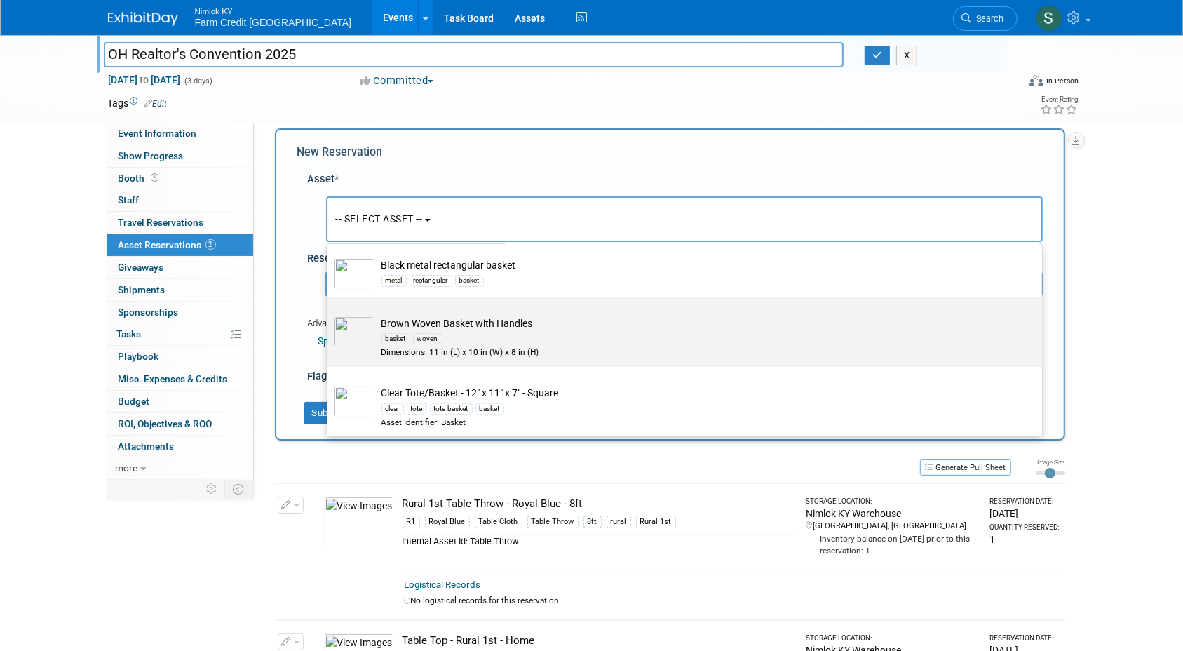
type input "basket"
click at [426, 336] on div "woven" at bounding box center [427, 338] width 29 height 11
click at [329, 314] on input "Brown Woven Basket with Handles basket woven Dimensions: 11 in (L) x 10 in (W) …" at bounding box center [324, 309] width 9 height 9
radio input "true"
select select "10722227"
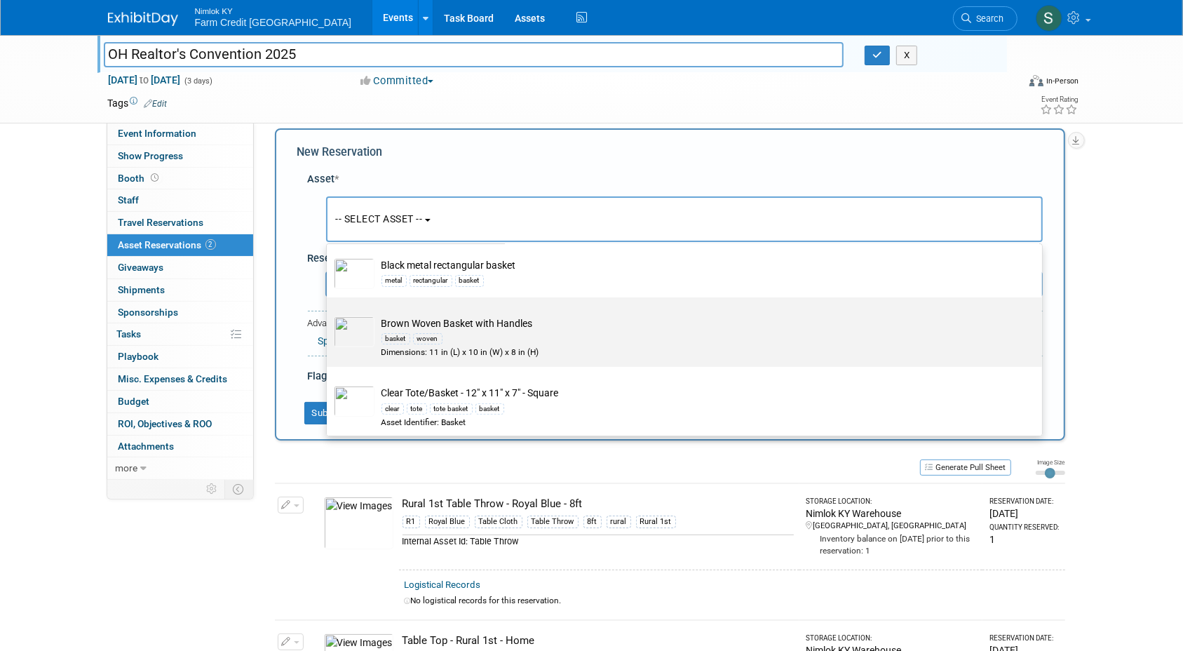
type input "basket"
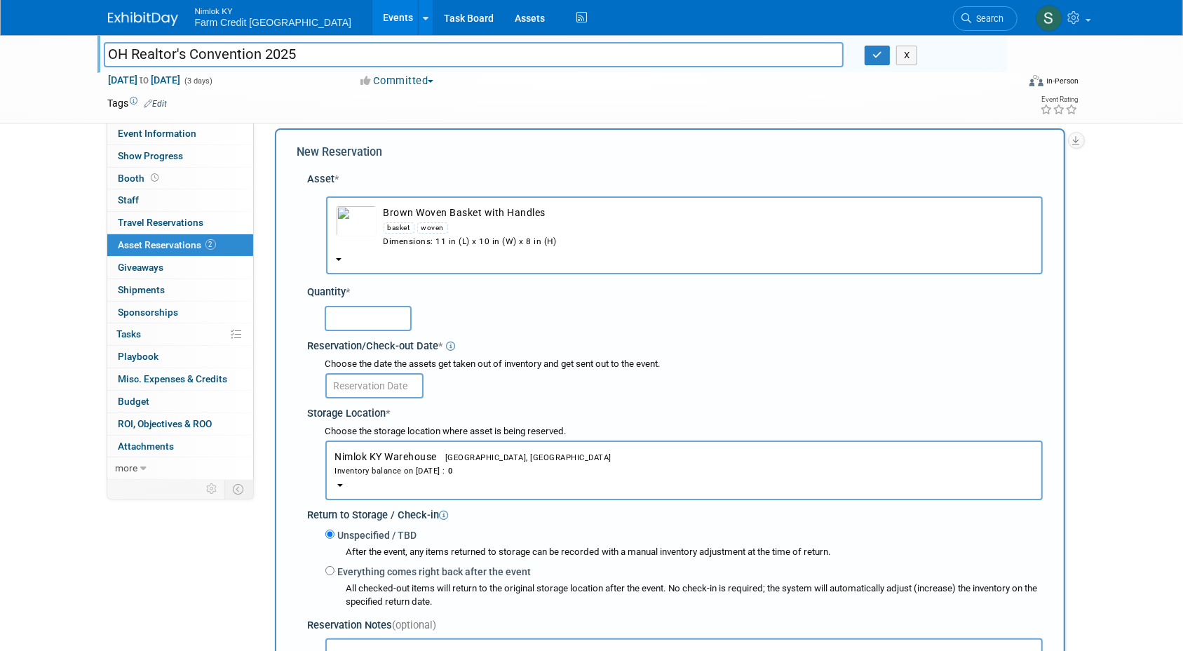
click at [460, 250] on button "Brown Woven Basket with Handles basket woven Dimensions: 11 in (L) x 10 in (W) …" at bounding box center [684, 235] width 717 height 78
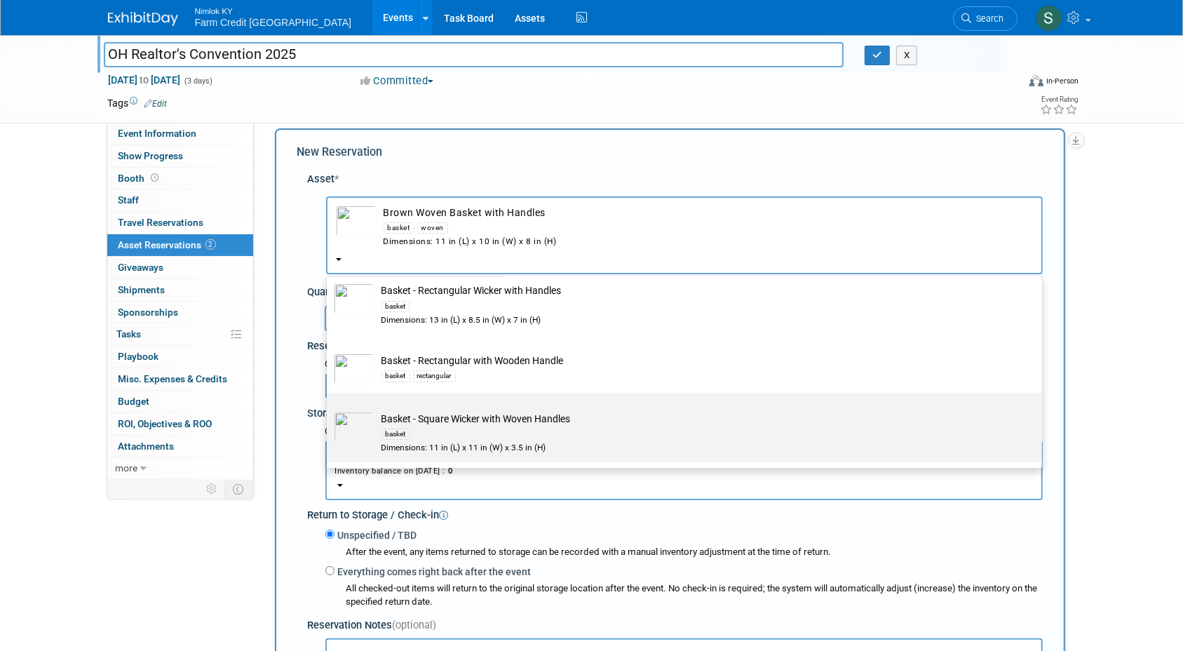
scroll to position [243, 0]
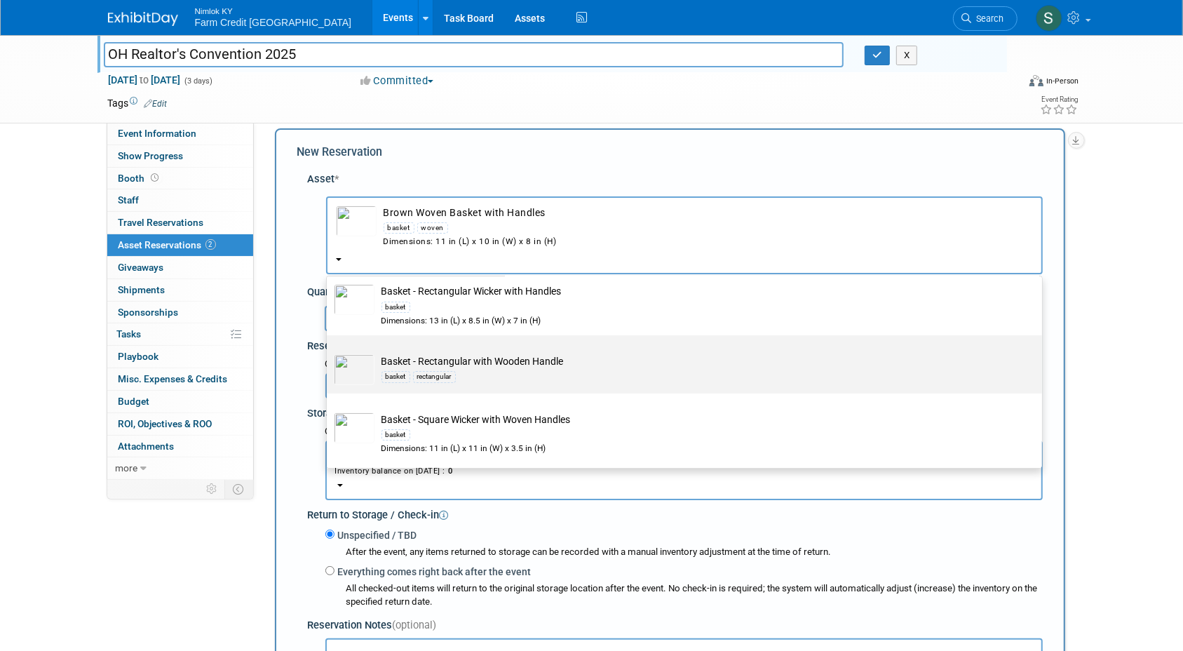
click at [414, 369] on div "basket rectangular" at bounding box center [697, 376] width 633 height 16
click at [329, 352] on input "Basket - Rectangular with Wooden Handle basket rectangular" at bounding box center [324, 347] width 9 height 9
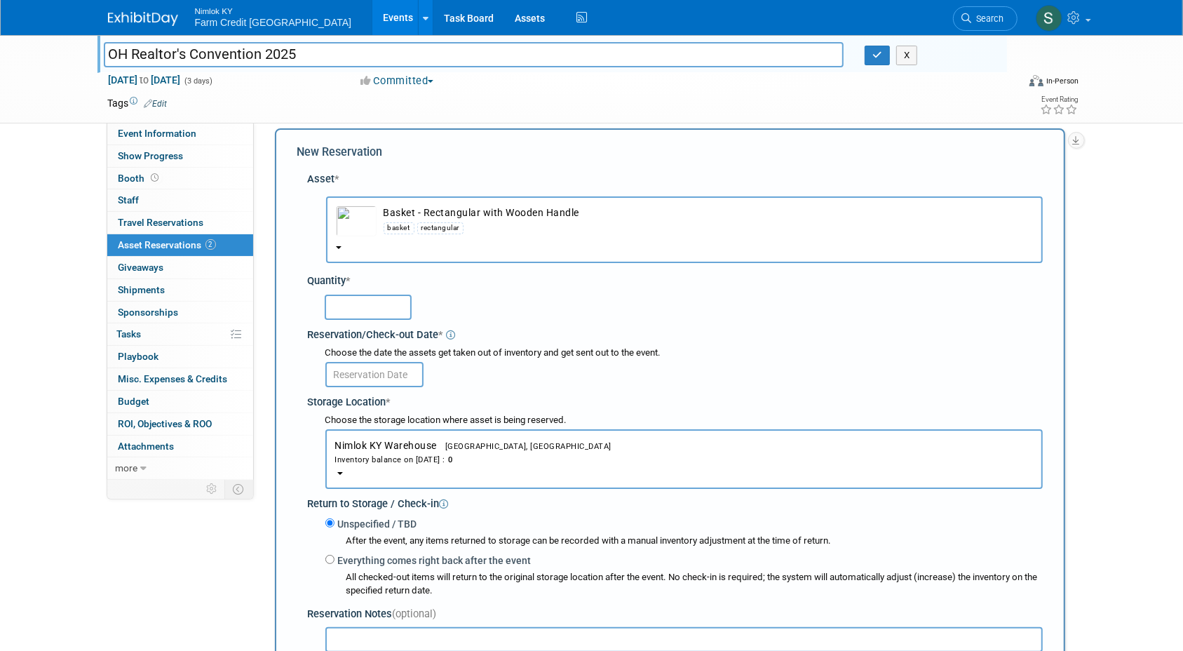
click at [400, 222] on div "basket" at bounding box center [399, 227] width 31 height 11
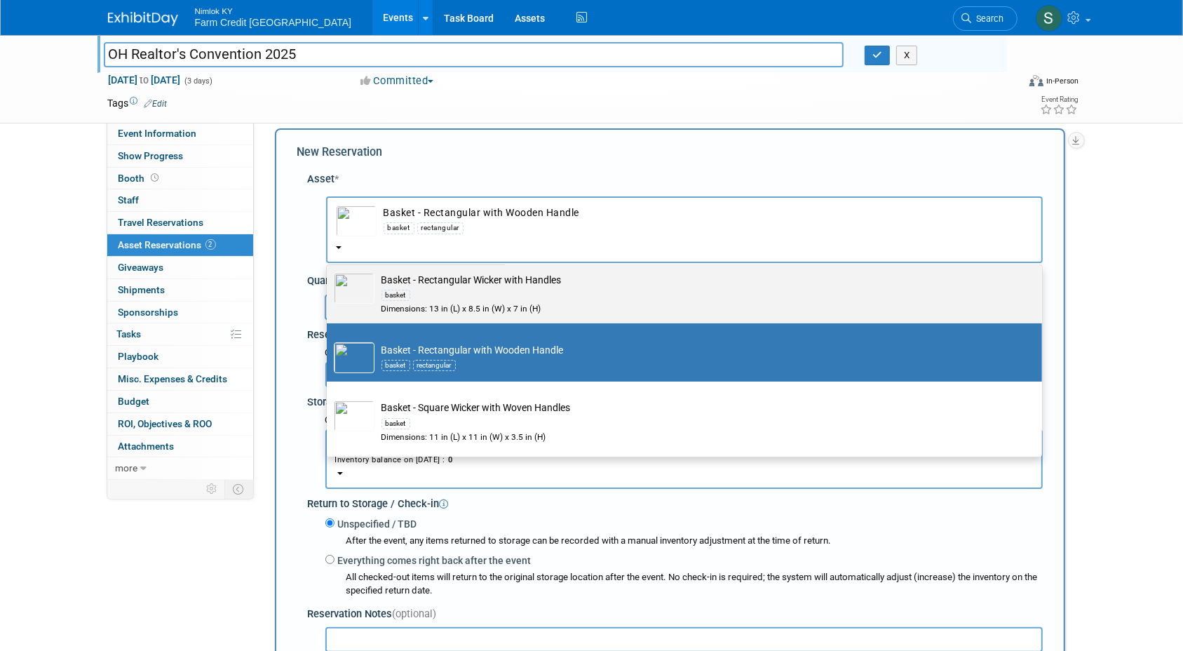
click at [412, 290] on div "basket" at bounding box center [697, 295] width 633 height 16
click at [329, 271] on input "Basket - Rectangular Wicker with Handles basket Dimensions: 13 in (L) x 8.5 in …" at bounding box center [324, 266] width 9 height 9
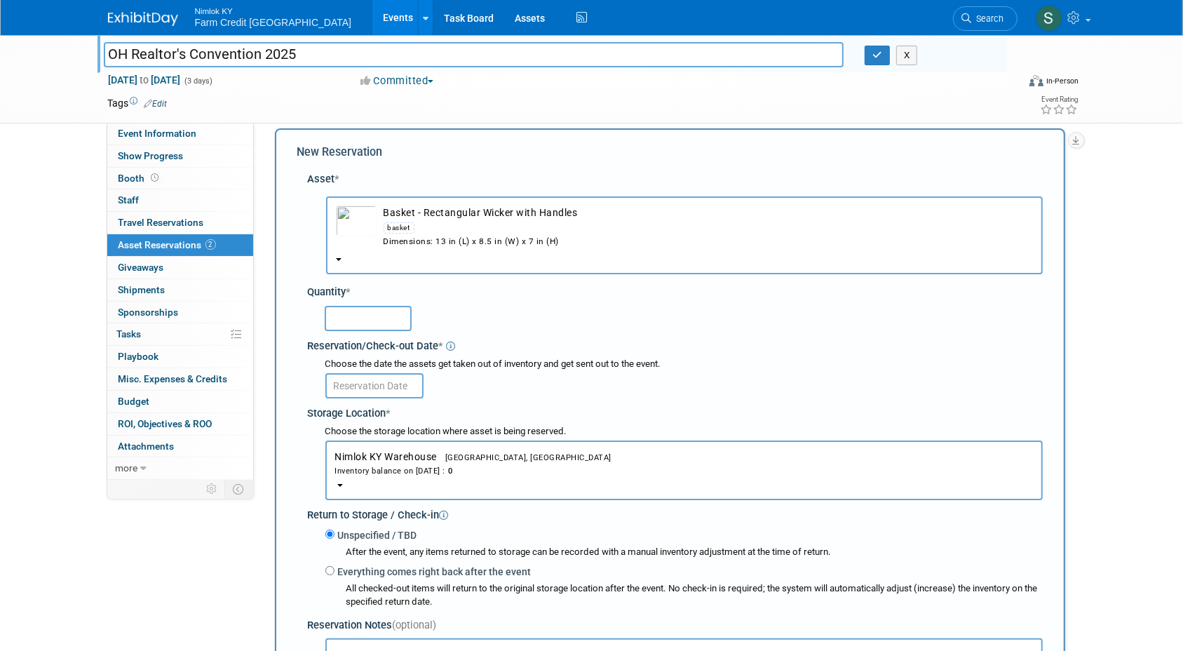
click at [473, 234] on div "basket" at bounding box center [708, 227] width 649 height 16
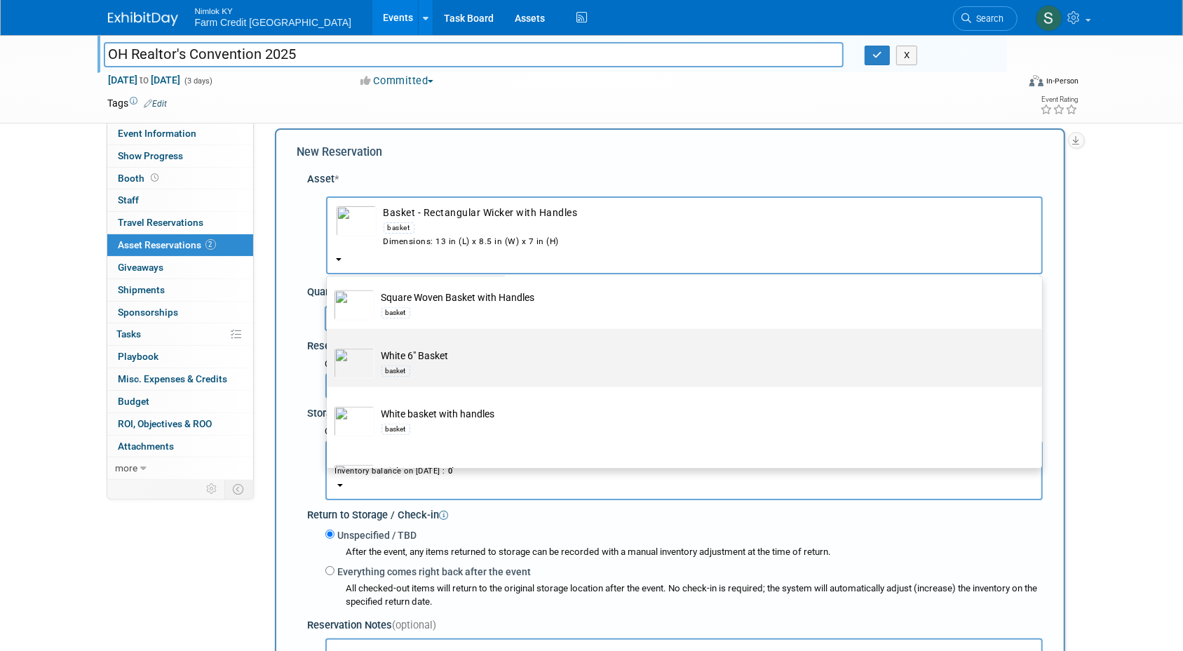
scroll to position [1403, 0]
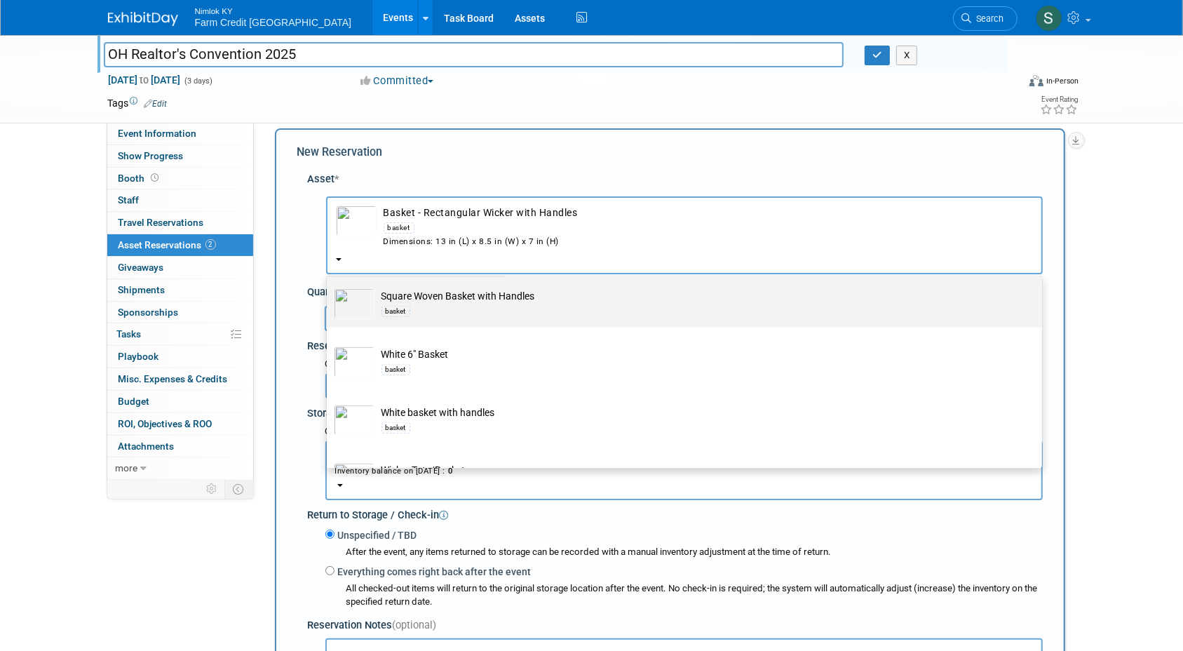
click at [382, 309] on div "basket" at bounding box center [395, 311] width 29 height 11
click at [329, 286] on input "Square Woven Basket with Handles basket" at bounding box center [324, 281] width 9 height 9
select select "10728494"
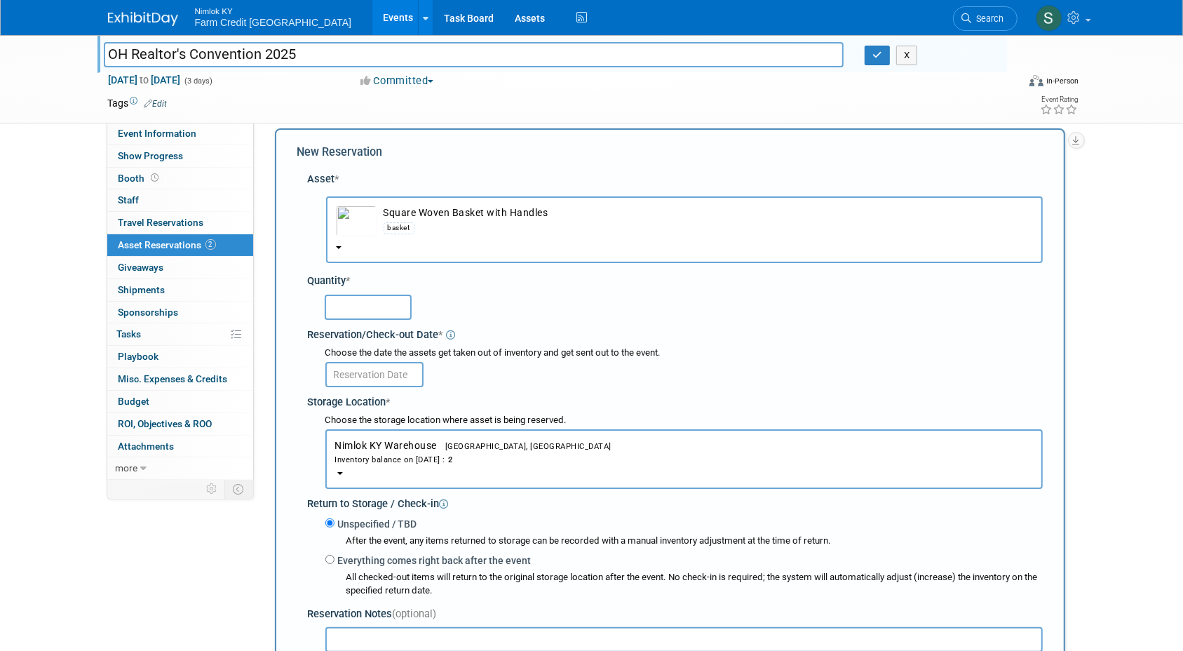
click at [372, 308] on input "text" at bounding box center [368, 307] width 87 height 25
type input "2"
click at [602, 338] on div "Reservation/Check-out Date *" at bounding box center [675, 332] width 735 height 19
click at [366, 233] on img "button" at bounding box center [356, 220] width 41 height 31
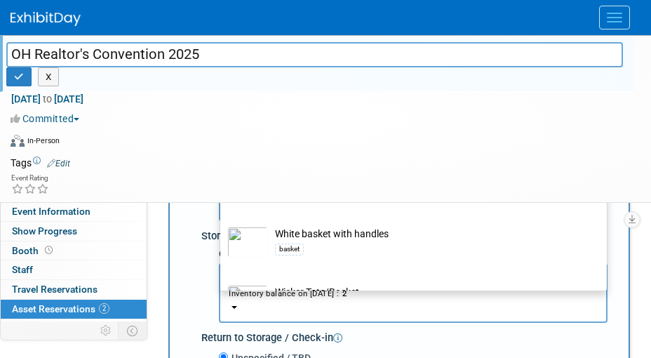
scroll to position [1452, 0]
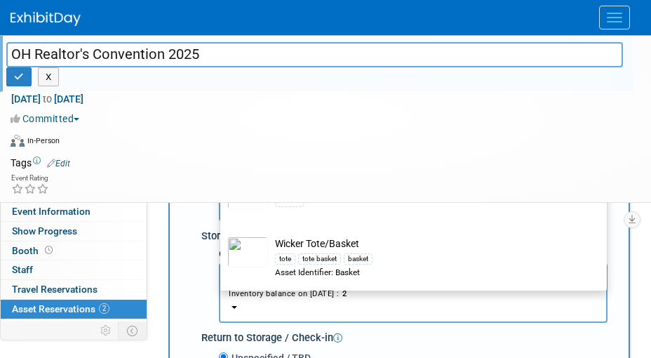
click at [245, 255] on img at bounding box center [247, 251] width 41 height 31
click at [222, 234] on input "Wicker Tote/Basket tote tote basket basket Asset Identifier: Basket" at bounding box center [217, 229] width 9 height 9
select select "10715886"
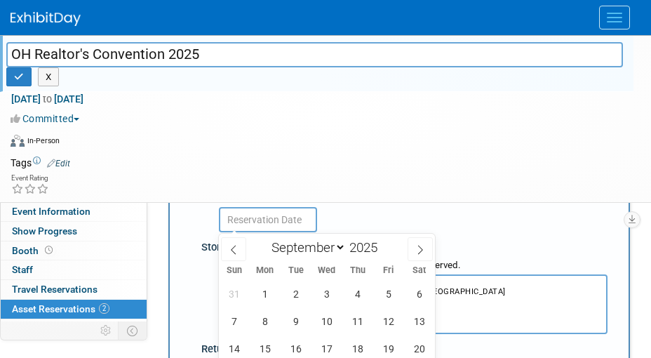
click at [268, 217] on input "text" at bounding box center [268, 219] width 98 height 25
click at [264, 301] on span "1" at bounding box center [264, 293] width 27 height 27
type input "[DATE]"
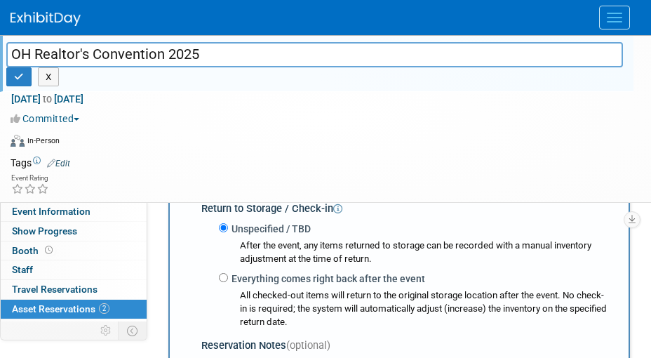
click at [229, 279] on label "Everything comes right back after the event" at bounding box center [326, 278] width 197 height 14
click at [228, 279] on input "Everything comes right back after the event" at bounding box center [223, 277] width 9 height 9
radio input "true"
select select "8"
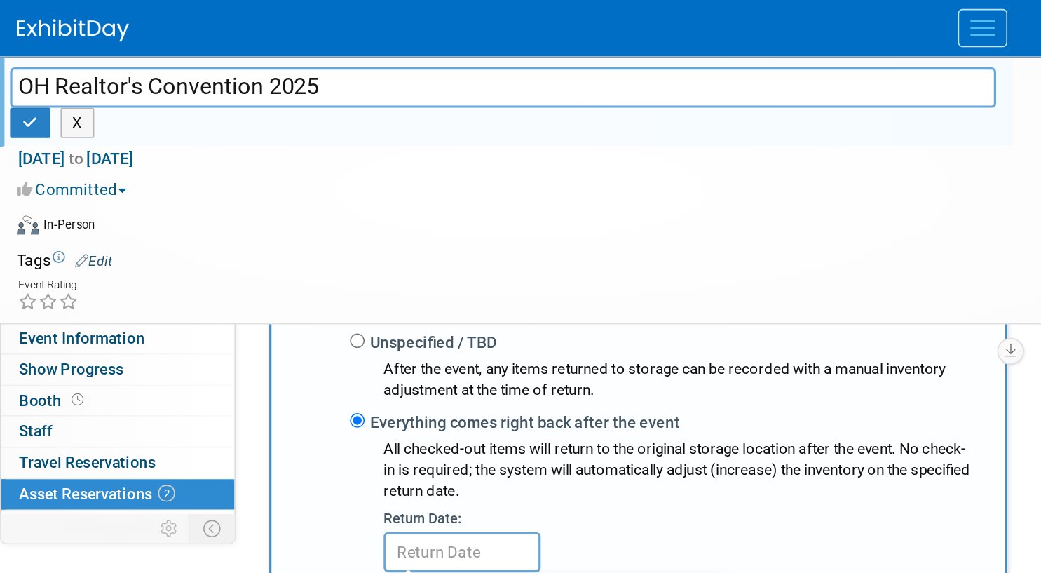
scroll to position [414, 0]
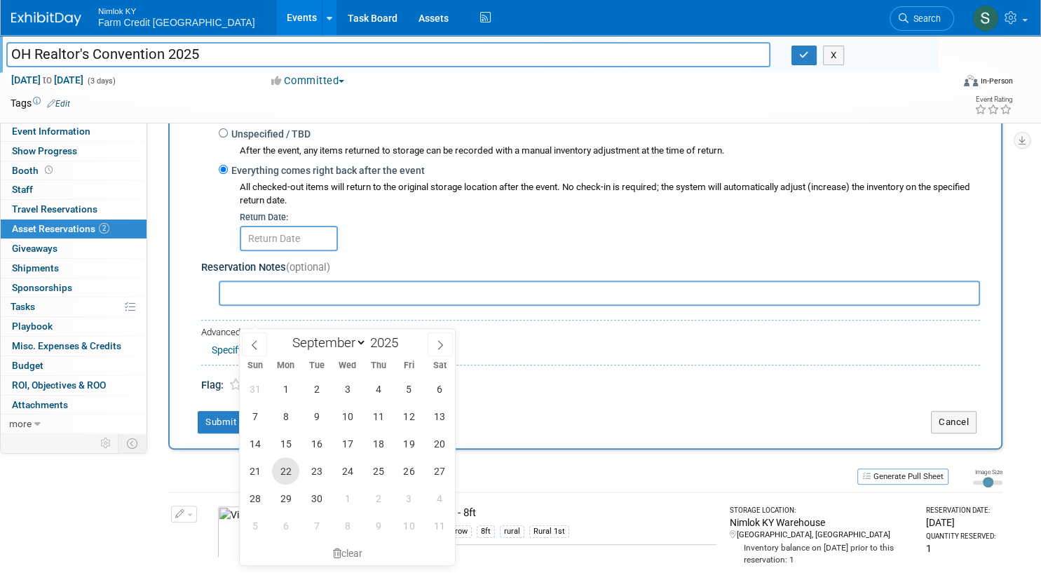
click at [283, 467] on span "22" at bounding box center [285, 470] width 27 height 27
type input "[DATE]"
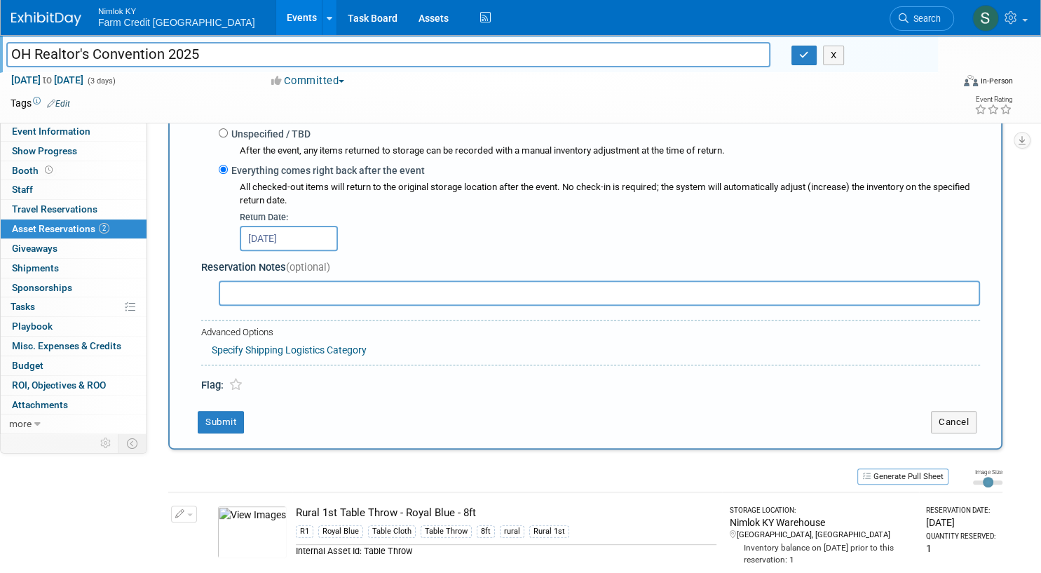
click at [480, 359] on div "Advanced Options Specify Shipping Logistics Category Shipping Logistics Categor…" at bounding box center [590, 343] width 779 height 46
click at [213, 421] on button "Submit" at bounding box center [221, 422] width 46 height 22
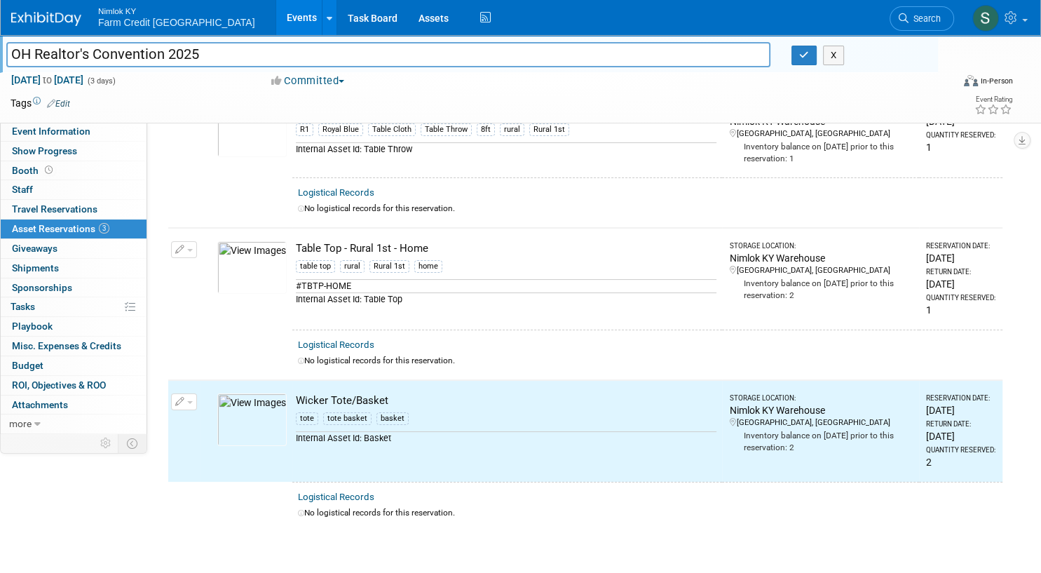
scroll to position [0, 0]
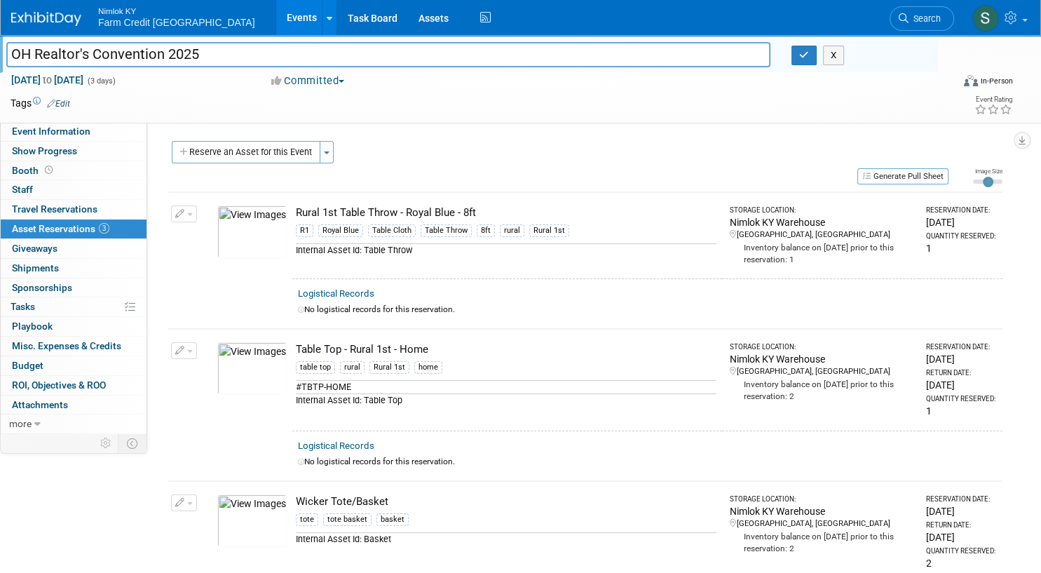
click at [503, 154] on div "Reserve an Asset for this Event Toggle Dropdown New asset reservation Copy asse…" at bounding box center [585, 154] width 835 height 26
click at [801, 53] on icon "button" at bounding box center [804, 54] width 10 height 9
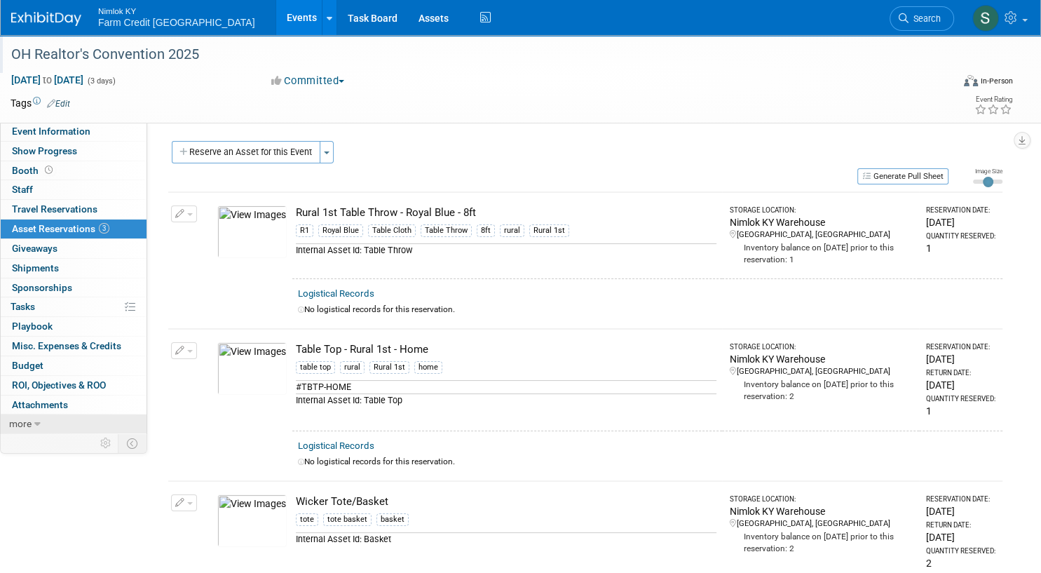
click at [132, 430] on link "more" at bounding box center [74, 423] width 146 height 19
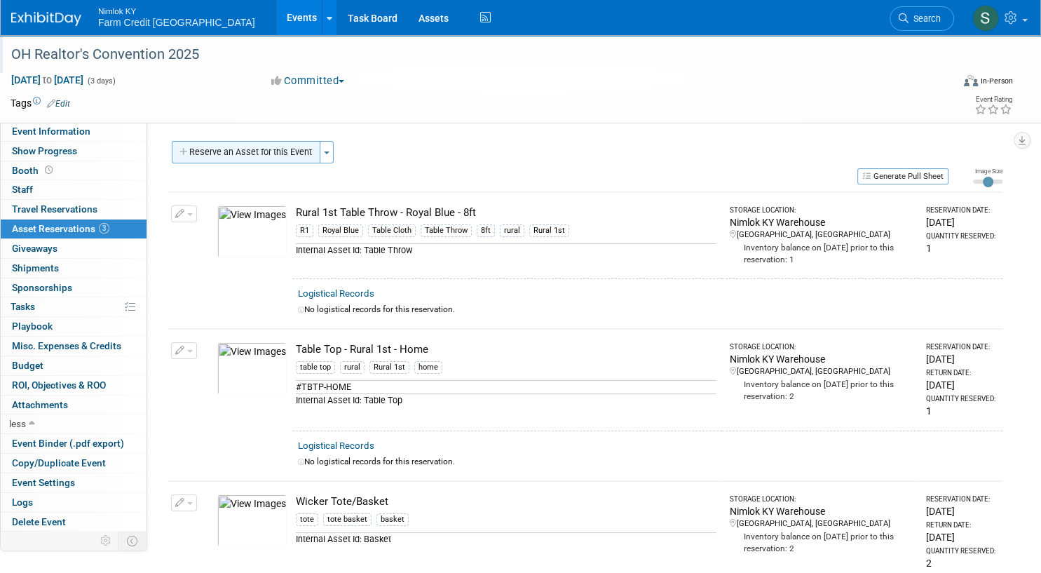
click at [260, 152] on button "Reserve an Asset for this Event" at bounding box center [246, 152] width 149 height 22
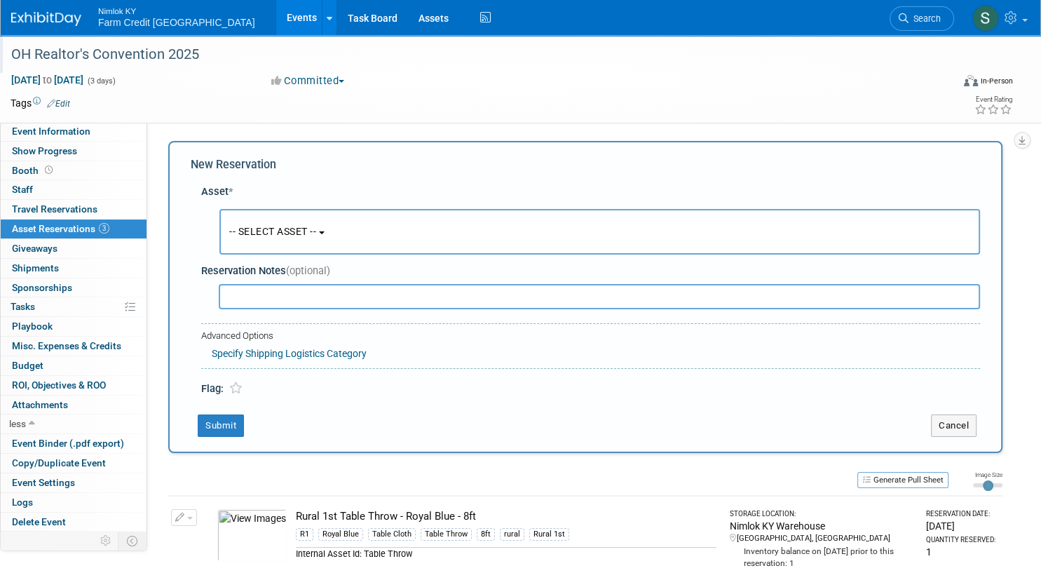
scroll to position [13, 0]
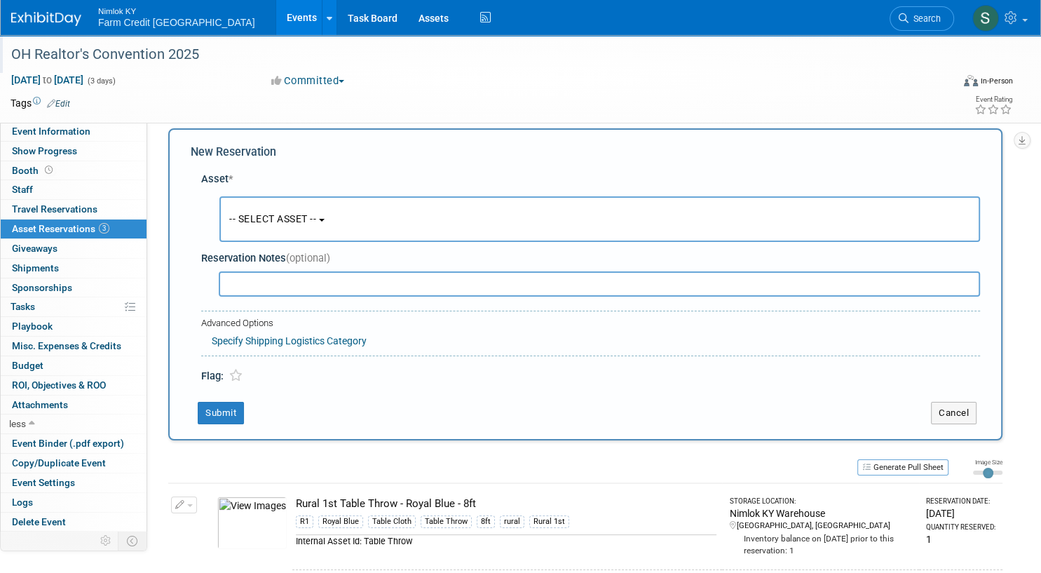
click at [278, 224] on span "-- SELECT ASSET --" at bounding box center [272, 218] width 87 height 11
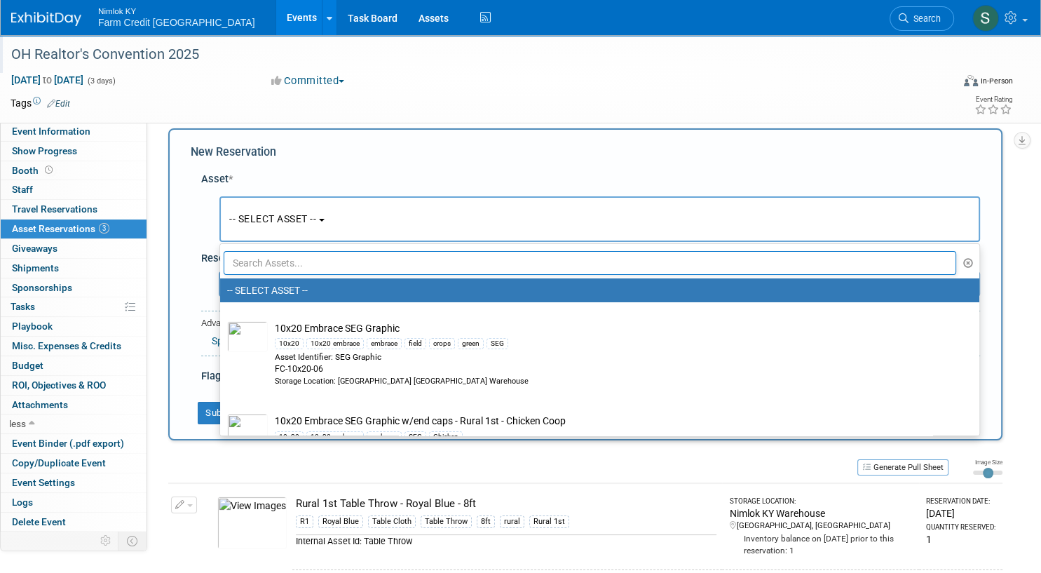
click at [271, 255] on input "text" at bounding box center [590, 263] width 733 height 24
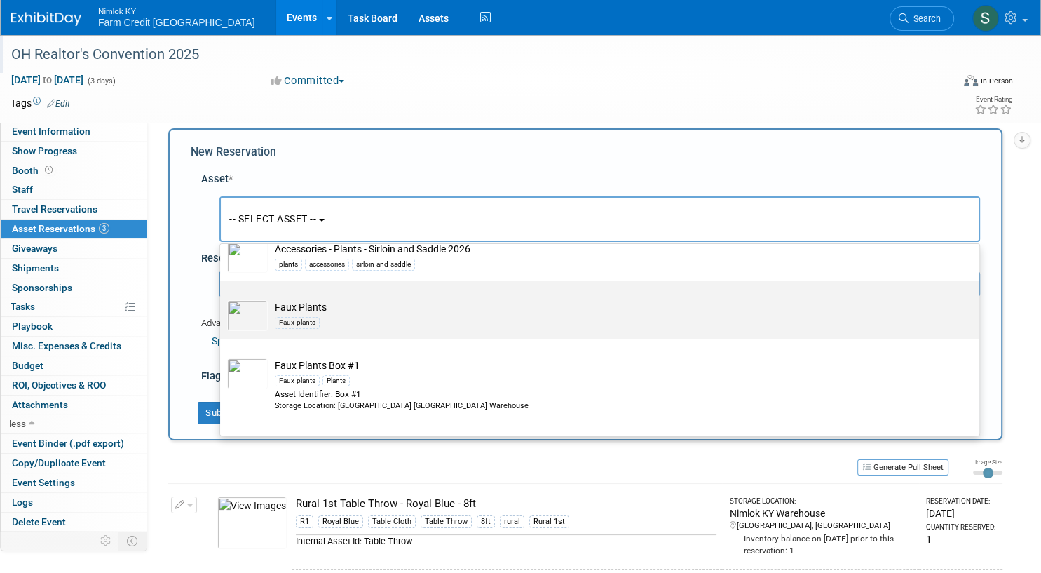
scroll to position [56, 0]
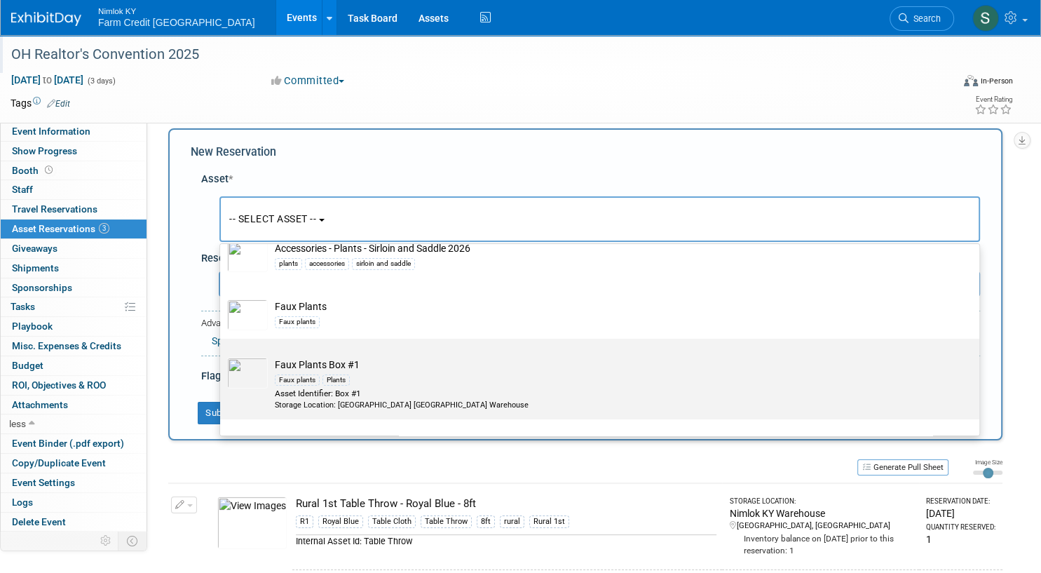
type input "plants"
click at [447, 383] on div "Faux plants Plants" at bounding box center [613, 380] width 677 height 16
click at [222, 356] on input "Faux Plants Box #1 Faux plants Plants Asset Identifier: Box #1 Storage Location…" at bounding box center [217, 350] width 9 height 9
select select "10718071"
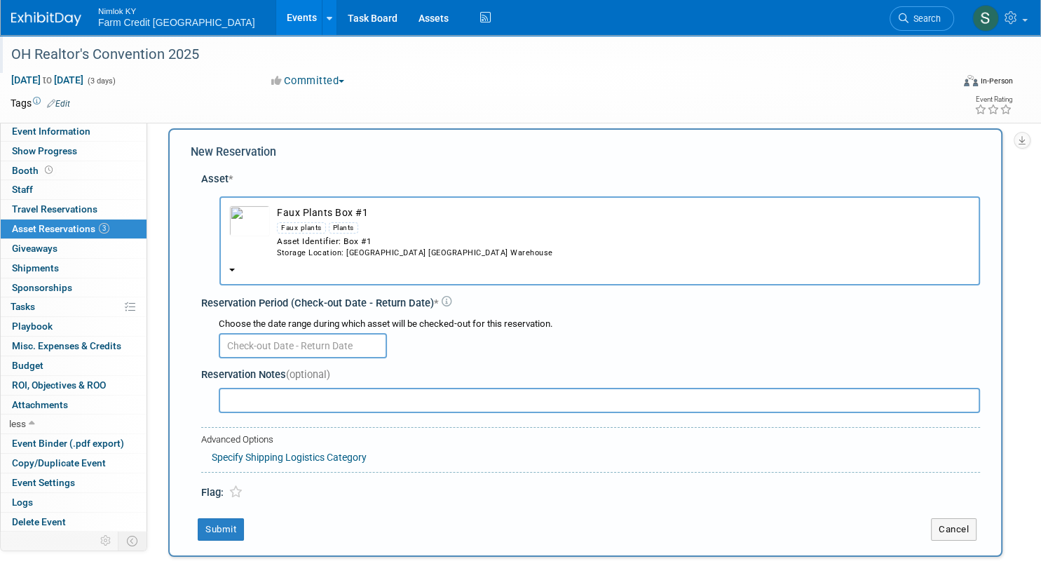
click at [264, 348] on body "Nimlok KY Farm Credit [GEOGRAPHIC_DATA] Events Add Event Bulk Upload Events Sha…" at bounding box center [520, 273] width 1041 height 573
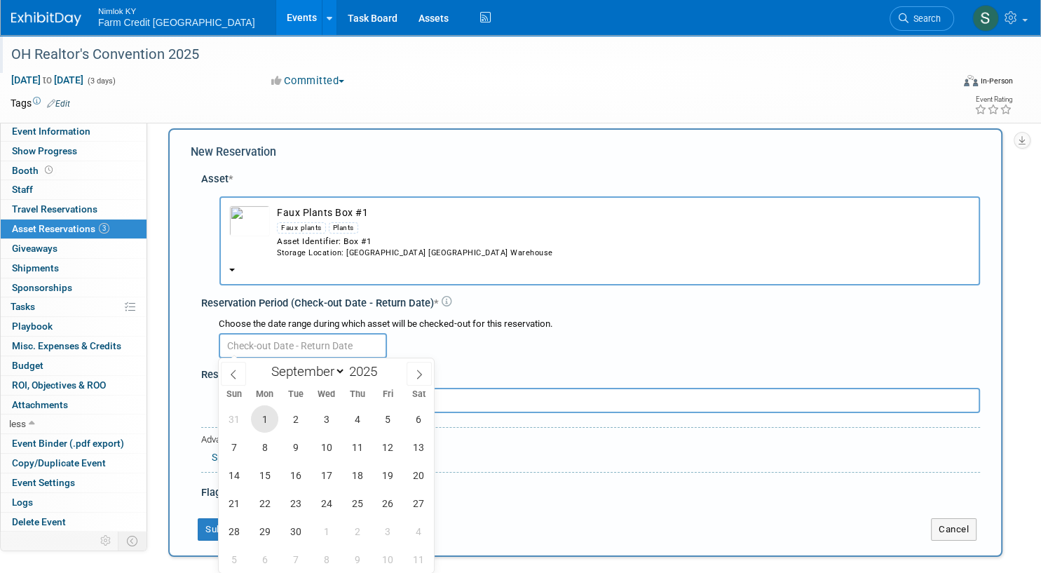
click at [266, 420] on span "1" at bounding box center [264, 418] width 27 height 27
type input "[DATE]"
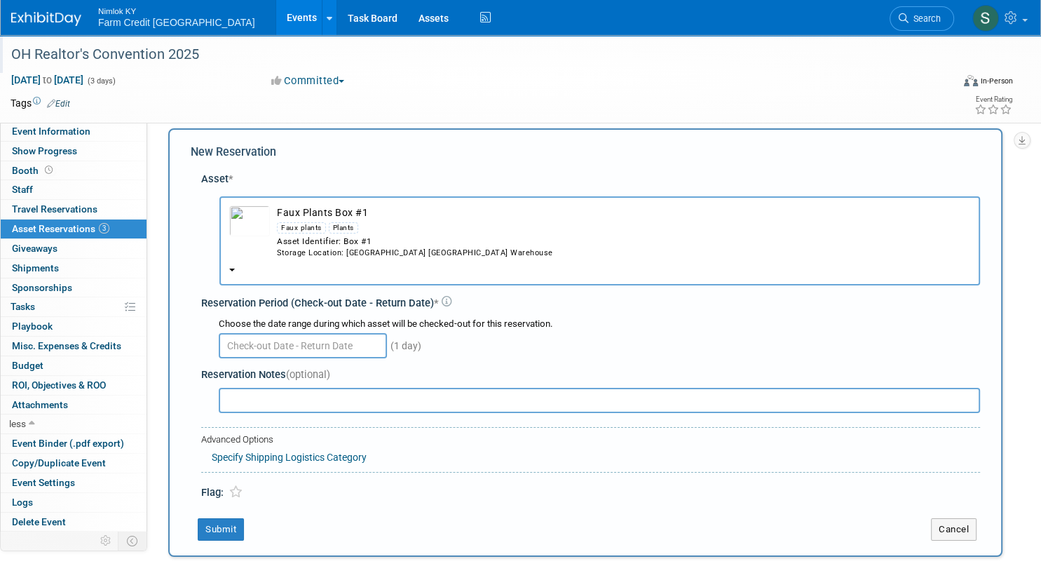
drag, startPoint x: 543, startPoint y: 328, endPoint x: 449, endPoint y: 367, distance: 101.6
click at [541, 332] on div "Choose the date range during which asset will be checked-out for this reservati…" at bounding box center [600, 338] width 762 height 41
click at [292, 404] on input "text" at bounding box center [600, 400] width 762 height 25
click at [534, 346] on div "(1 day)" at bounding box center [600, 344] width 762 height 27
click at [227, 349] on input "text" at bounding box center [303, 345] width 168 height 25
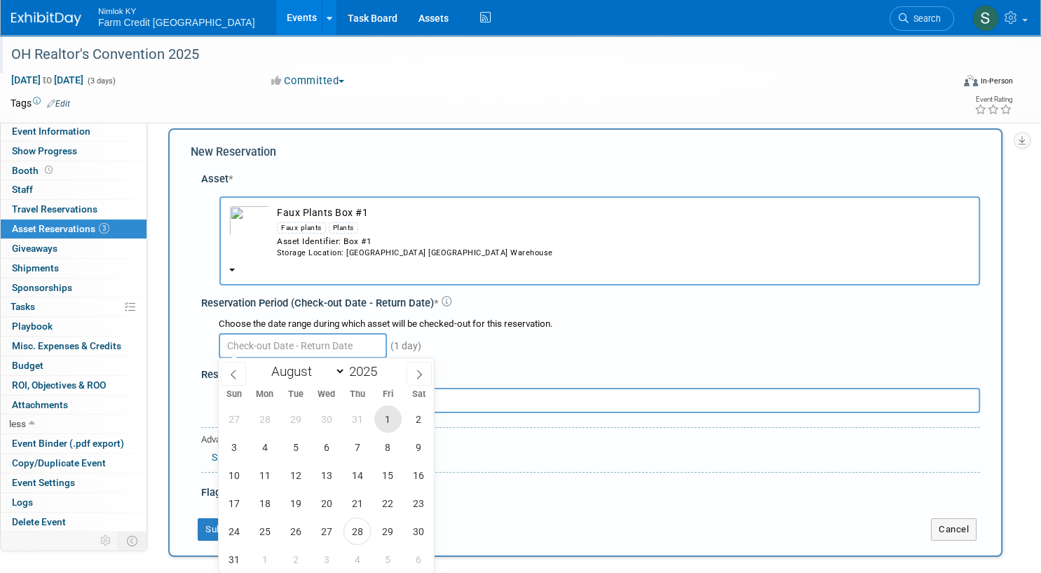
click at [394, 418] on span "1" at bounding box center [387, 418] width 27 height 27
type input "[DATE]"
click at [394, 418] on span "1" at bounding box center [387, 418] width 27 height 27
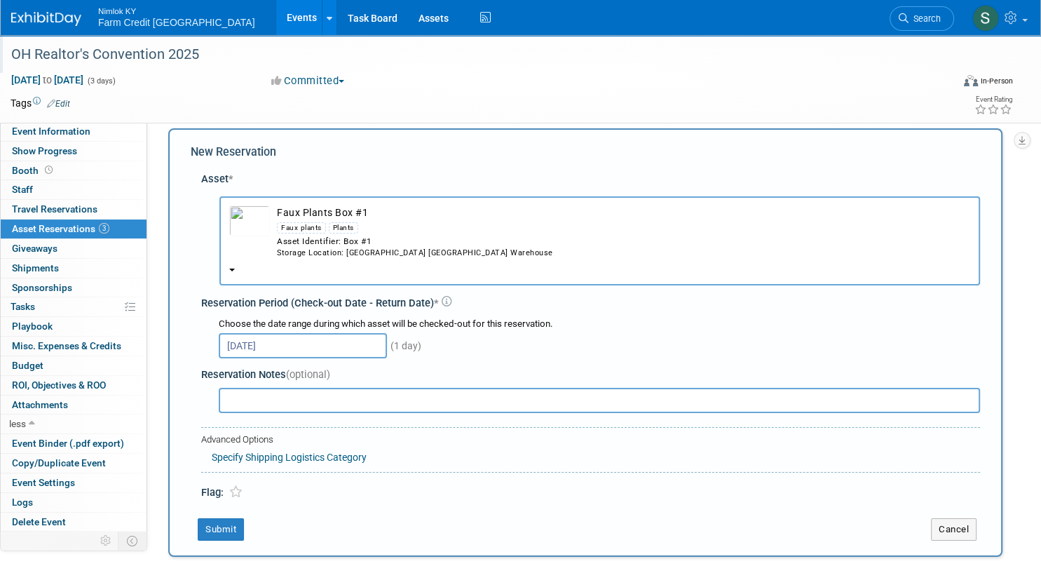
click at [362, 339] on input "[DATE]" at bounding box center [303, 345] width 168 height 25
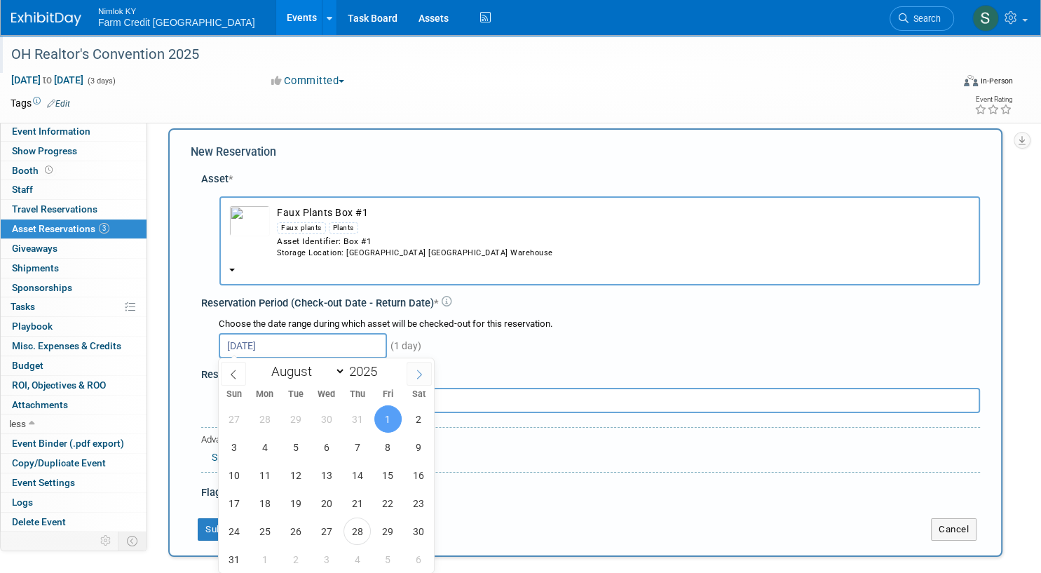
click at [424, 380] on span at bounding box center [419, 374] width 25 height 24
select select "8"
click at [266, 421] on span "1" at bounding box center [264, 418] width 27 height 27
type input "[DATE]"
click at [460, 346] on div "(1 day)" at bounding box center [600, 344] width 762 height 27
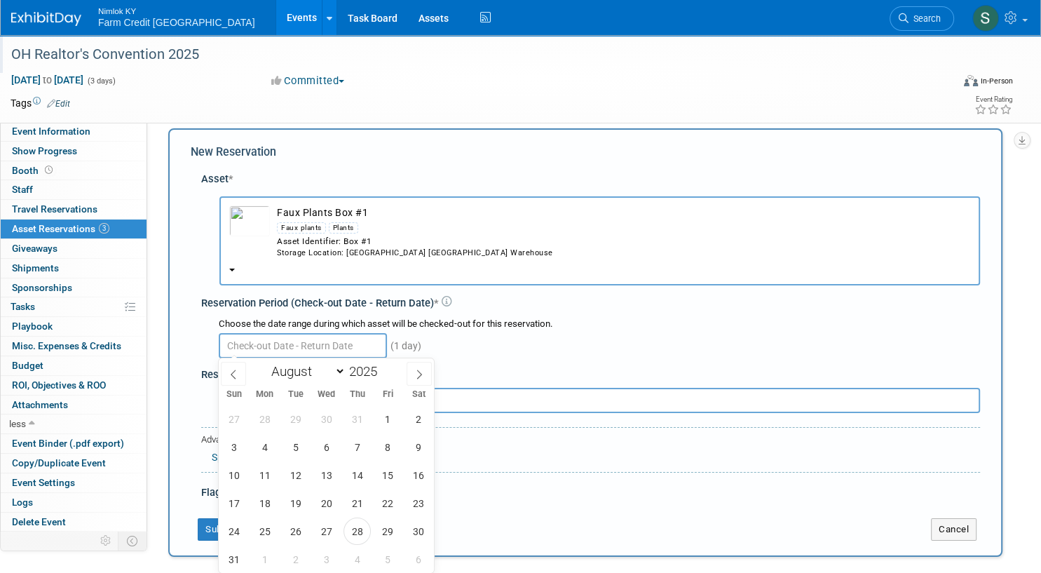
click at [250, 349] on input "text" at bounding box center [303, 345] width 168 height 25
click at [406, 368] on div "January February March April May June July August September October November [D…" at bounding box center [326, 370] width 162 height 24
click at [411, 369] on span at bounding box center [419, 374] width 25 height 24
select select "8"
click at [257, 426] on span "1" at bounding box center [264, 418] width 27 height 27
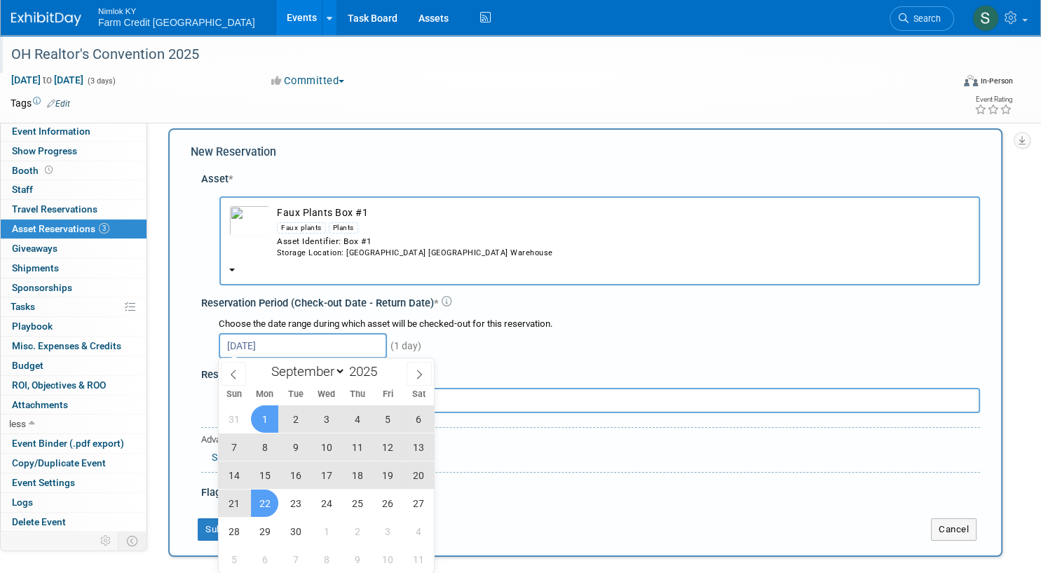
click at [260, 504] on span "22" at bounding box center [264, 502] width 27 height 27
type input "[DATE] to [DATE]"
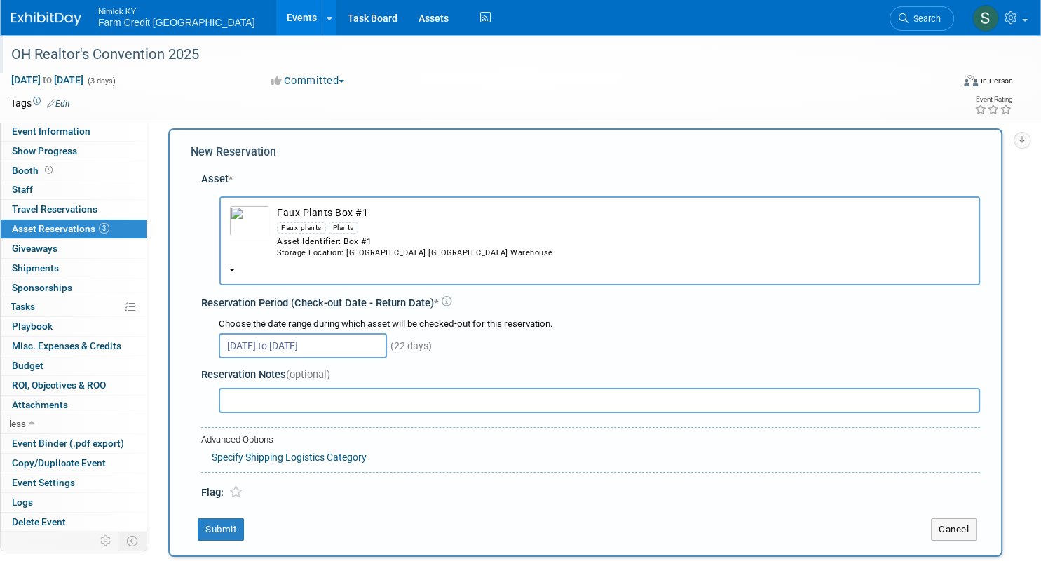
click at [422, 367] on div "Reservation Notes (optional)" at bounding box center [590, 374] width 779 height 15
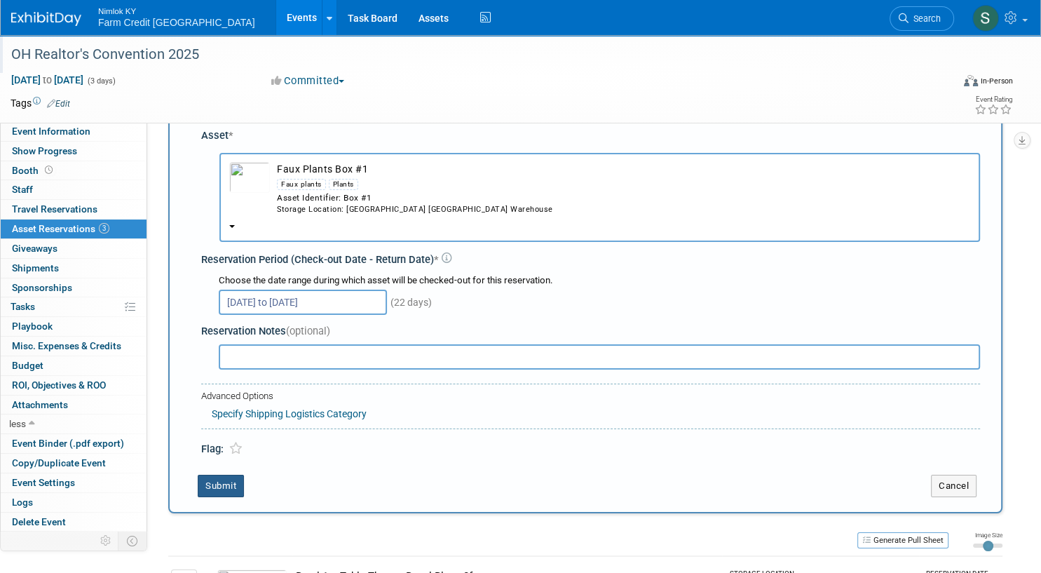
click at [228, 487] on button "Submit" at bounding box center [221, 486] width 46 height 22
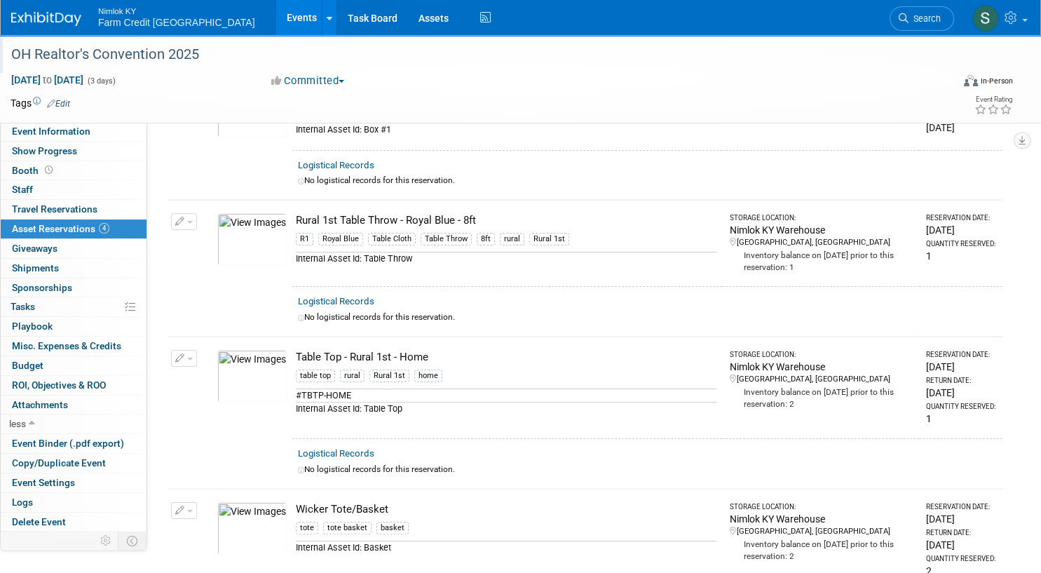
scroll to position [0, 0]
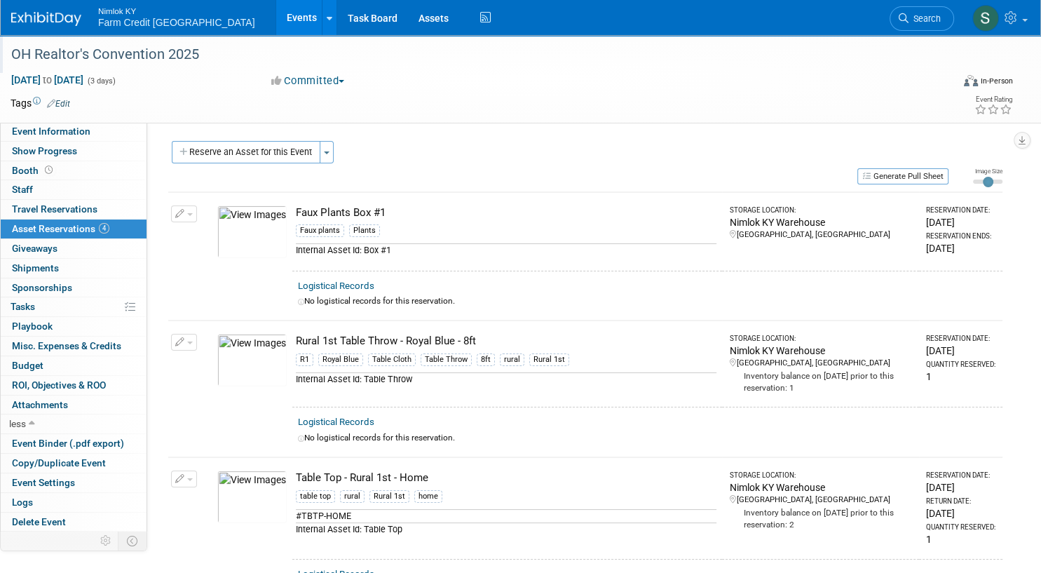
drag, startPoint x: 445, startPoint y: 129, endPoint x: 359, endPoint y: 156, distance: 89.6
click at [445, 129] on div "Event Website: Edit Event Venue Name: Specify event venue name X Event Venue Ad…" at bounding box center [580, 325] width 866 height 407
click at [926, 182] on button "Generate Pull Sheet" at bounding box center [903, 176] width 91 height 16
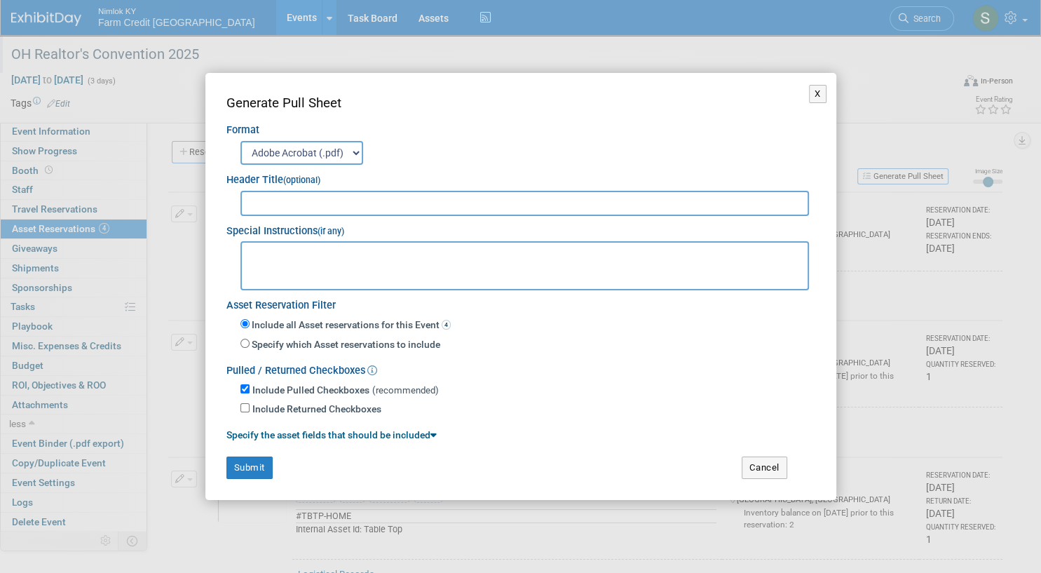
click at [289, 151] on select "Adobe Acrobat (.pdf) MS-Word (.docx)" at bounding box center [302, 153] width 123 height 24
drag, startPoint x: 525, startPoint y: 173, endPoint x: 409, endPoint y: 230, distance: 129.2
click at [525, 173] on div "Header Title (optional)" at bounding box center [521, 176] width 589 height 23
click at [285, 208] on input "text" at bounding box center [525, 203] width 569 height 25
type input "OH Realtor's Convention 2025"
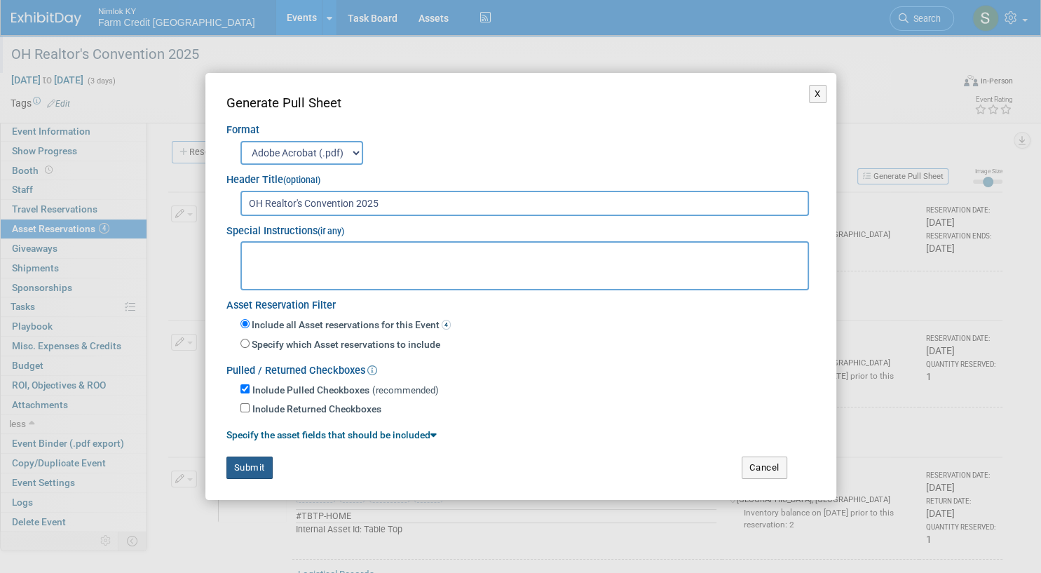
click at [233, 474] on button "Submit" at bounding box center [250, 468] width 46 height 22
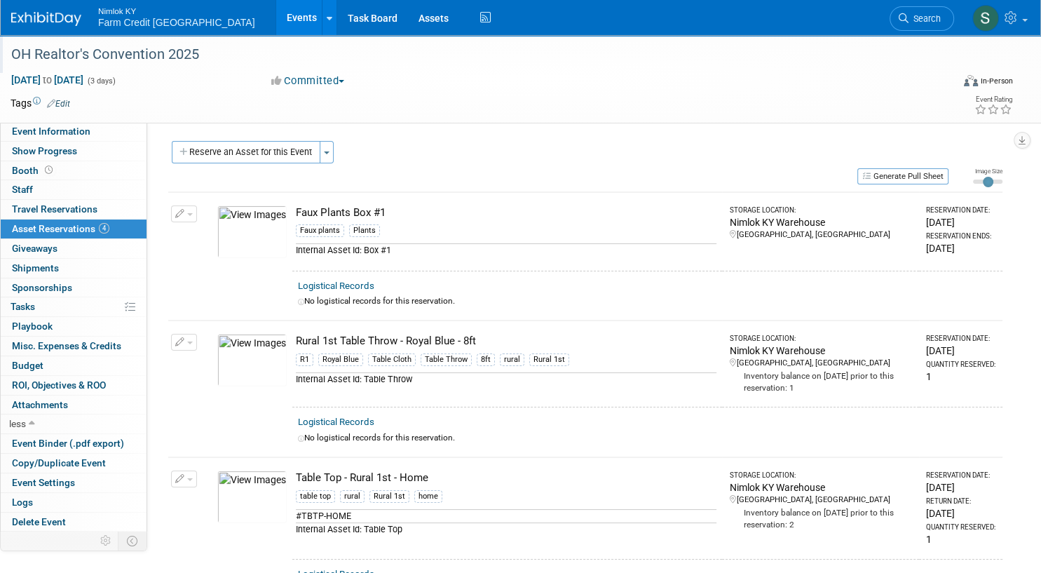
click at [242, 139] on div "Event Website: Edit Event Venue Name: Specify event venue name X Event Venue Ad…" at bounding box center [580, 325] width 866 height 407
click at [238, 150] on button "Reserve an Asset for this Event" at bounding box center [246, 152] width 149 height 22
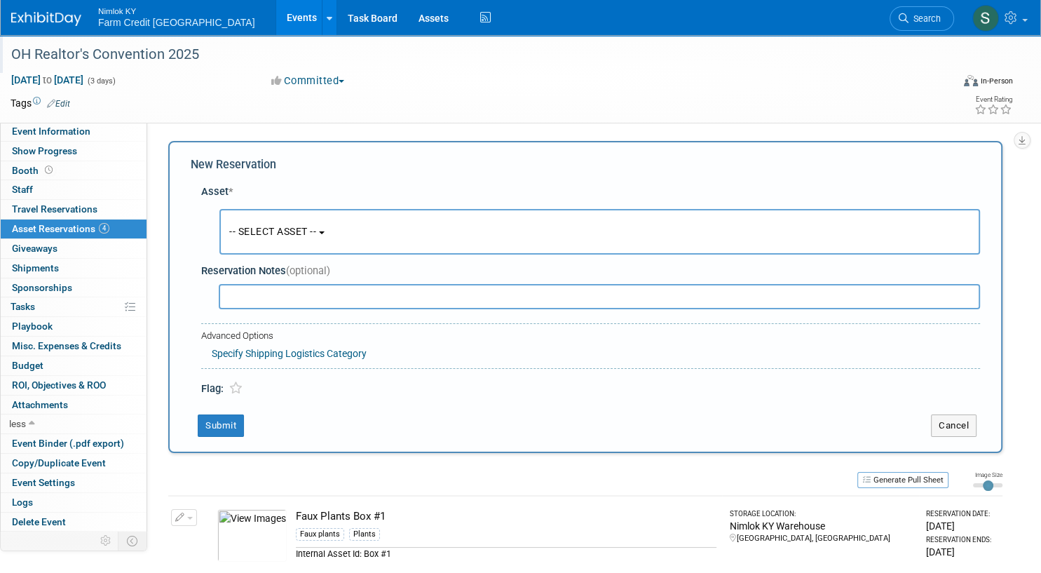
scroll to position [13, 0]
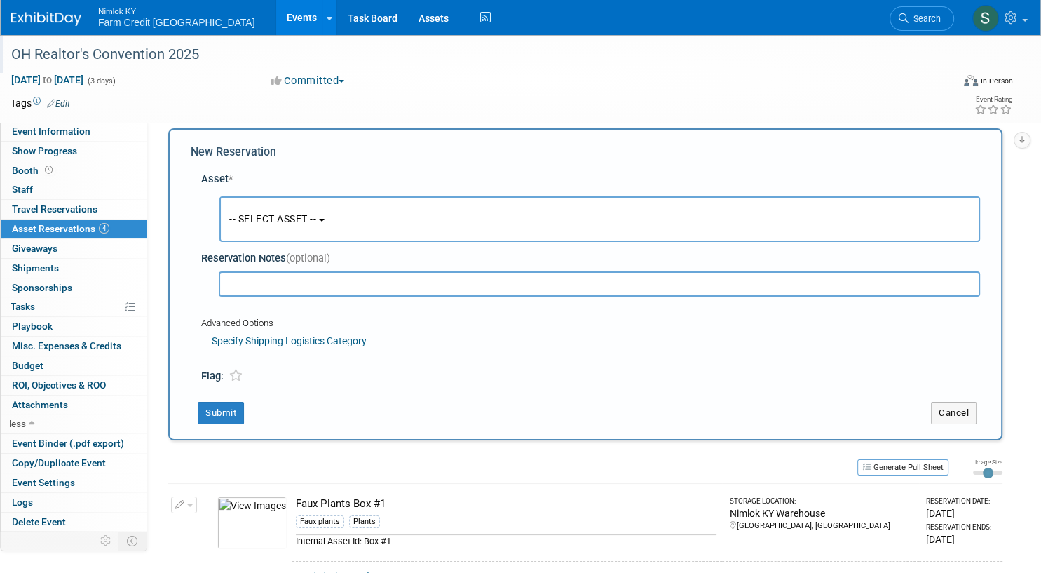
click at [301, 203] on button "-- SELECT ASSET --" at bounding box center [599, 219] width 761 height 46
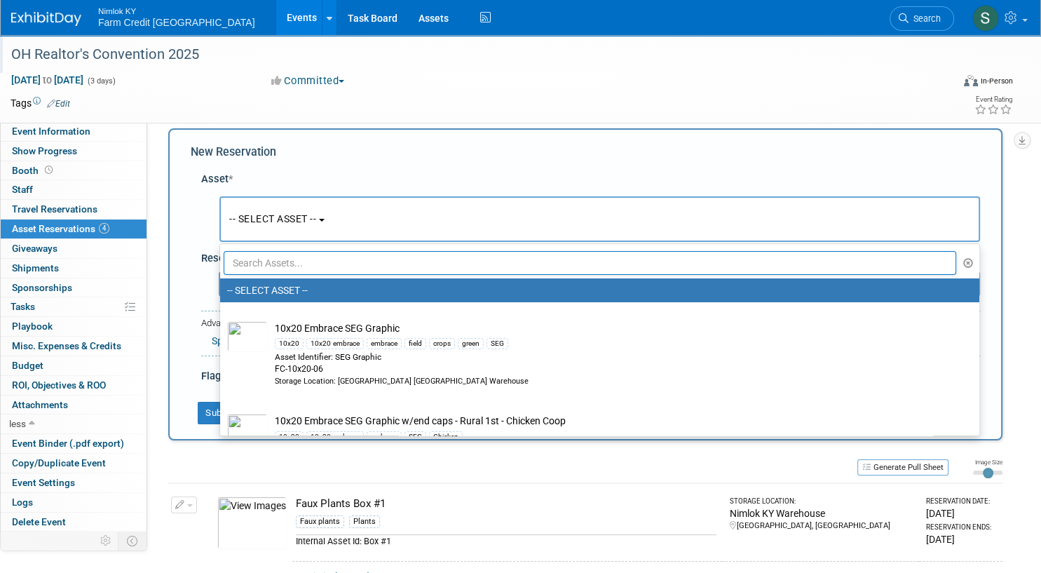
click at [289, 257] on input "text" at bounding box center [590, 263] width 733 height 24
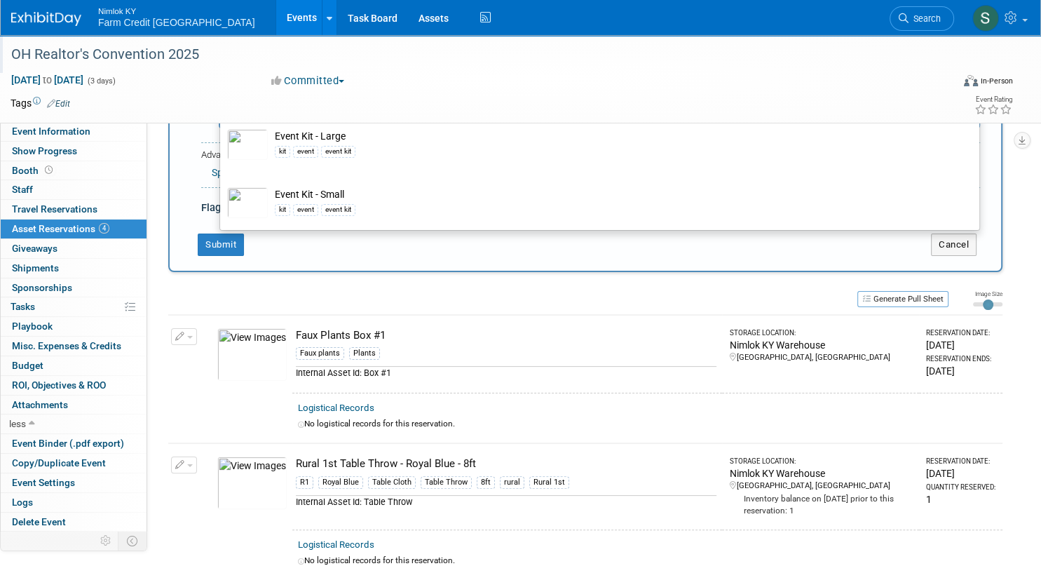
scroll to position [0, 0]
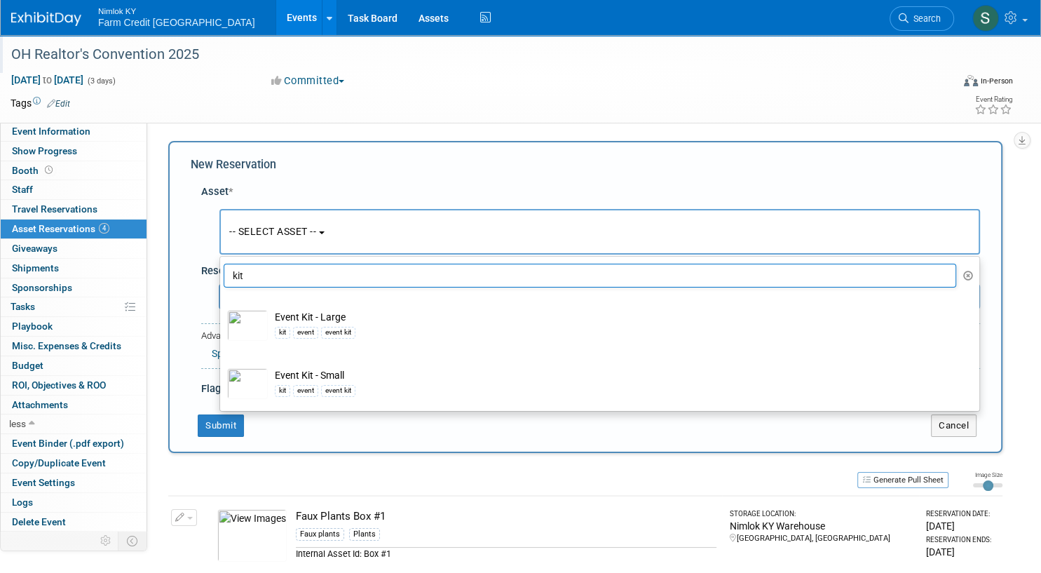
type input "kit"
click at [415, 173] on div "New Reservation Asset * -- SELECT ASSET --" at bounding box center [585, 297] width 835 height 312
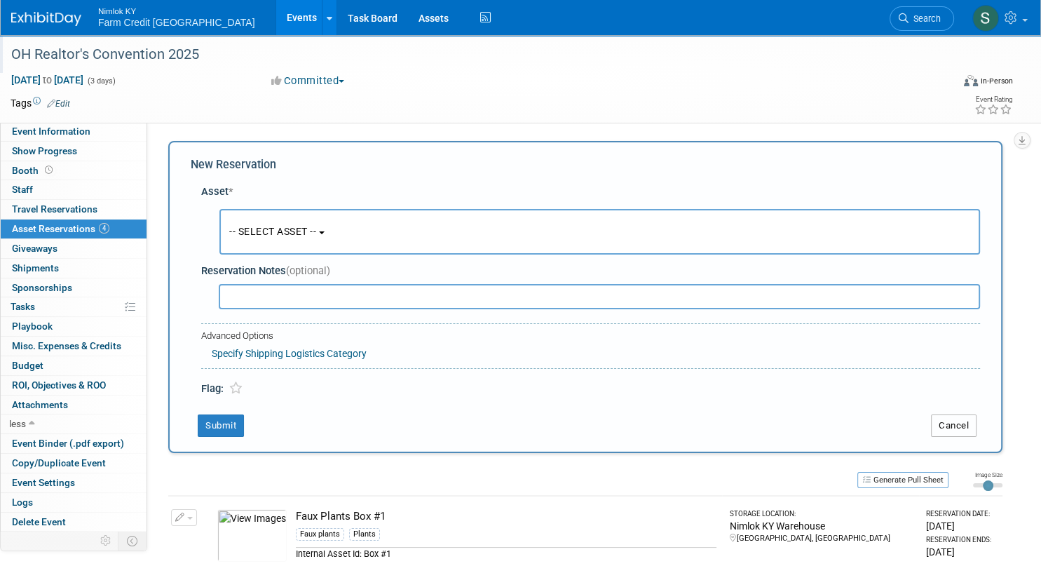
drag, startPoint x: 954, startPoint y: 428, endPoint x: 843, endPoint y: 433, distance: 110.9
click at [954, 427] on button "Cancel" at bounding box center [954, 425] width 46 height 22
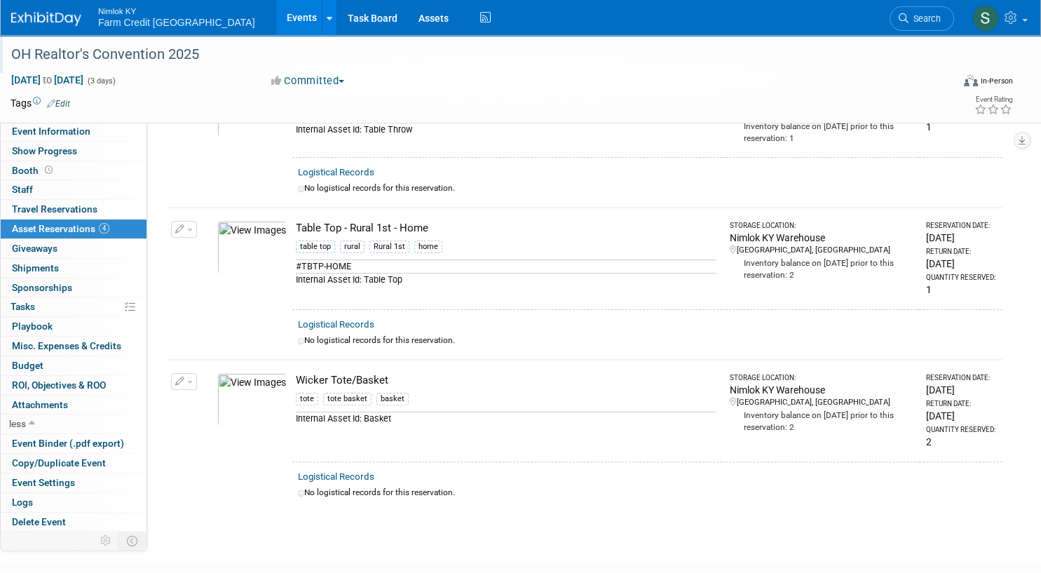
scroll to position [337, 0]
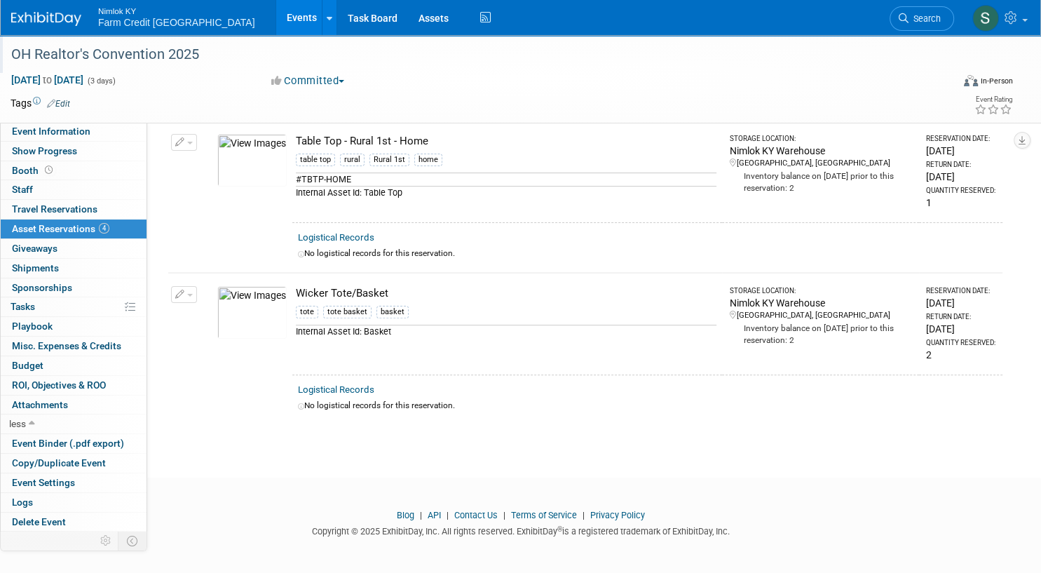
drag, startPoint x: 388, startPoint y: 401, endPoint x: 248, endPoint y: 459, distance: 151.2
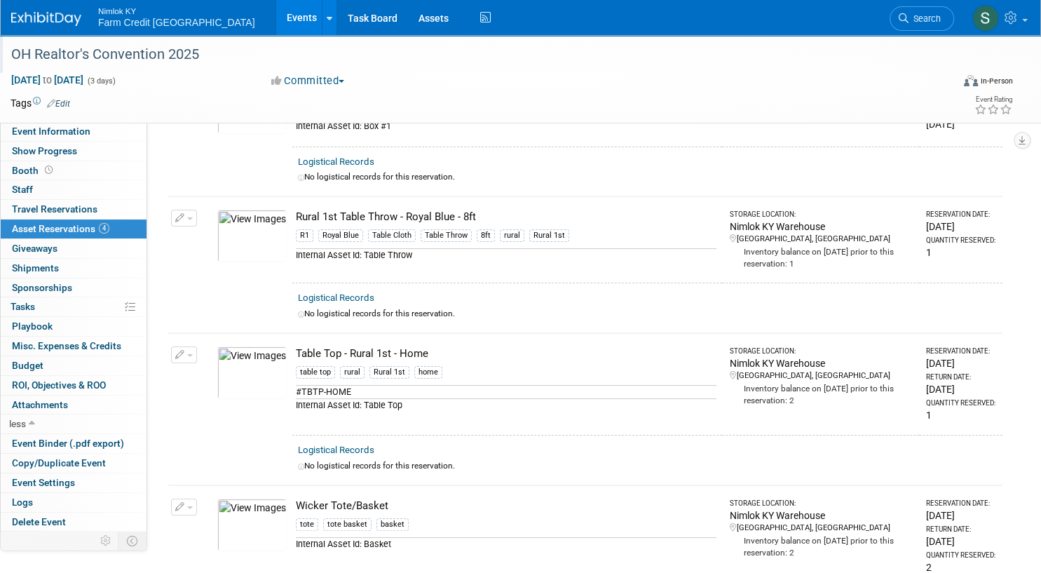
scroll to position [0, 0]
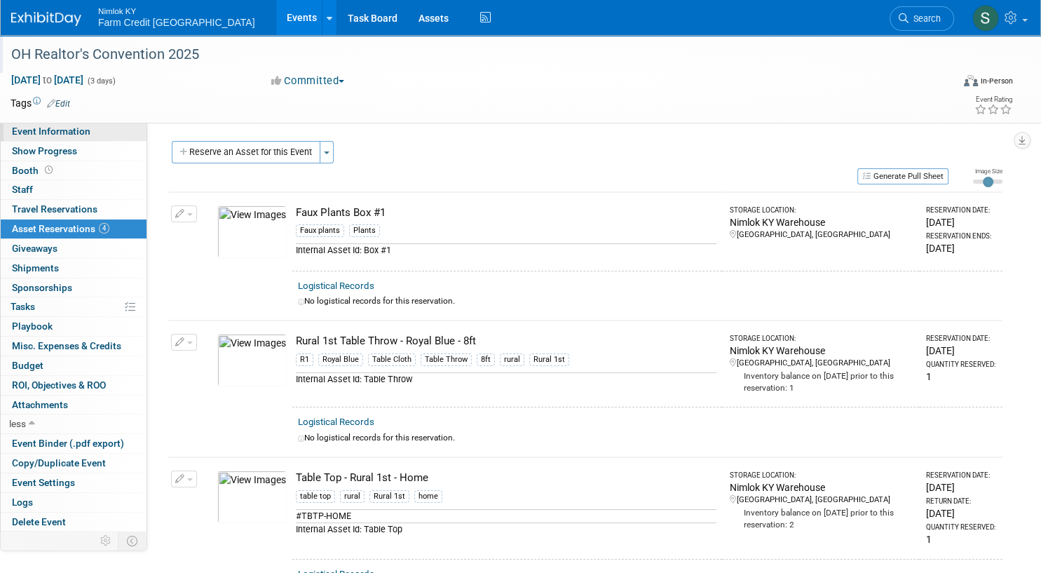
click at [65, 133] on span "Event Information" at bounding box center [51, 131] width 79 height 11
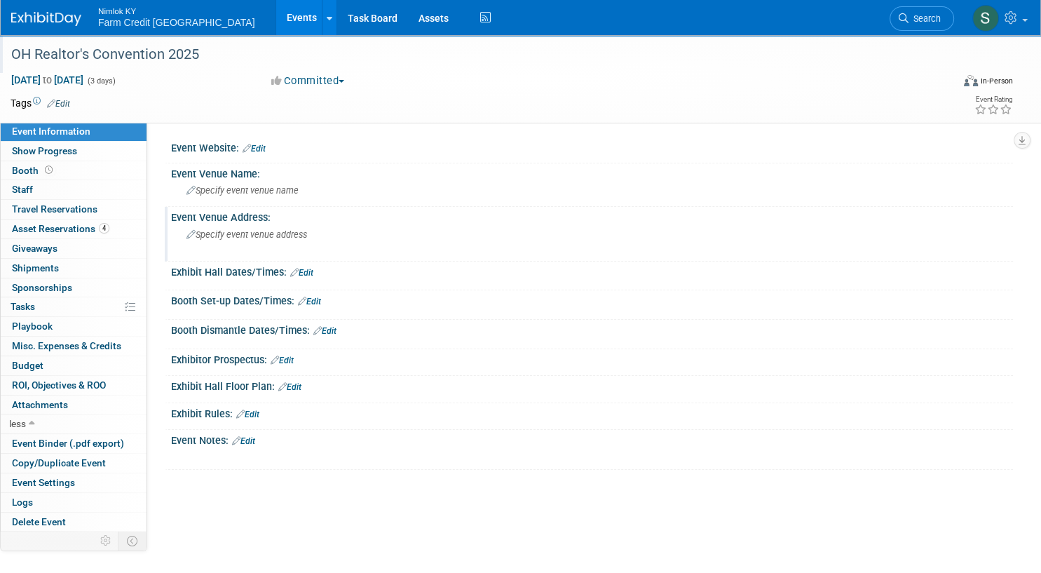
click at [236, 237] on span "Specify event venue address" at bounding box center [247, 234] width 121 height 11
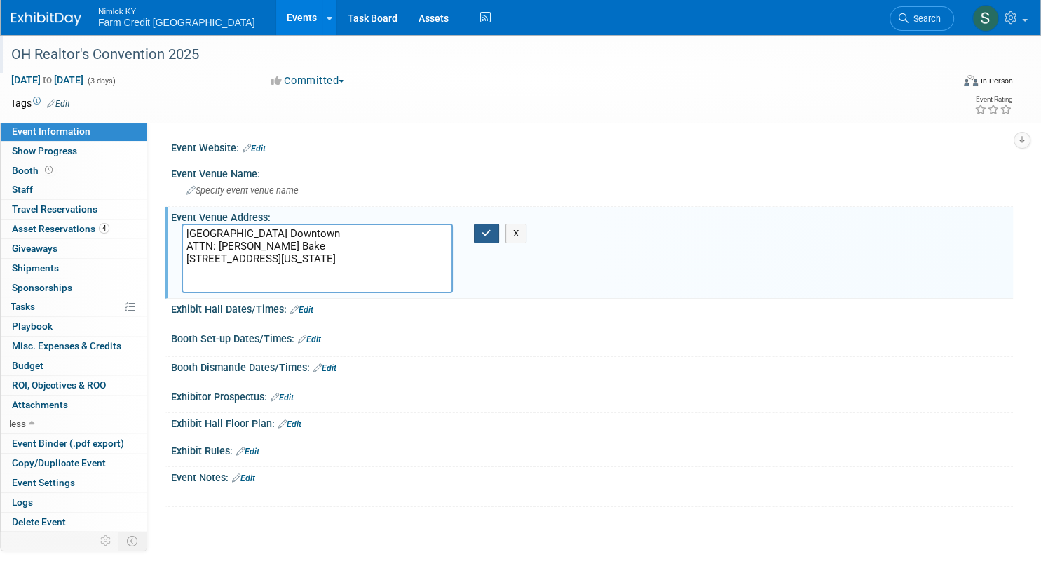
type textarea "[GEOGRAPHIC_DATA] Downtown ATTN: [PERSON_NAME] Bake [STREET_ADDRESS][US_STATE]"
click at [487, 237] on button "button" at bounding box center [486, 234] width 25 height 20
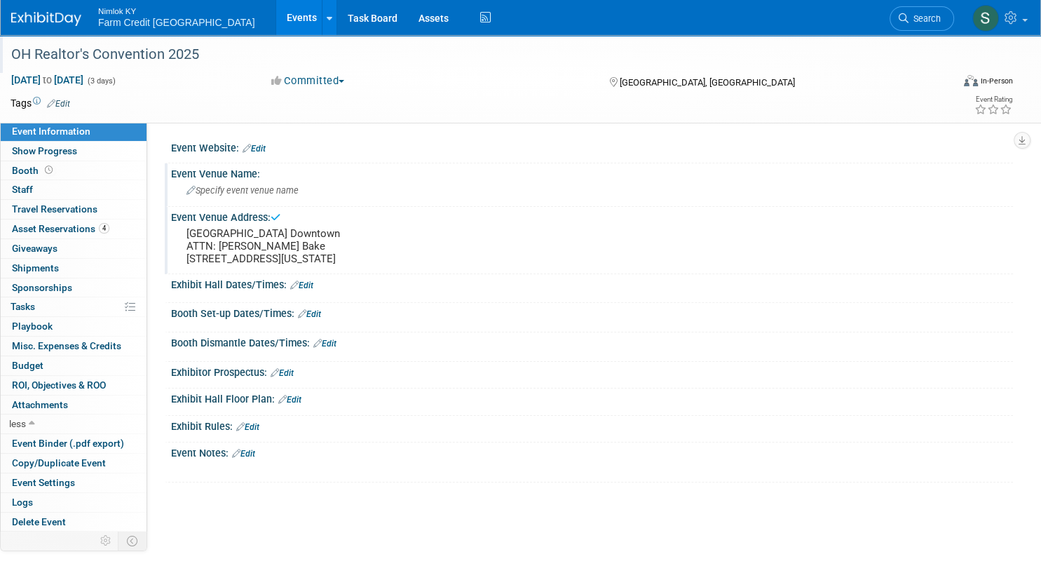
click at [213, 190] on span "Specify event venue name" at bounding box center [243, 190] width 112 height 11
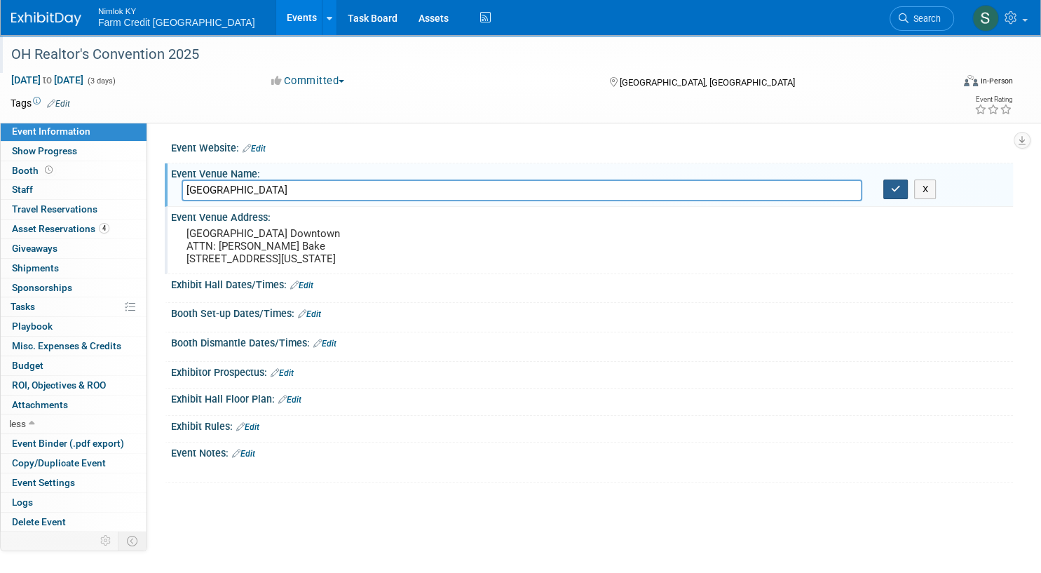
type input "[GEOGRAPHIC_DATA]"
click at [898, 191] on icon "button" at bounding box center [896, 188] width 10 height 9
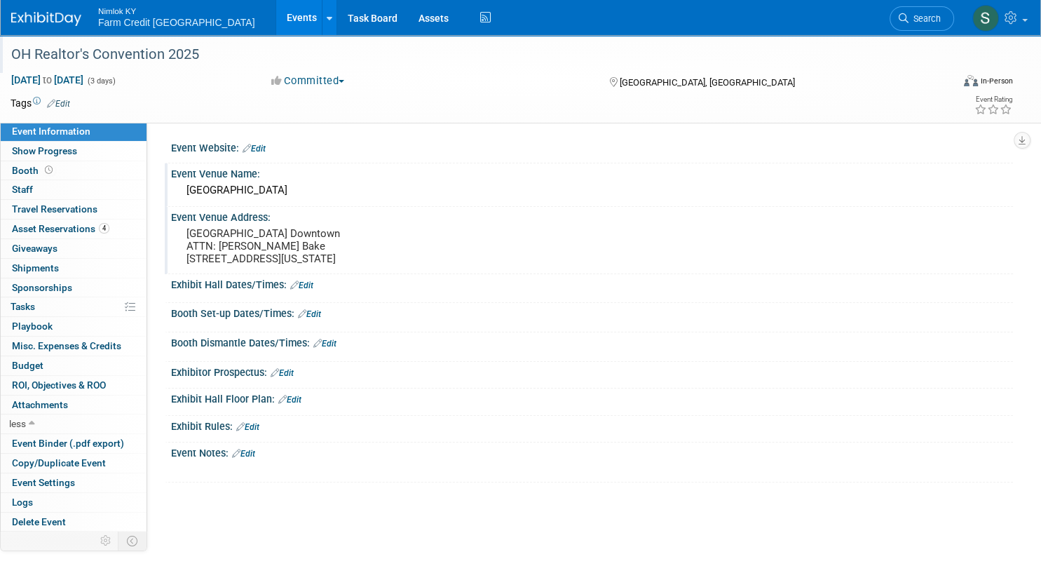
click at [255, 146] on link "Edit" at bounding box center [254, 149] width 23 height 10
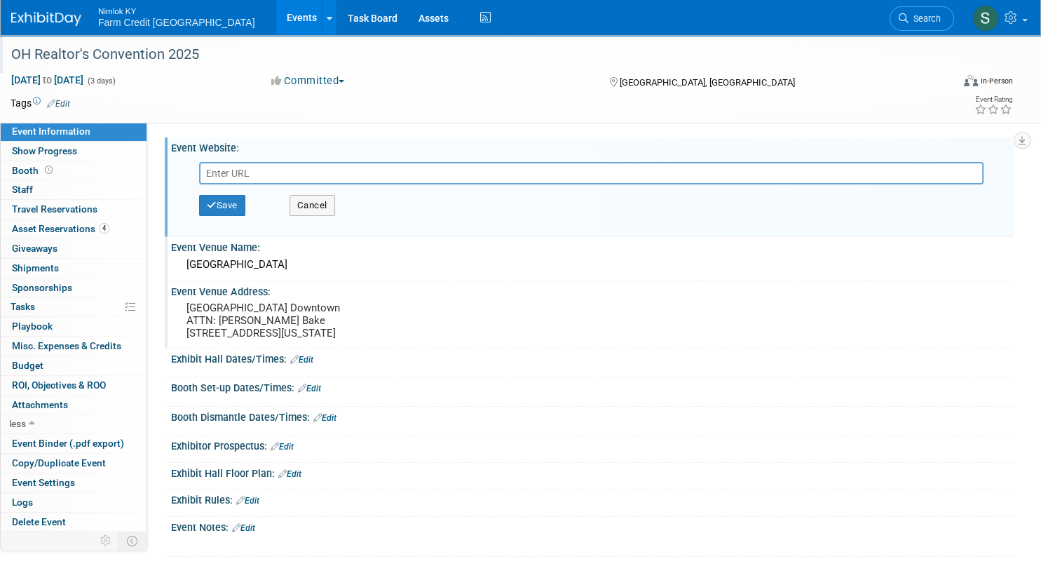
click at [255, 167] on input "text" at bounding box center [591, 173] width 785 height 22
type input "[URL][DOMAIN_NAME]"
click at [230, 191] on div "Save Cancel" at bounding box center [595, 205] width 792 height 42
drag, startPoint x: 229, startPoint y: 201, endPoint x: 300, endPoint y: 146, distance: 90.0
click at [229, 201] on button "Save" at bounding box center [222, 205] width 46 height 21
